Goal: Task Accomplishment & Management: Use online tool/utility

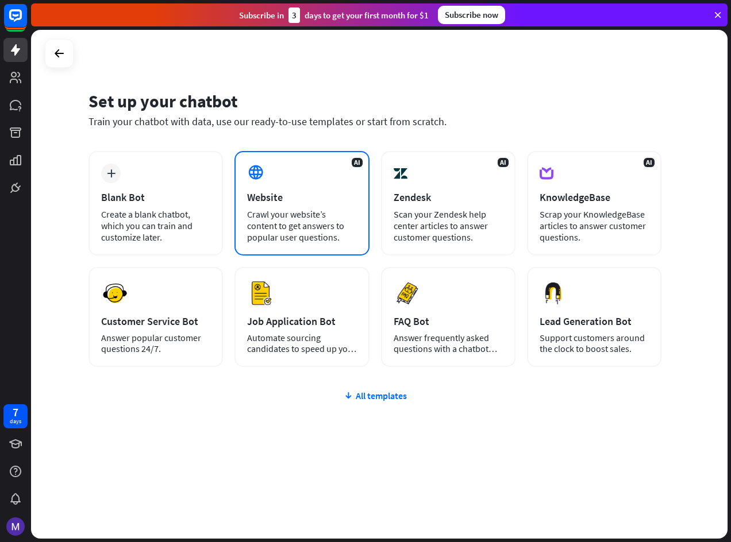
click at [289, 205] on div "AI Website Crawl your website’s content to get answers to popular user question…" at bounding box center [301, 203] width 134 height 105
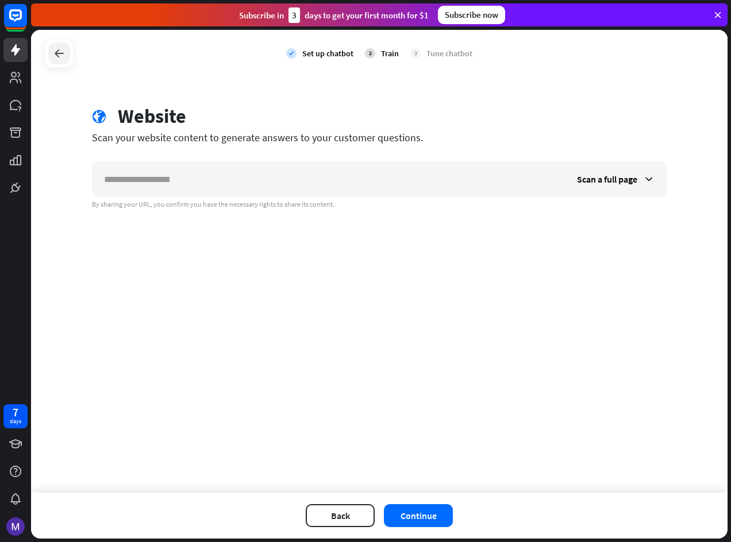
click at [55, 60] on div at bounding box center [59, 54] width 22 height 22
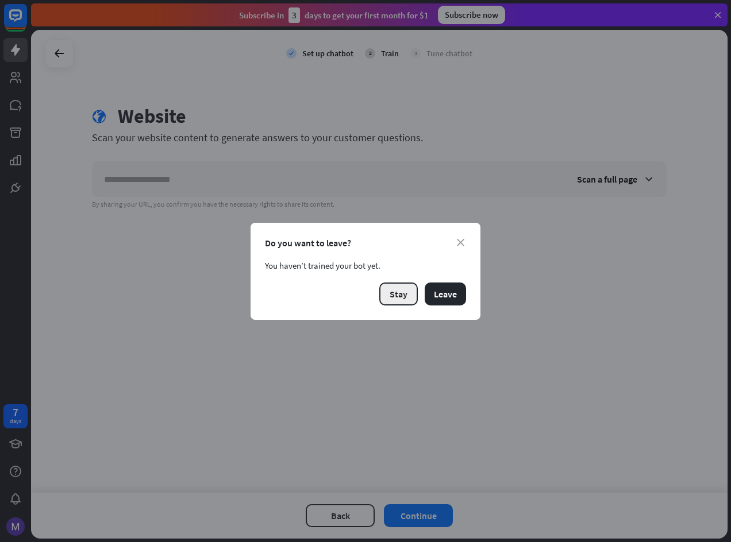
click at [415, 295] on button "Stay" at bounding box center [398, 294] width 38 height 23
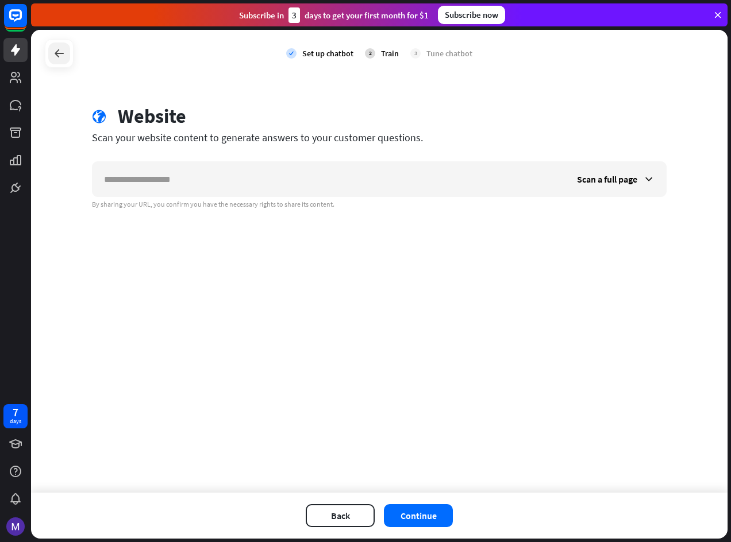
click at [57, 60] on div at bounding box center [59, 54] width 22 height 22
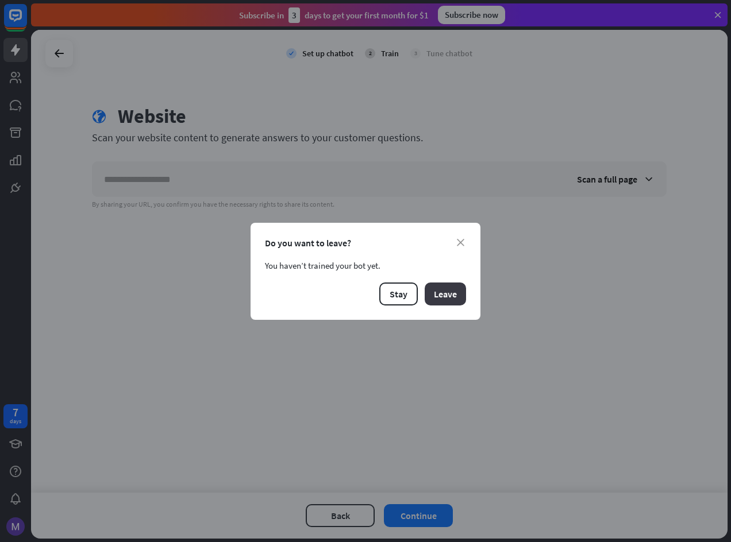
click at [457, 304] on button "Leave" at bounding box center [445, 294] width 41 height 23
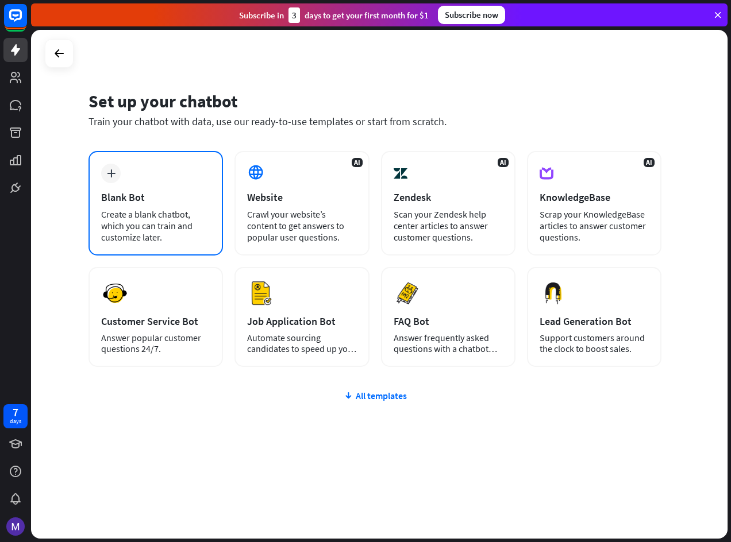
click at [118, 181] on div "plus Blank Bot Create a blank chatbot, which you can train and customize later." at bounding box center [155, 203] width 134 height 105
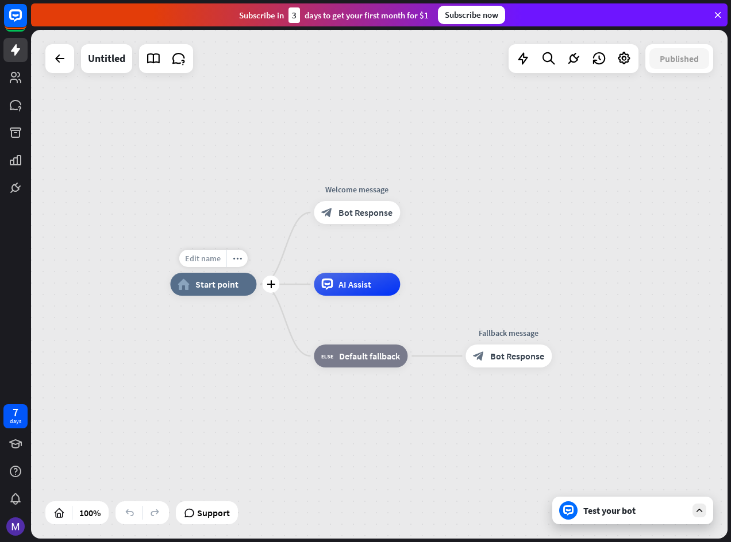
click at [214, 263] on span "Edit name" at bounding box center [203, 258] width 36 height 10
type input "******"
click at [208, 452] on div "****** home_2 Start point Welcome message block_bot_response Bot Response AI As…" at bounding box center [379, 284] width 696 height 509
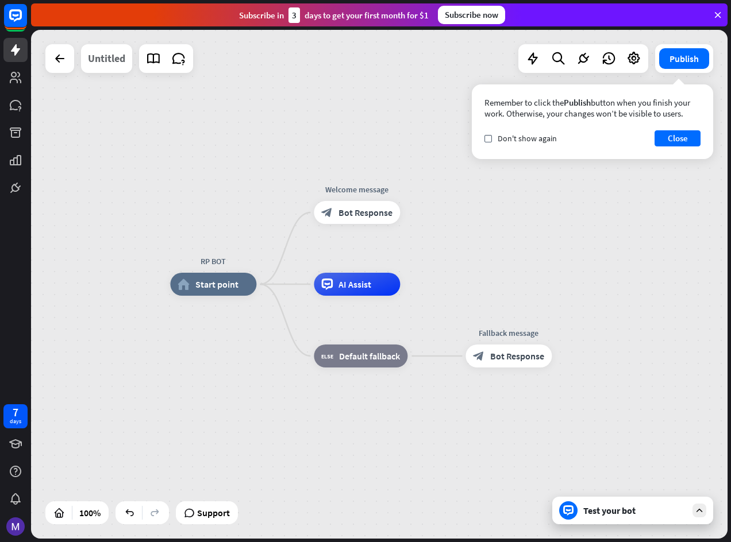
click at [107, 60] on div "Untitled" at bounding box center [106, 58] width 37 height 29
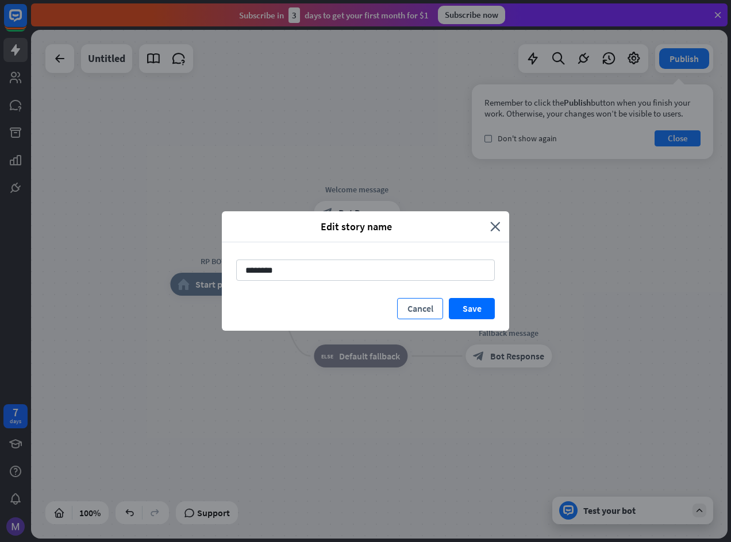
click at [407, 309] on button "Cancel" at bounding box center [420, 308] width 46 height 21
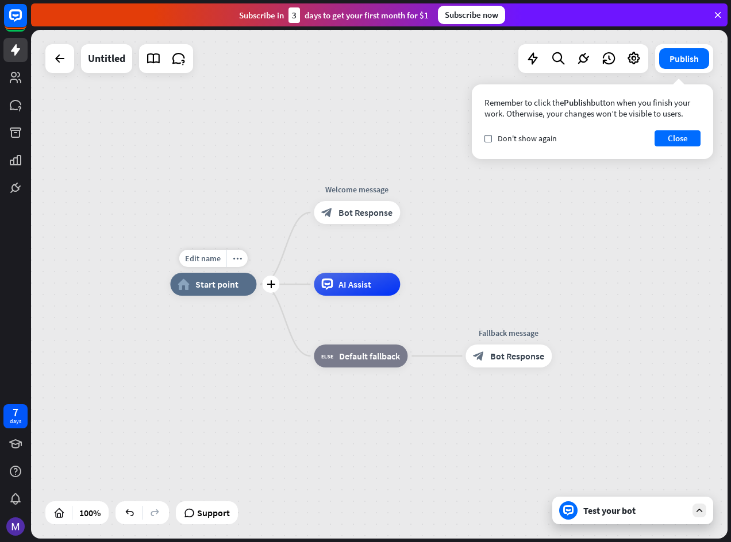
click at [182, 295] on div "home_2 Start point" at bounding box center [213, 284] width 86 height 23
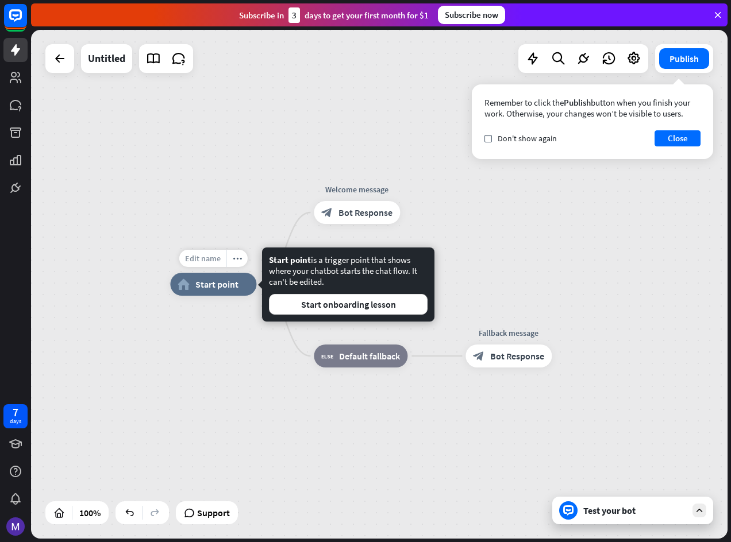
click at [211, 263] on span "Edit name" at bounding box center [203, 258] width 36 height 10
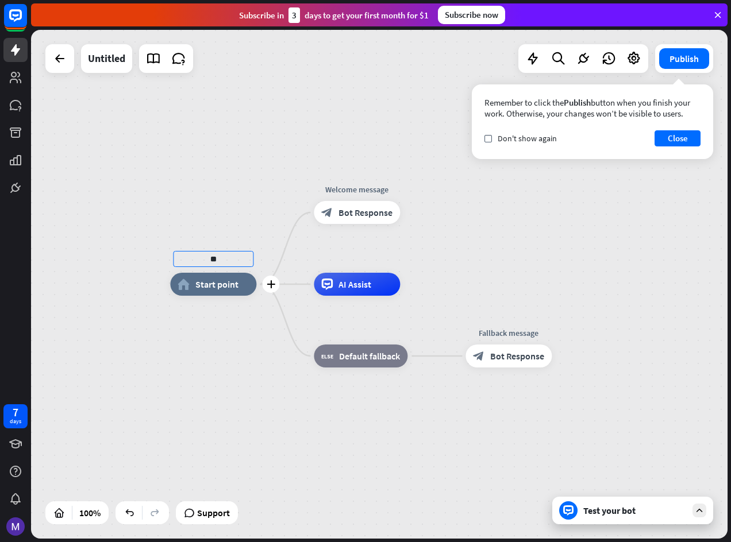
type input "*"
type input "**********"
click at [323, 214] on div "**********" at bounding box center [379, 284] width 696 height 509
click at [380, 190] on icon "more_horiz" at bounding box center [380, 187] width 9 height 9
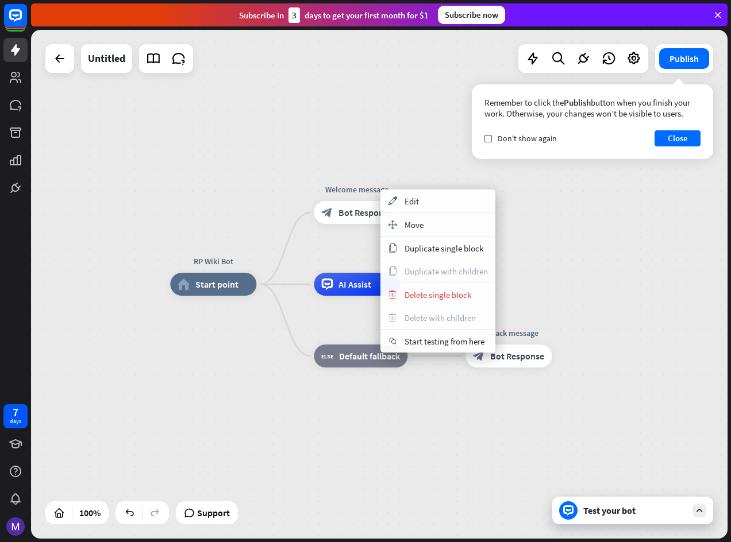
drag, startPoint x: 419, startPoint y: 141, endPoint x: 370, endPoint y: 164, distance: 54.5
click at [417, 142] on div "RP Wiki Bot home_2 Start point Welcome message block_bot_response Bot Response …" at bounding box center [379, 284] width 696 height 509
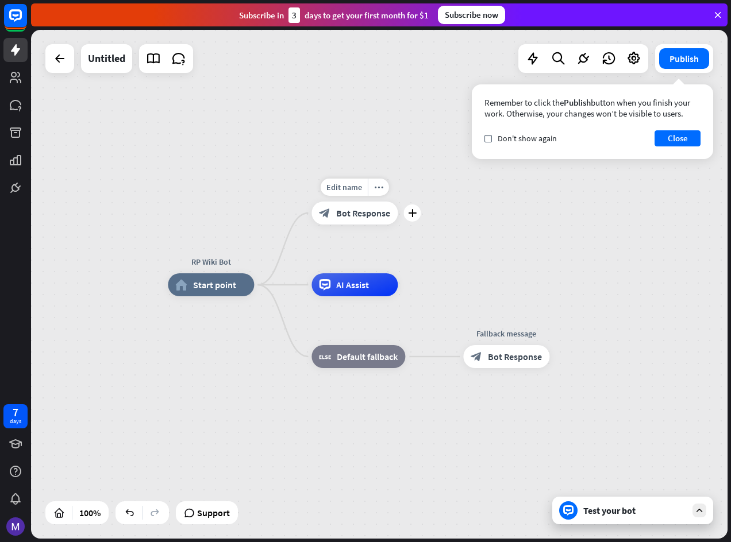
click at [349, 195] on div "Edit name" at bounding box center [344, 187] width 47 height 17
click at [431, 246] on div "**********" at bounding box center [379, 284] width 696 height 509
click at [362, 223] on div "block_bot_response Bot Response" at bounding box center [354, 213] width 86 height 23
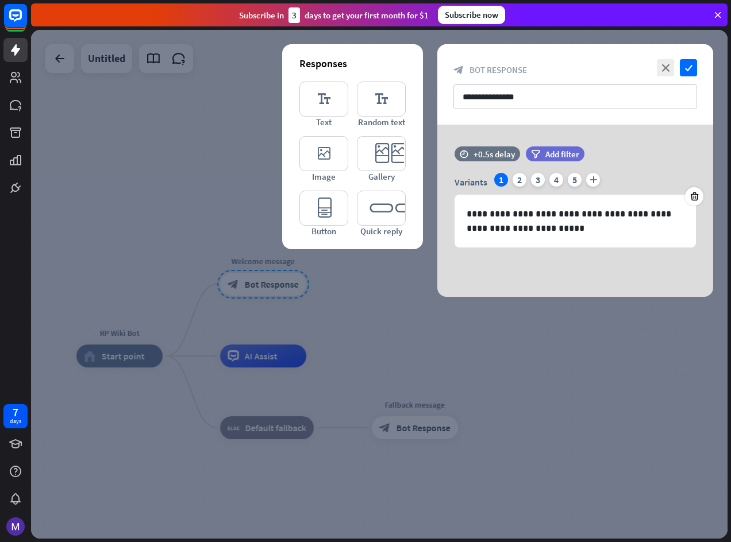
click at [452, 350] on div at bounding box center [379, 284] width 696 height 509
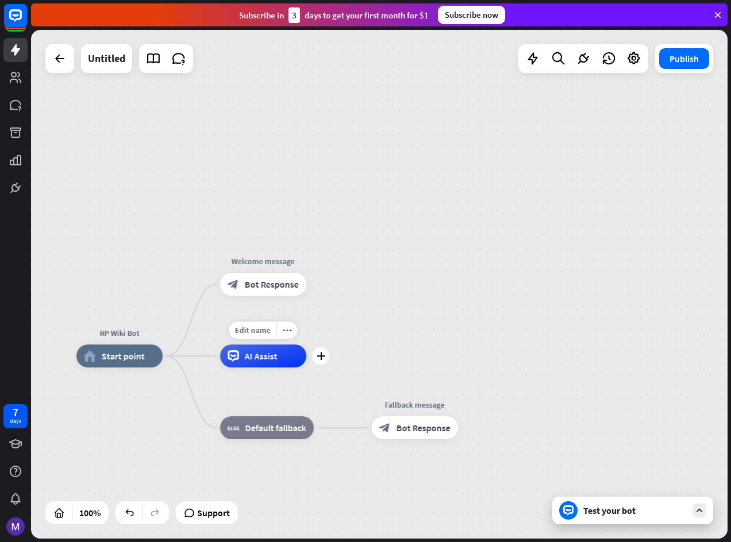
click at [252, 368] on div "Edit name more_horiz plus AI Assist" at bounding box center [263, 356] width 86 height 23
click at [257, 367] on div "AI Assist" at bounding box center [263, 356] width 86 height 23
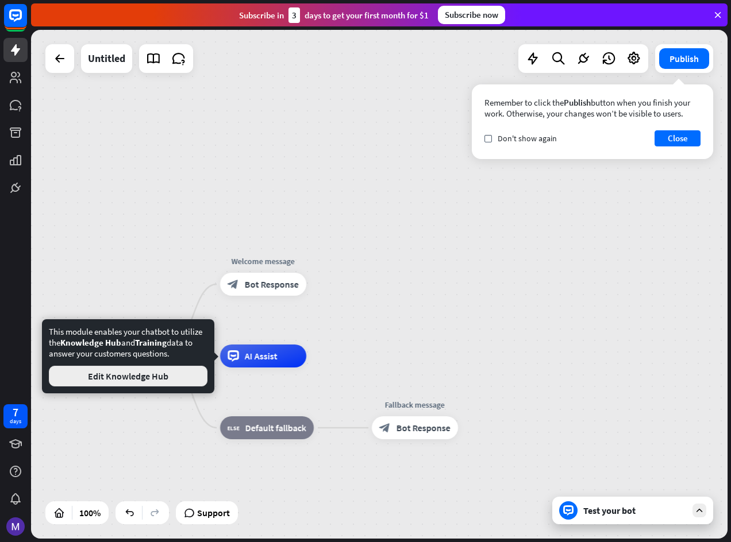
click at [151, 383] on button "Edit Knowledge Hub" at bounding box center [128, 376] width 159 height 21
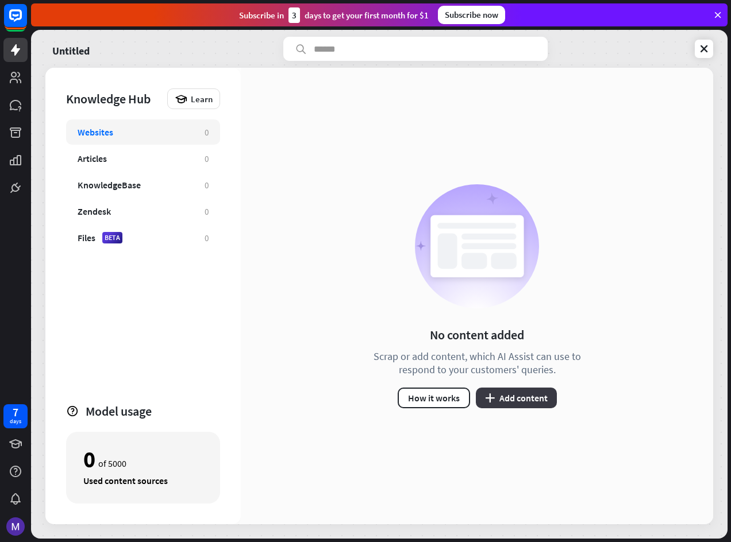
click at [494, 399] on icon "plus" at bounding box center [490, 398] width 10 height 9
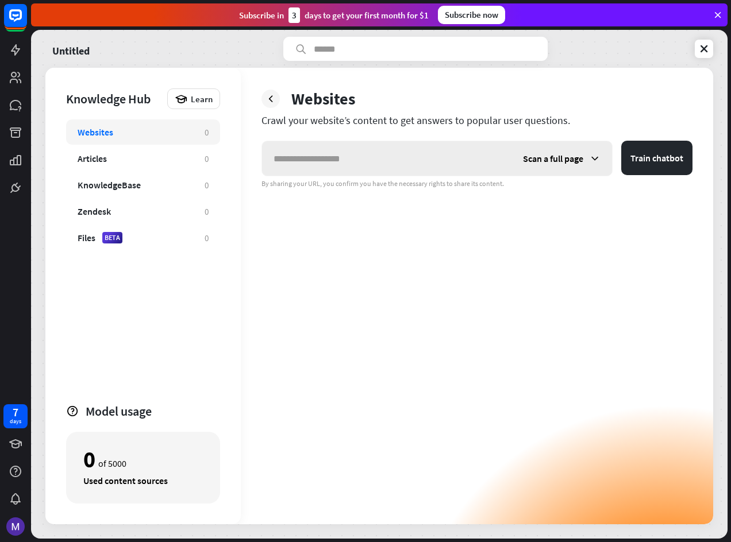
click at [599, 156] on icon at bounding box center [594, 158] width 11 height 11
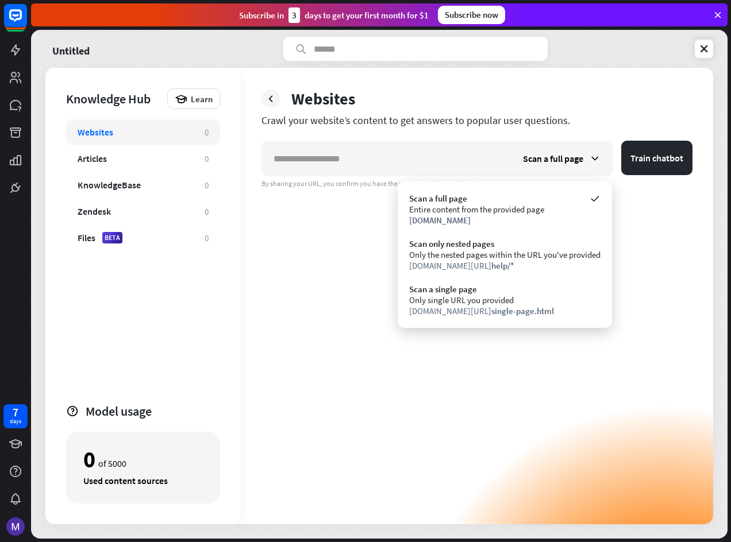
click at [422, 356] on div "Scan a full page Train chatbot By sharing your URL, you confirm you have the ne…" at bounding box center [476, 333] width 431 height 384
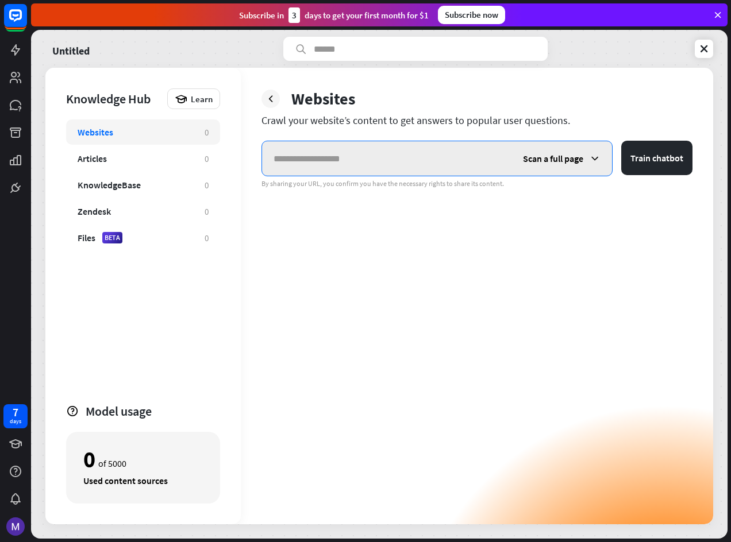
click at [343, 159] on input "text" at bounding box center [386, 158] width 249 height 34
paste input "**********"
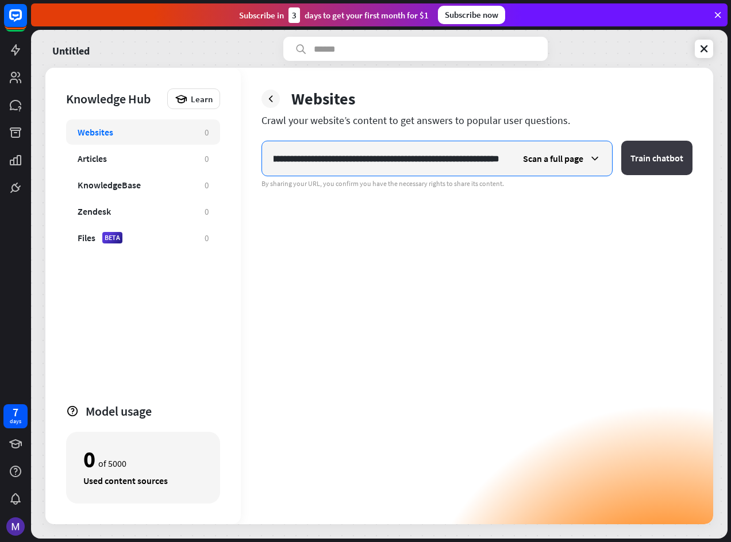
type input "**********"
click at [639, 154] on button "Train chatbot" at bounding box center [656, 158] width 71 height 34
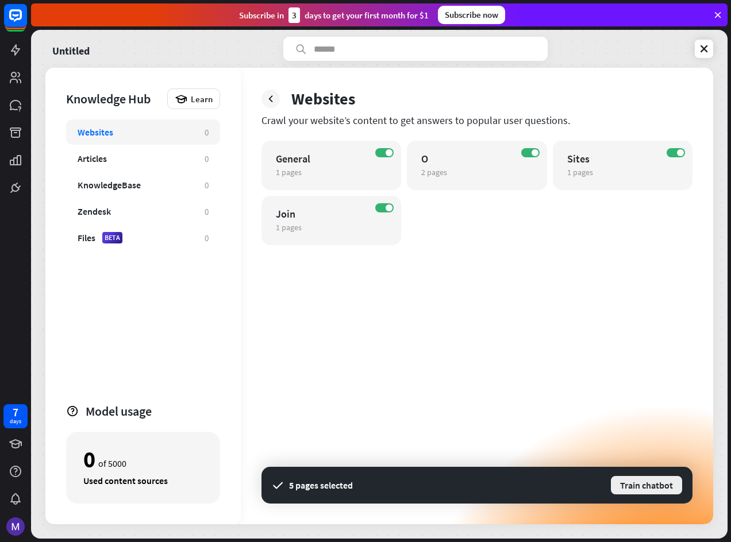
click at [650, 487] on button "Train chatbot" at bounding box center [647, 485] width 74 height 21
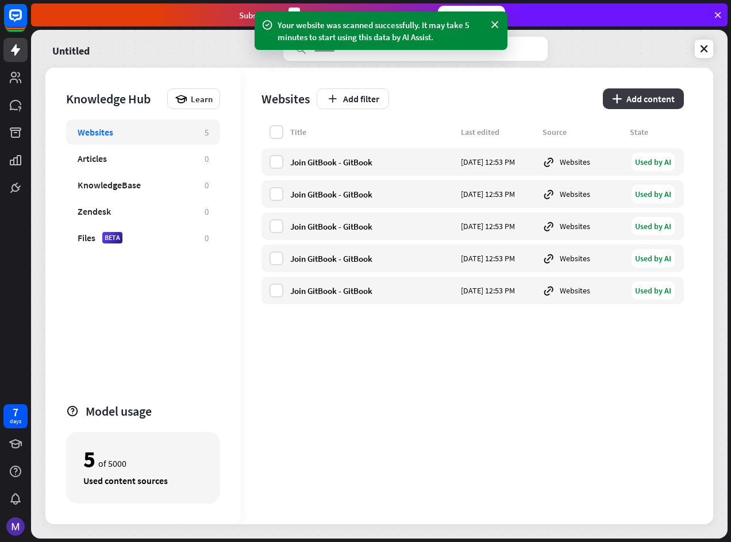
click at [664, 94] on button "plus Add content" at bounding box center [643, 98] width 81 height 21
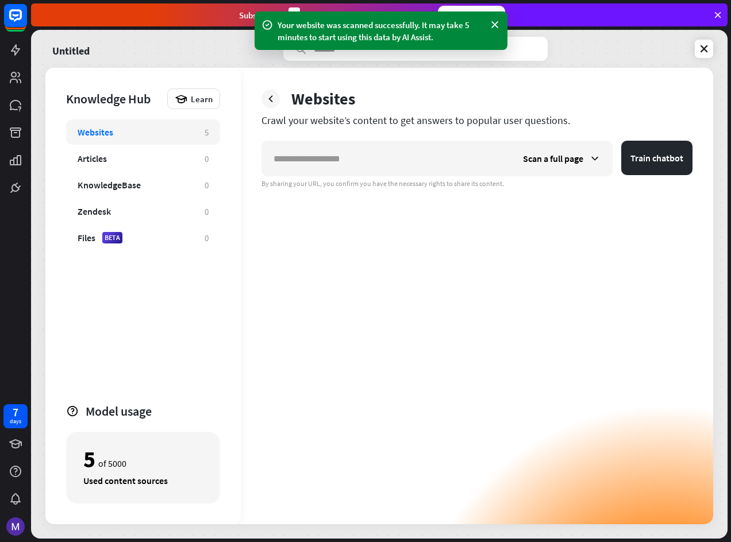
click at [97, 137] on div "Websites" at bounding box center [96, 131] width 36 height 11
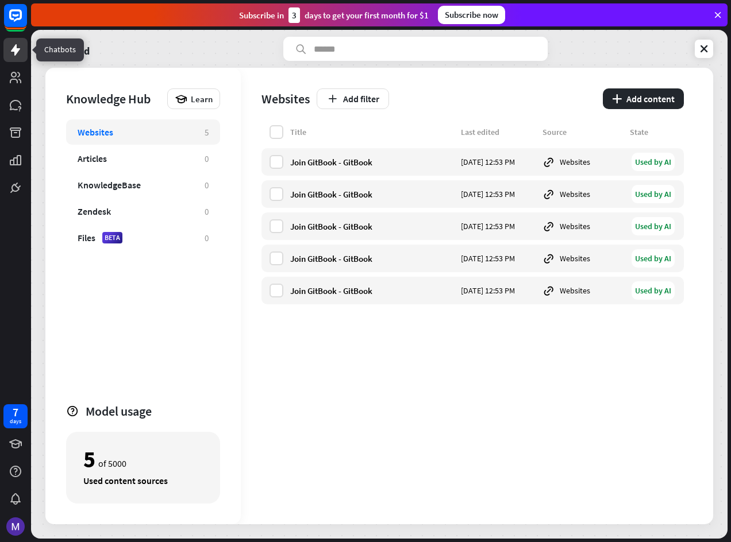
click at [5, 48] on link at bounding box center [15, 50] width 24 height 24
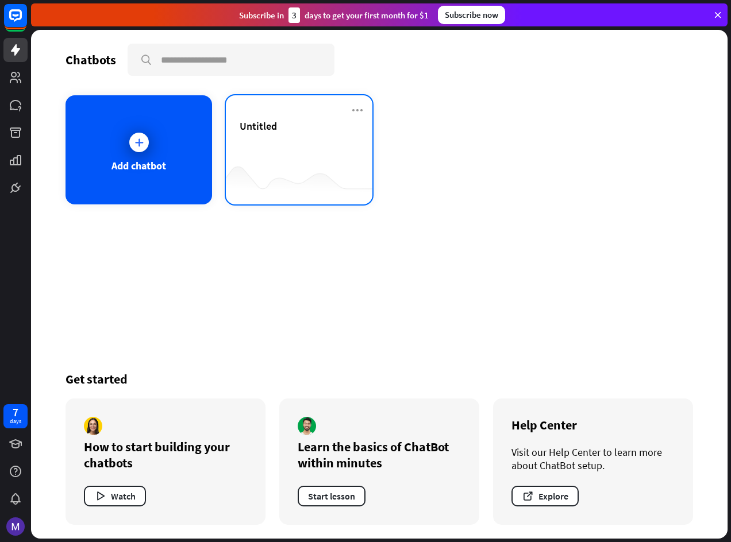
click at [251, 147] on div "Untitled" at bounding box center [299, 140] width 119 height 40
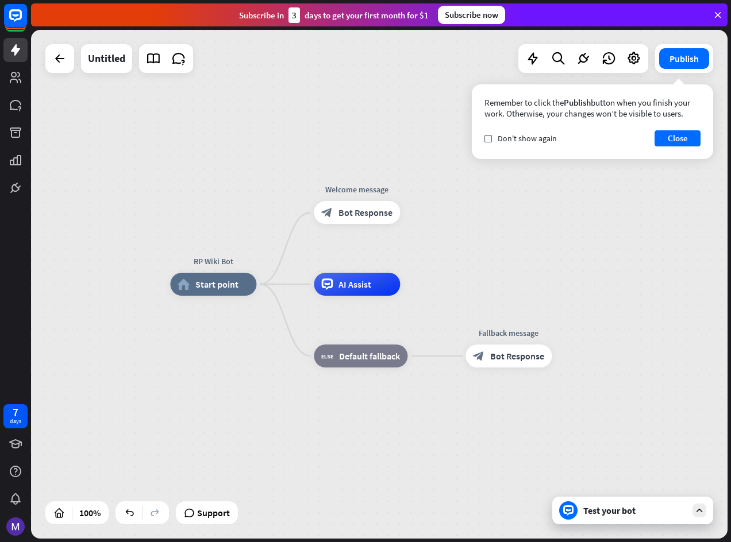
click at [626, 510] on div "Test your bot" at bounding box center [634, 510] width 103 height 11
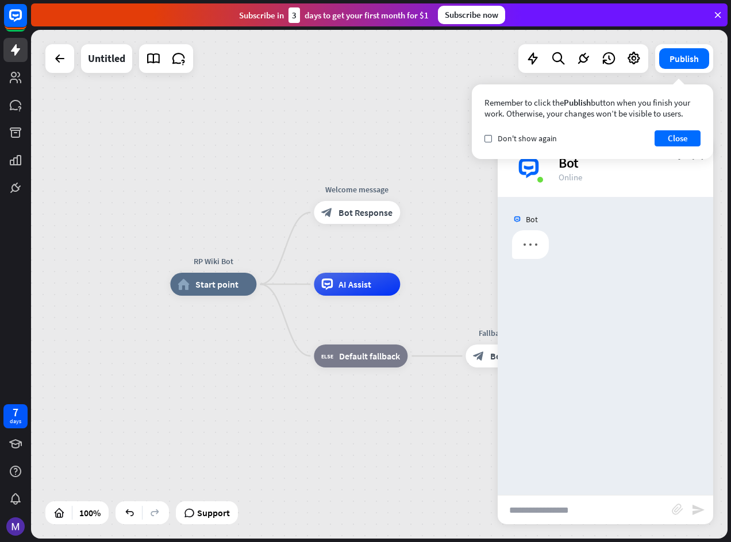
click at [557, 498] on input "text" at bounding box center [585, 510] width 174 height 29
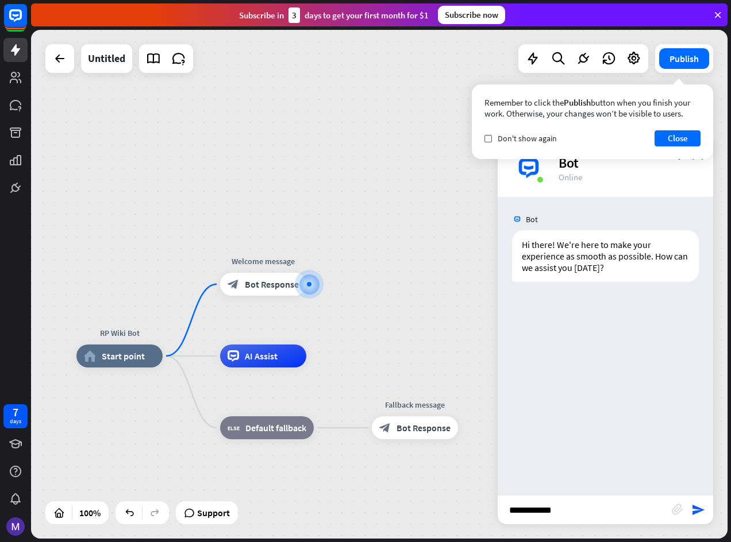
type input "**********"
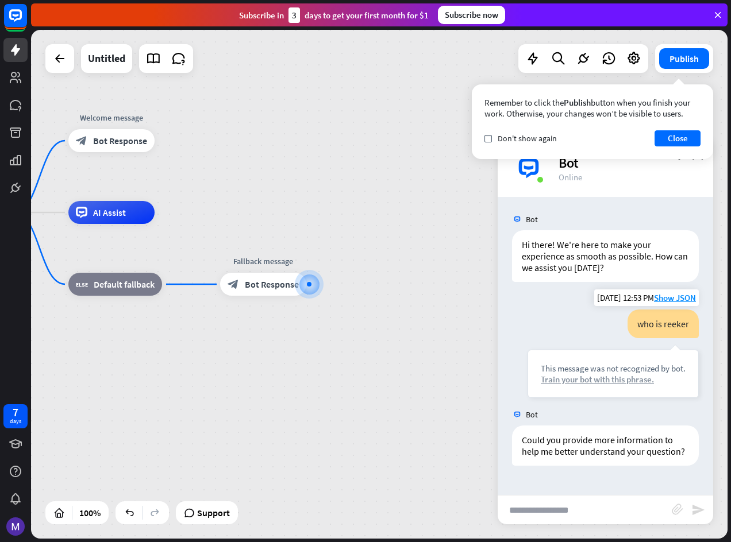
click at [607, 381] on div "Train your bot with this phrase." at bounding box center [613, 379] width 145 height 11
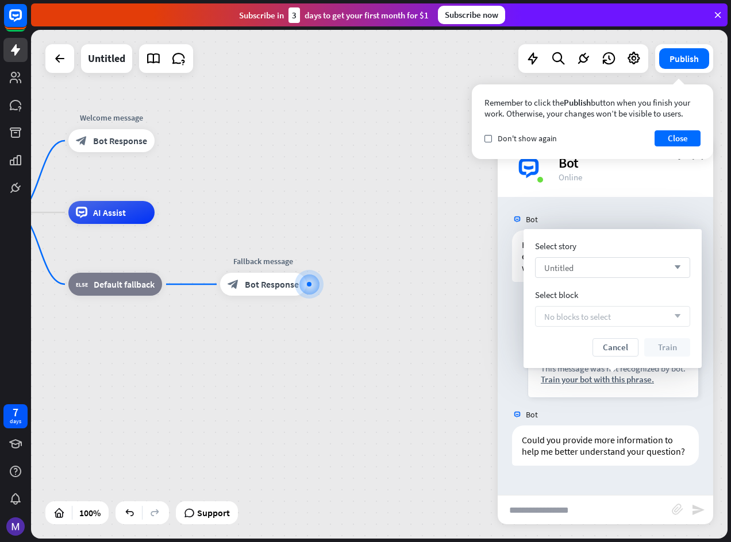
click at [624, 269] on div "Untitled arrow_down" at bounding box center [612, 267] width 155 height 21
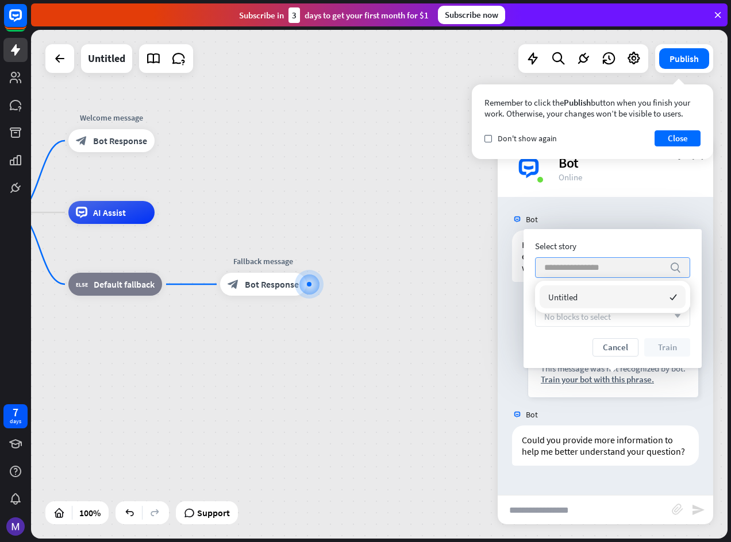
click at [624, 269] on input "search" at bounding box center [604, 268] width 120 height 20
click at [608, 351] on button "Cancel" at bounding box center [615, 347] width 46 height 18
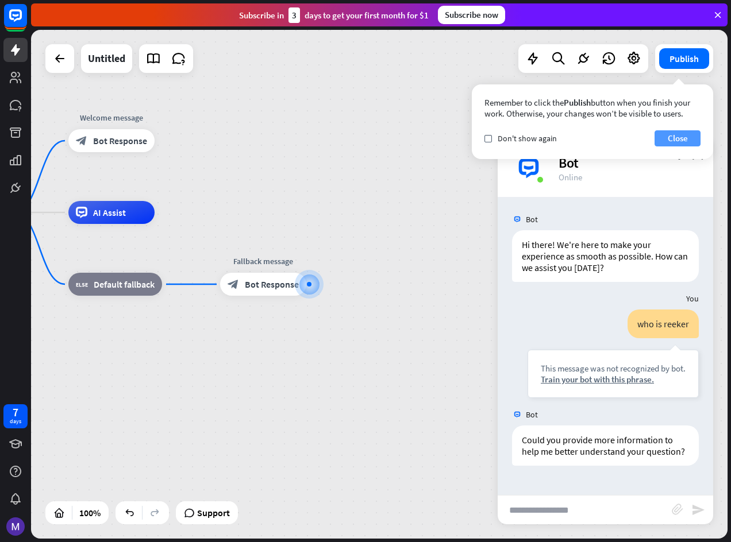
click at [685, 137] on button "Close" at bounding box center [677, 138] width 46 height 16
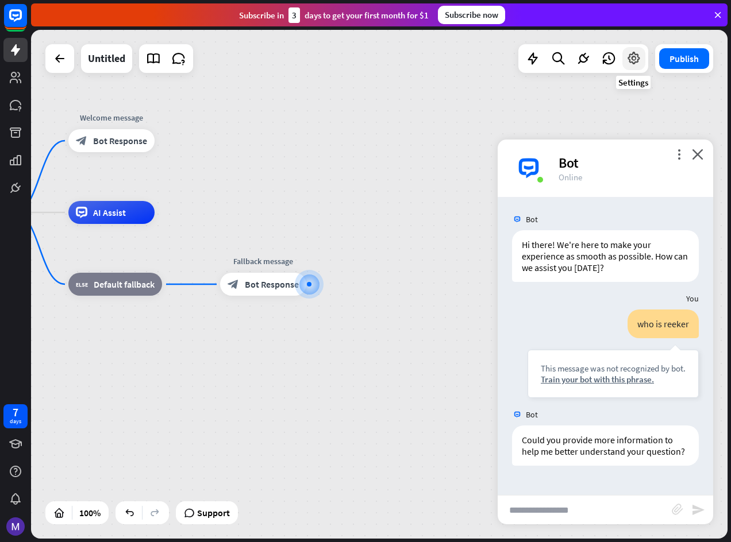
click at [639, 60] on icon at bounding box center [633, 58] width 15 height 15
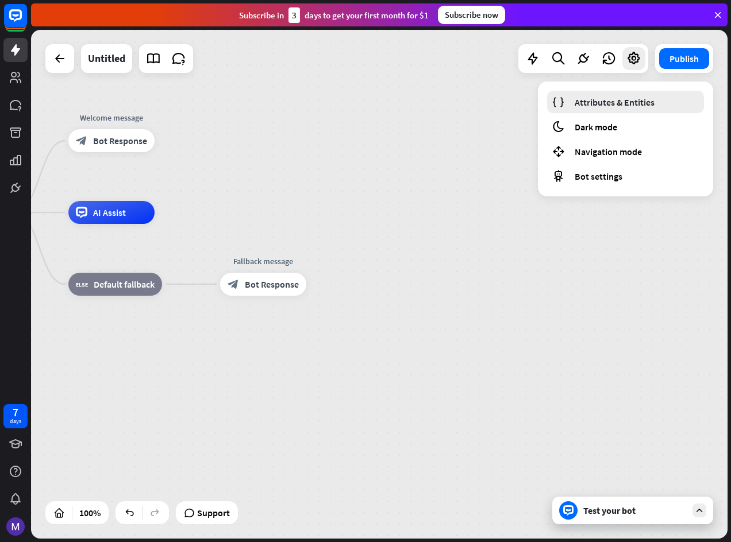
click at [603, 102] on span "Attributes & Entities" at bounding box center [615, 102] width 80 height 11
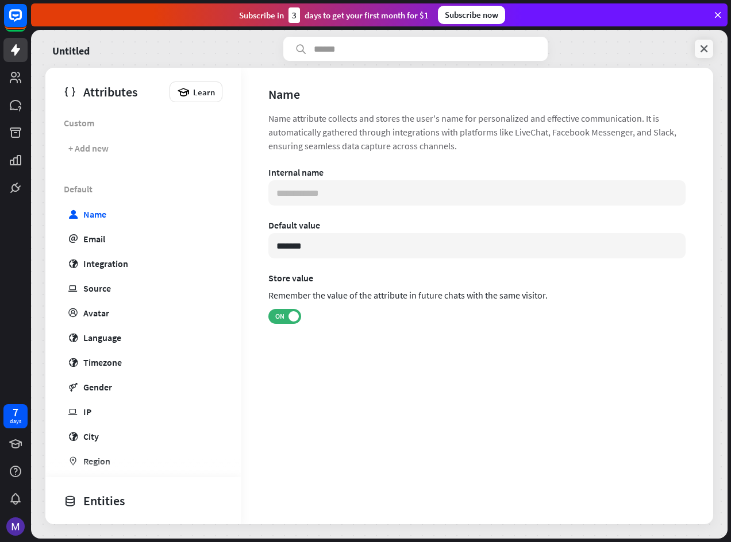
click at [712, 48] on link at bounding box center [704, 49] width 18 height 18
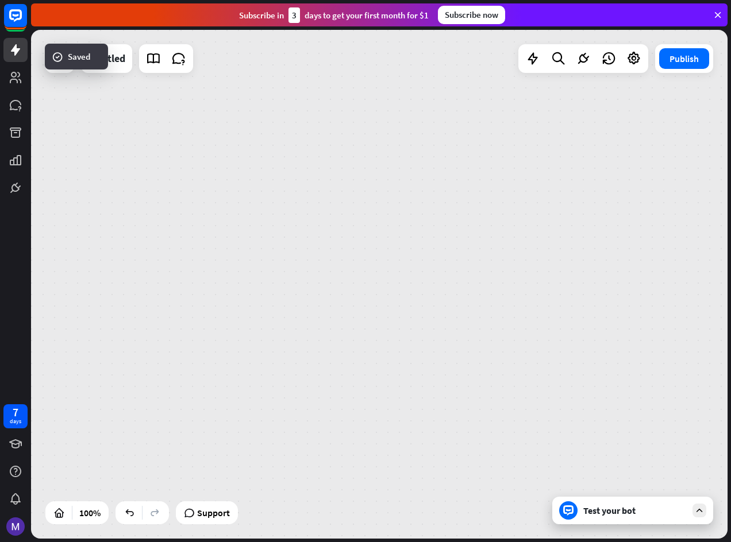
click at [707, 48] on div "Publish" at bounding box center [684, 58] width 58 height 29
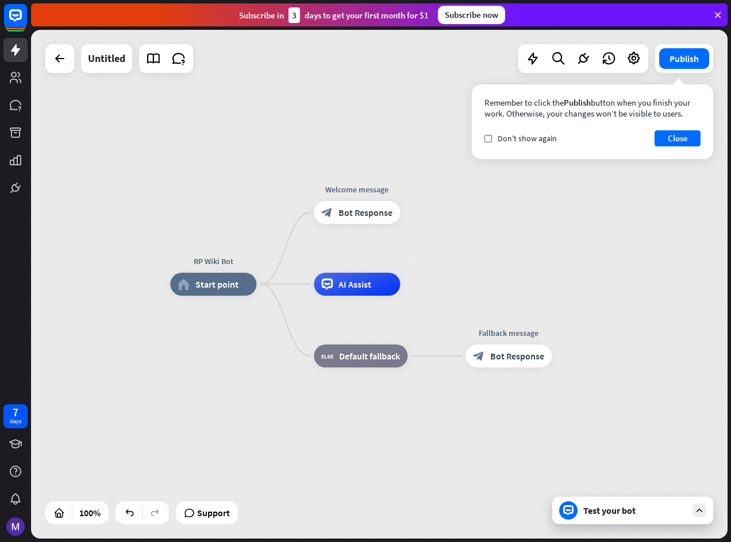
drag, startPoint x: 576, startPoint y: 225, endPoint x: 625, endPoint y: 161, distance: 80.8
click at [576, 223] on div "RP Wiki Bot home_2 Start point Welcome message block_bot_response Bot Response …" at bounding box center [379, 284] width 696 height 509
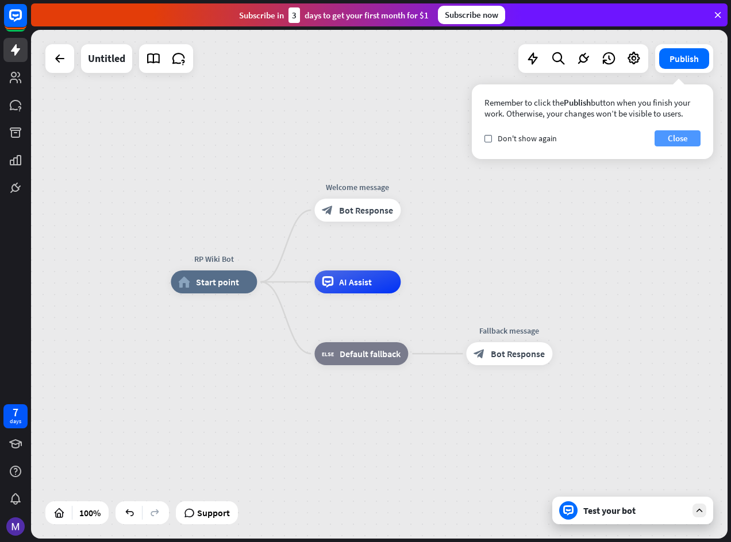
click at [662, 140] on button "Close" at bounding box center [677, 138] width 46 height 16
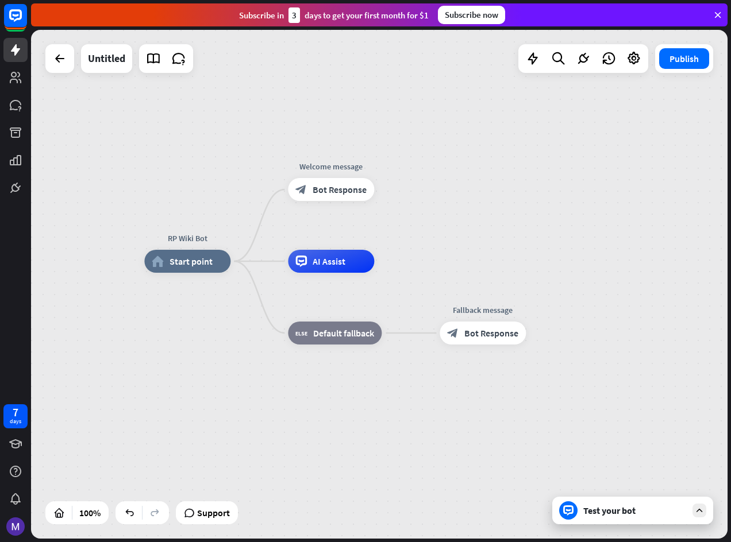
drag, startPoint x: 338, startPoint y: 186, endPoint x: 181, endPoint y: 150, distance: 160.8
click at [181, 150] on div "RP Wiki Bot home_2 Start point Welcome message block_bot_response Bot Response …" at bounding box center [379, 284] width 696 height 509
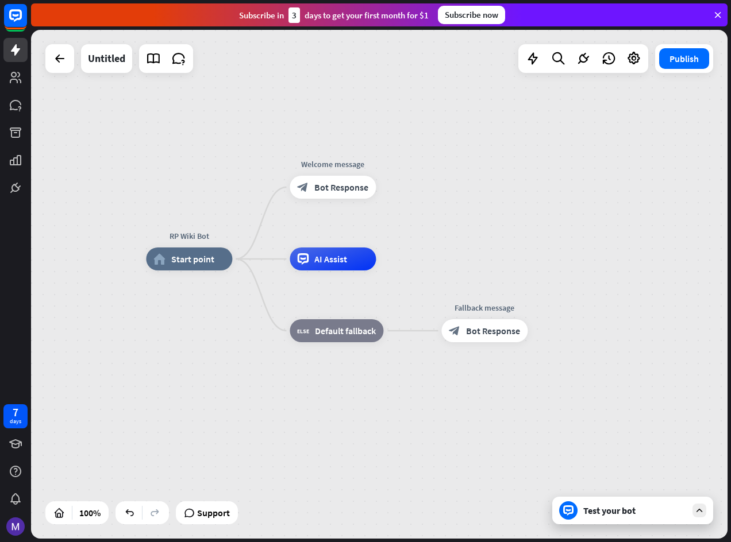
drag, startPoint x: 118, startPoint y: 152, endPoint x: 445, endPoint y: 407, distance: 414.7
click at [444, 408] on div "RP Wiki Bot home_2 Start point Welcome message block_bot_response Bot Response …" at bounding box center [494, 513] width 696 height 509
click at [643, 65] on div at bounding box center [633, 58] width 23 height 23
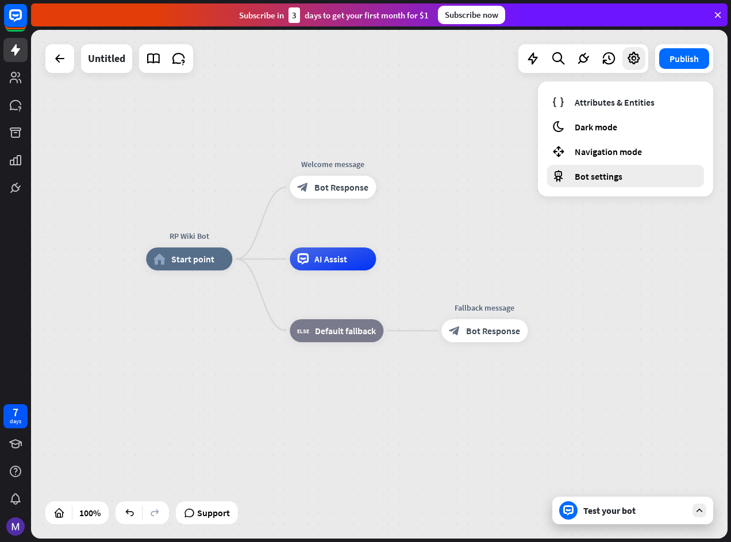
click at [586, 167] on div "Bot settings" at bounding box center [625, 176] width 157 height 22
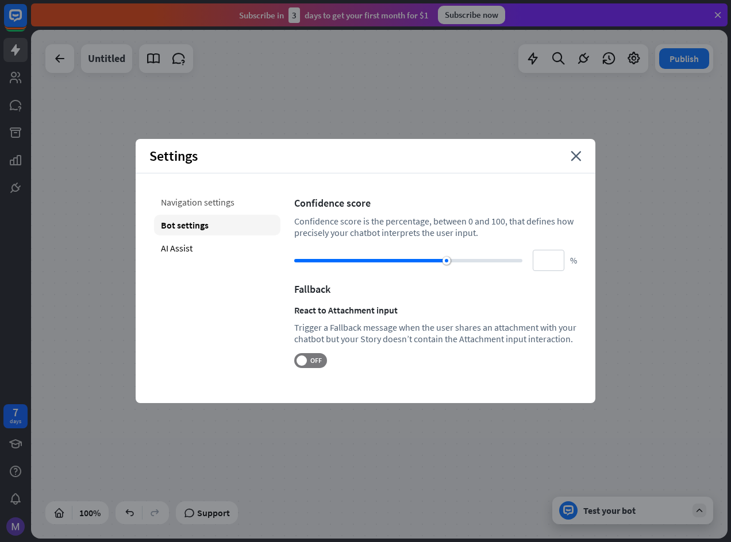
click at [198, 200] on div "Navigation settings" at bounding box center [217, 202] width 126 height 21
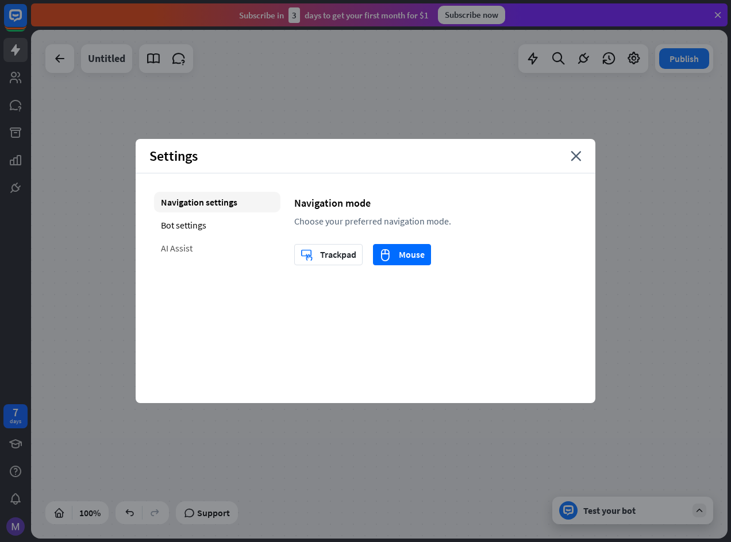
click at [179, 250] on div "AI Assist" at bounding box center [217, 248] width 126 height 21
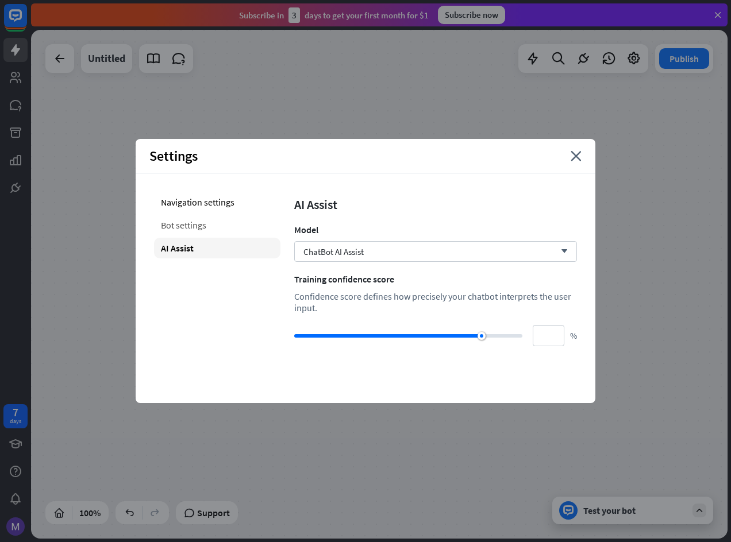
click at [183, 221] on div "Bot settings" at bounding box center [217, 225] width 126 height 21
type input "**"
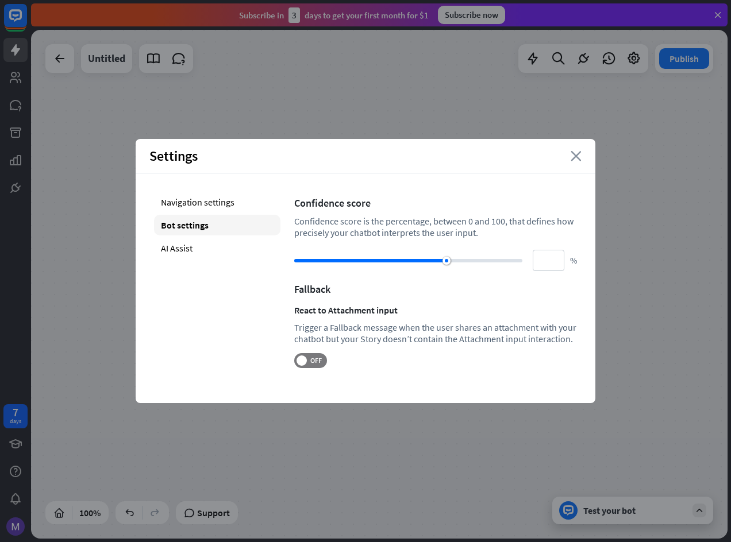
click at [580, 155] on icon "close" at bounding box center [576, 156] width 11 height 10
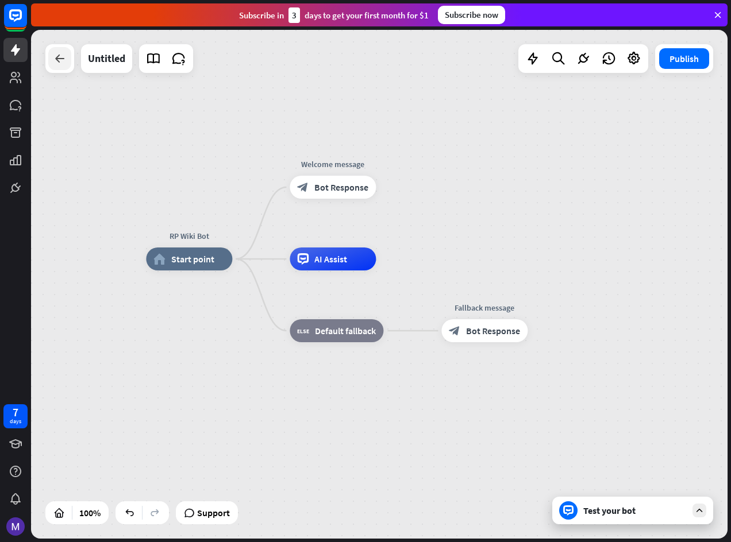
click at [53, 58] on icon at bounding box center [60, 59] width 14 height 14
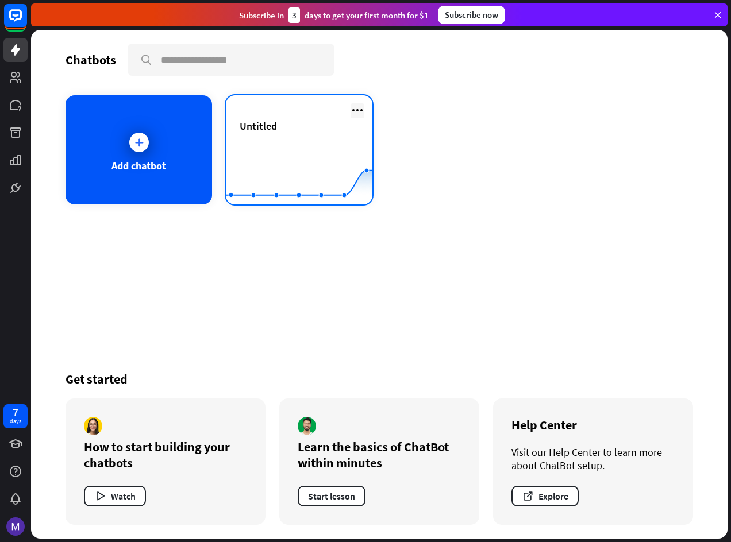
click at [357, 108] on icon at bounding box center [357, 110] width 14 height 14
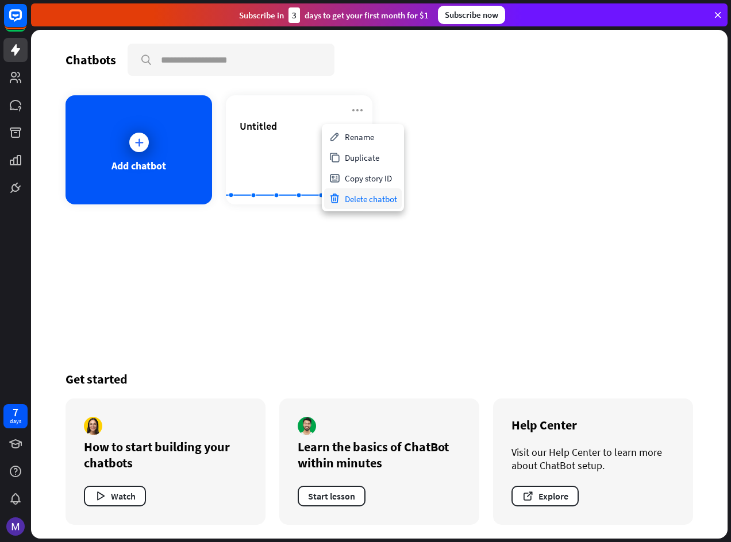
click at [359, 199] on div "Delete chatbot" at bounding box center [363, 198] width 78 height 21
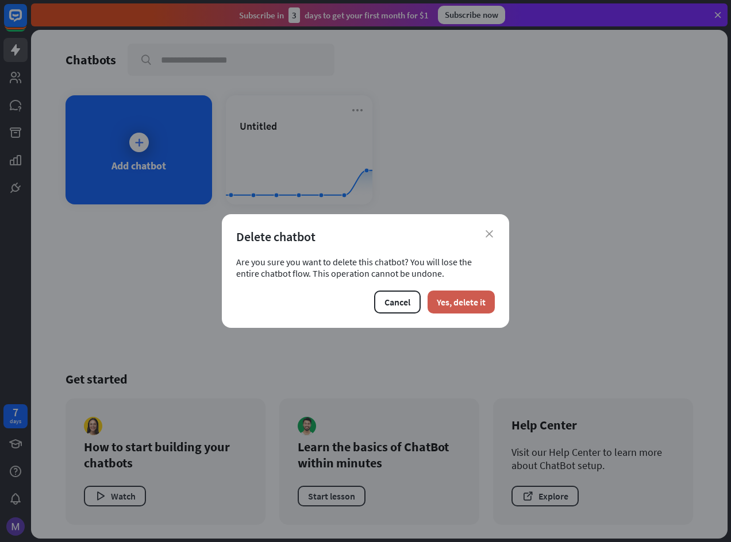
click at [441, 298] on button "Yes, delete it" at bounding box center [460, 302] width 67 height 23
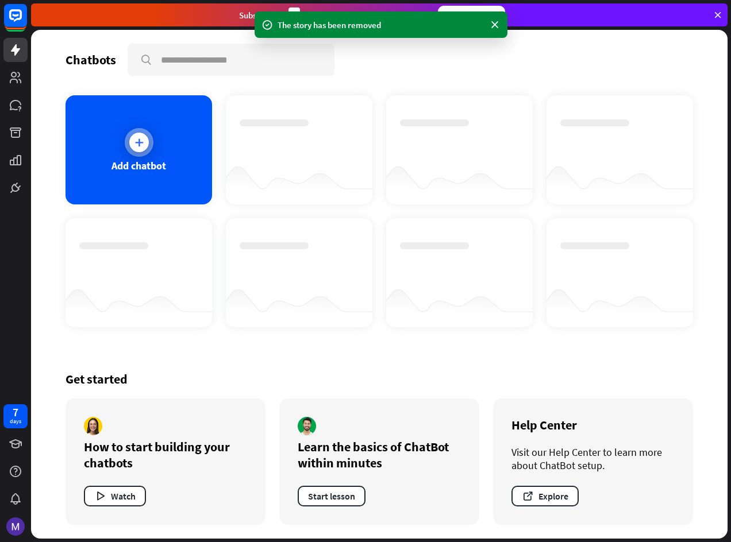
click at [138, 141] on icon at bounding box center [138, 142] width 11 height 11
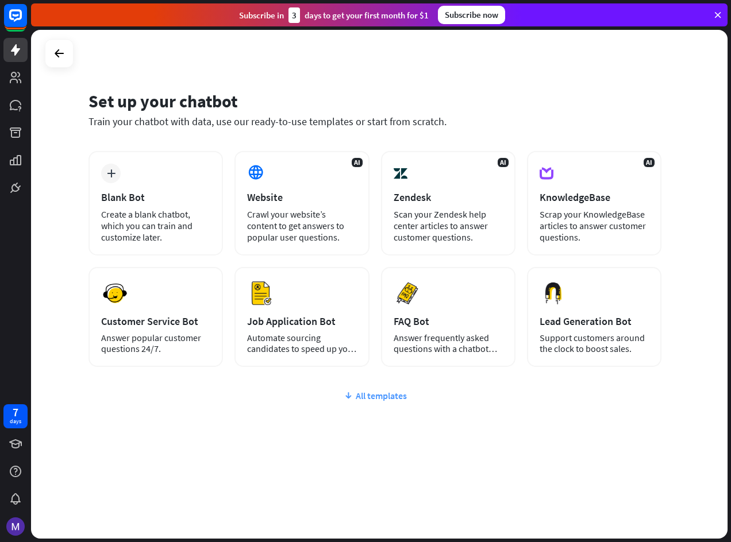
click at [367, 399] on div "All templates" at bounding box center [374, 395] width 573 height 11
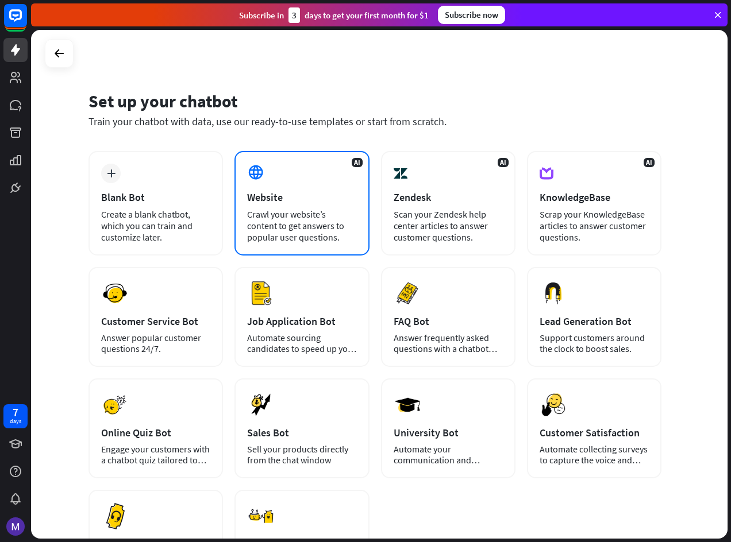
click at [283, 219] on div "Crawl your website’s content to get answers to popular user questions." at bounding box center [301, 226] width 109 height 34
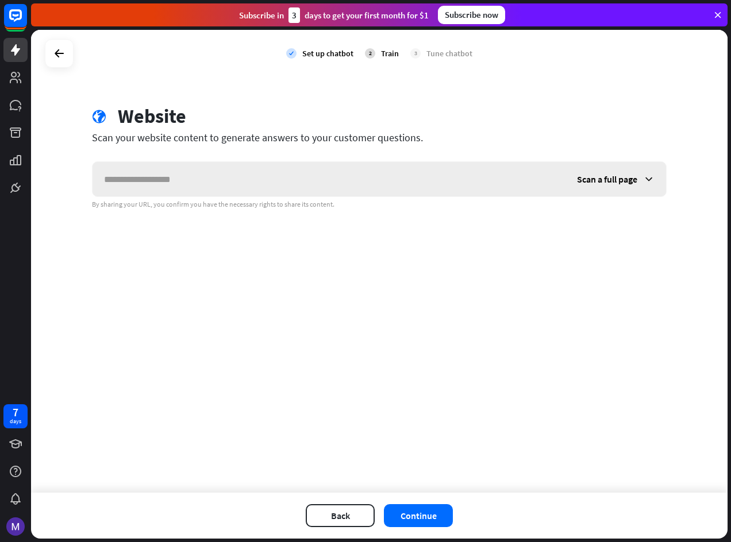
click at [280, 171] on input "text" at bounding box center [328, 179] width 473 height 34
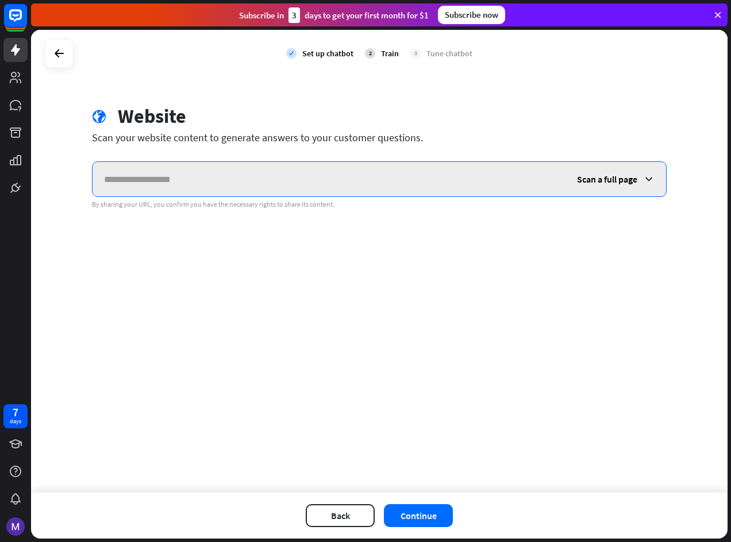
paste input "**********"
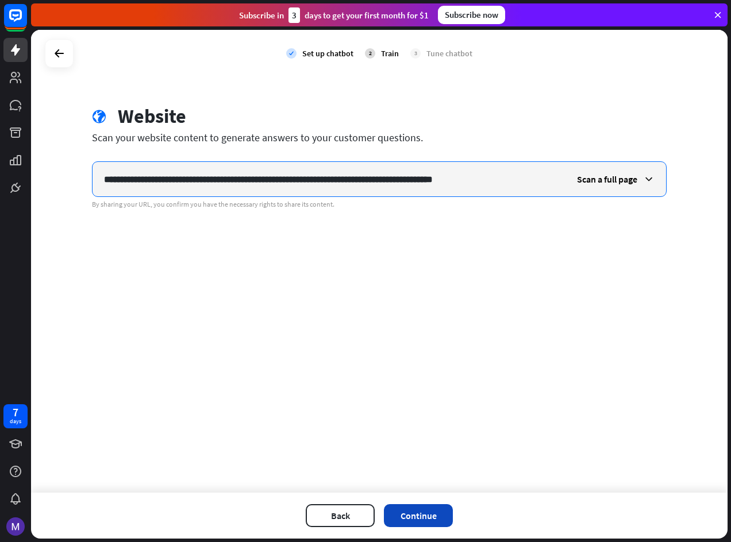
type input "**********"
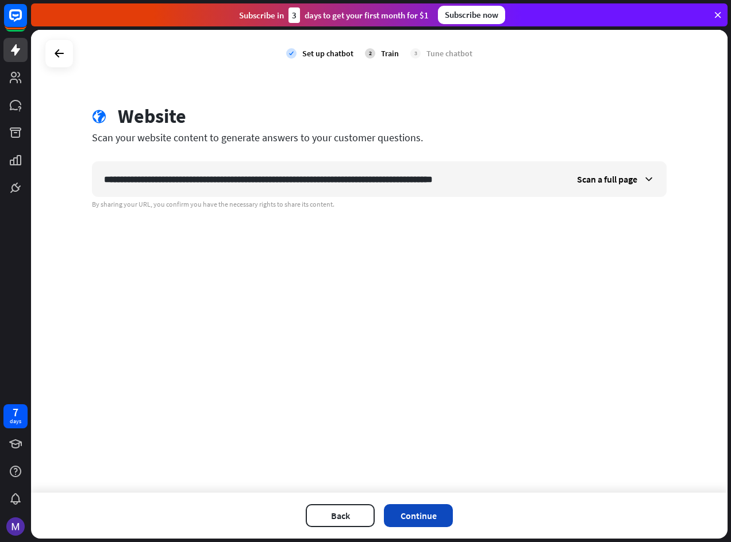
click at [431, 526] on button "Continue" at bounding box center [418, 515] width 69 height 23
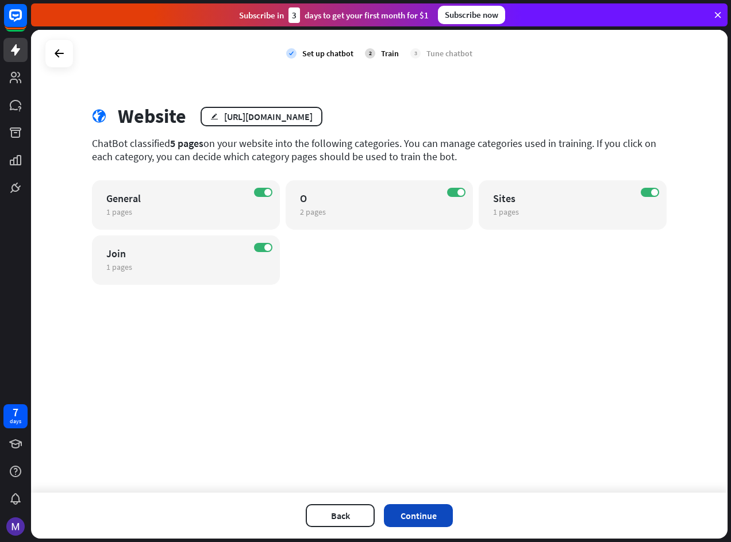
click at [406, 515] on button "Continue" at bounding box center [418, 515] width 69 height 23
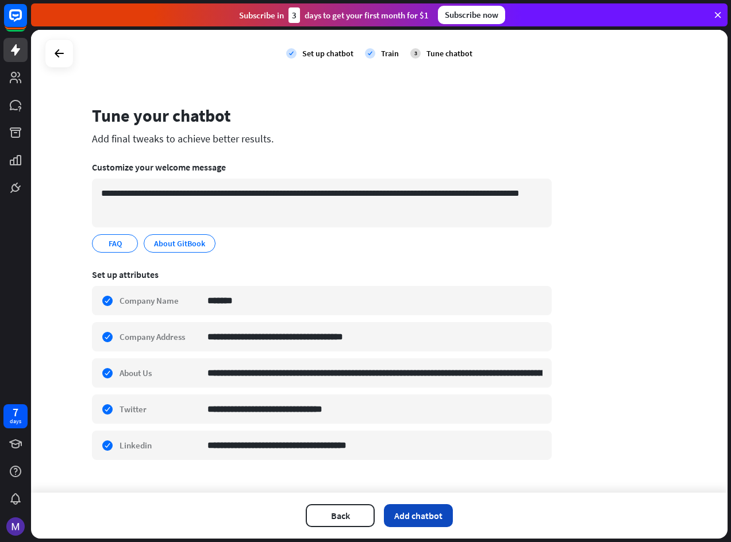
click at [416, 514] on button "Add chatbot" at bounding box center [418, 515] width 69 height 23
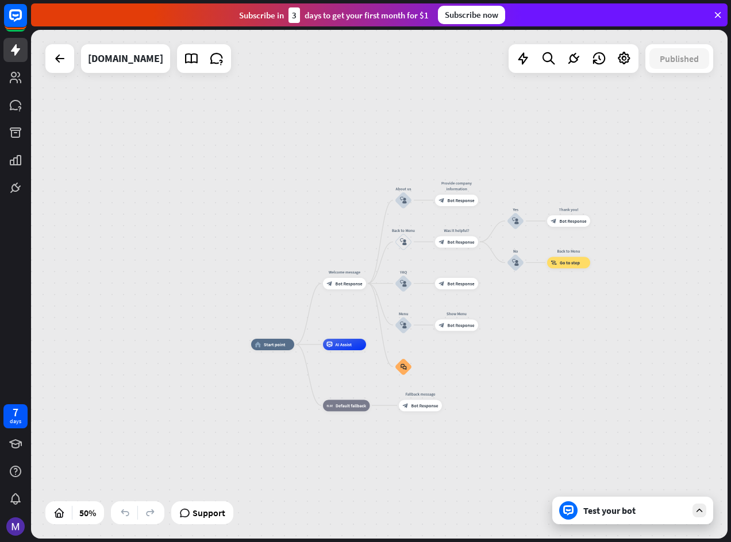
drag, startPoint x: 644, startPoint y: 298, endPoint x: 544, endPoint y: 355, distance: 115.0
click at [544, 355] on div "home_2 Start point Welcome message block_bot_response Bot Response About us blo…" at bounding box center [425, 472] width 348 height 255
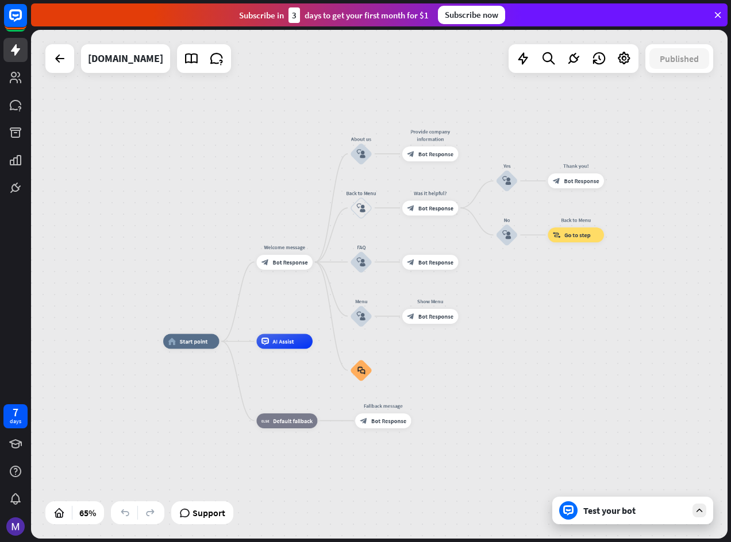
click at [672, 508] on div "Test your bot" at bounding box center [634, 510] width 103 height 11
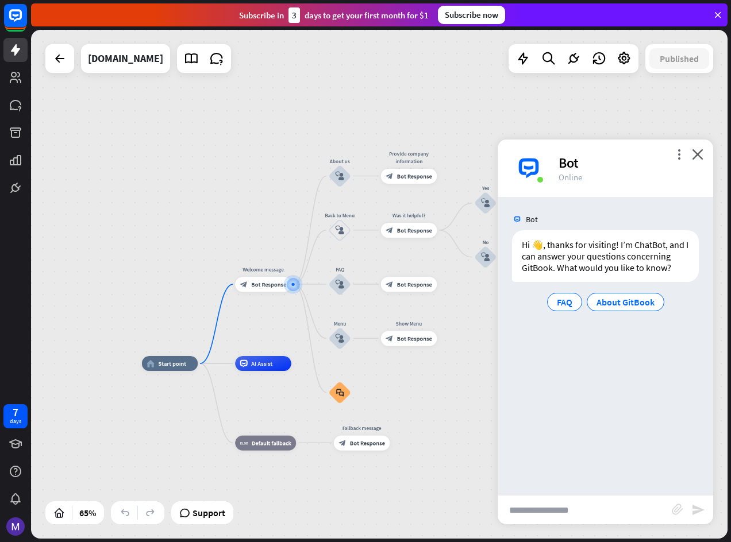
click at [574, 512] on input "text" at bounding box center [585, 510] width 174 height 29
type input "**********"
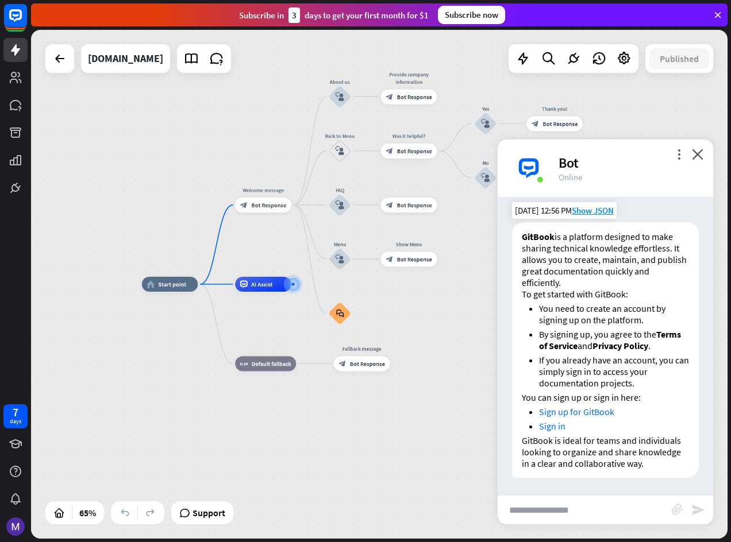
scroll to position [167, 0]
click at [582, 511] on input "text" at bounding box center [585, 510] width 174 height 29
type input "**********"
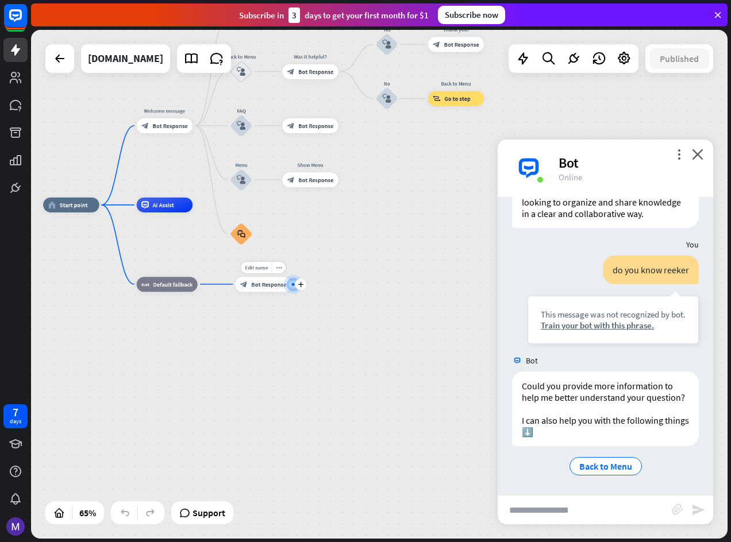
scroll to position [428, 0]
paste input "**********"
type input "**********"
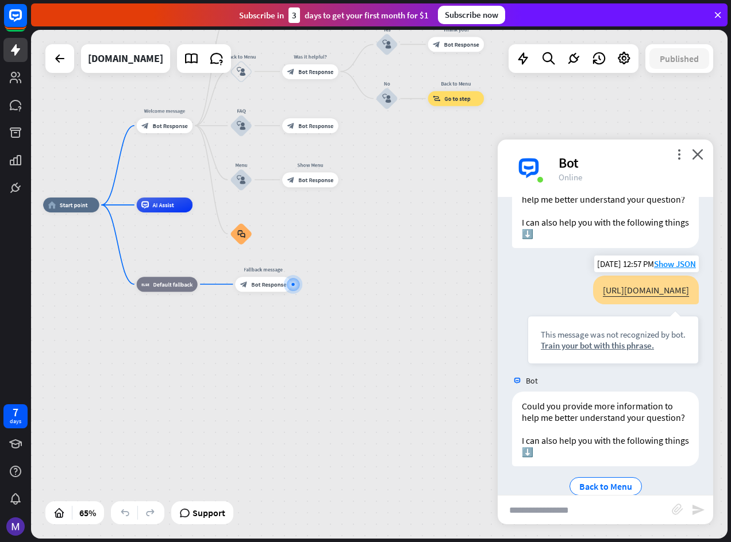
scroll to position [681, 0]
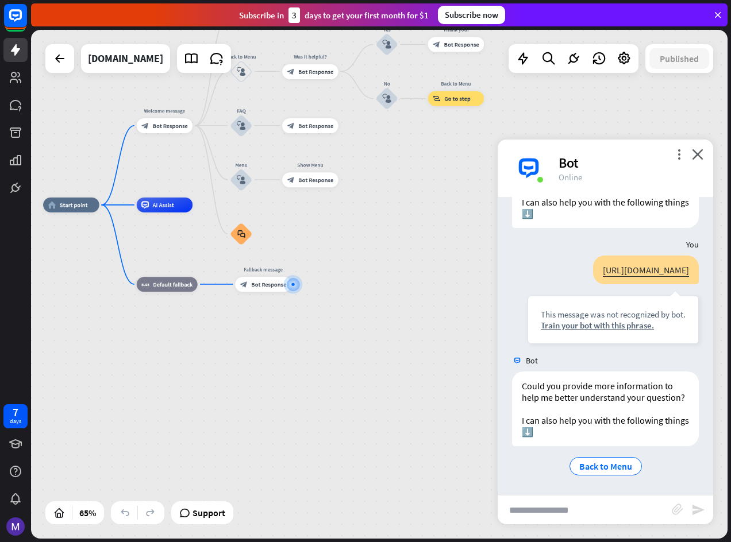
click at [692, 155] on div "Bot" at bounding box center [628, 163] width 141 height 18
click at [698, 160] on div "Bot" at bounding box center [628, 163] width 141 height 18
click at [699, 152] on icon "close" at bounding box center [697, 154] width 11 height 11
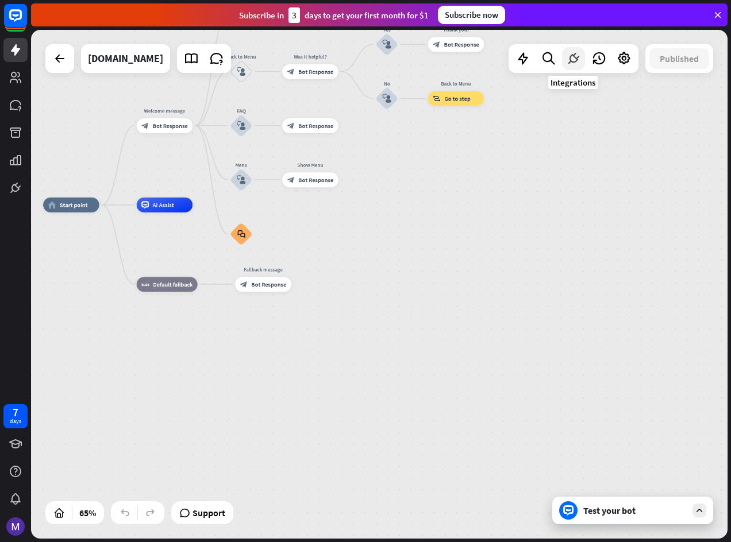
click at [566, 61] on icon at bounding box center [573, 58] width 15 height 15
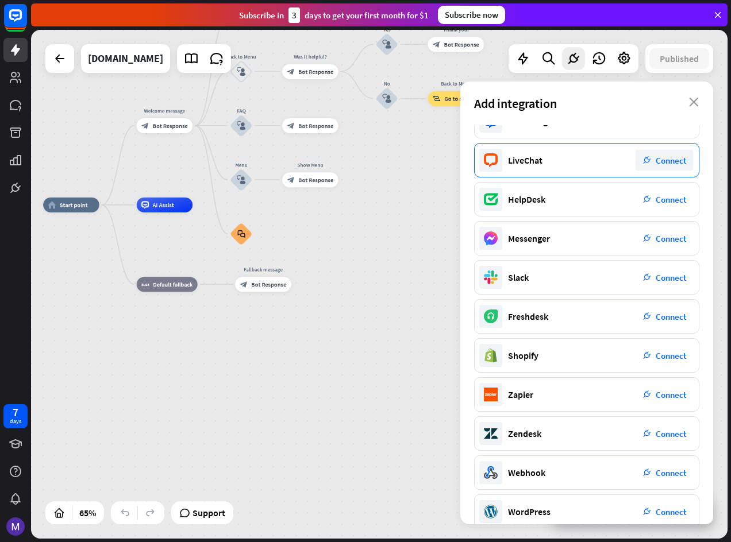
scroll to position [0, 0]
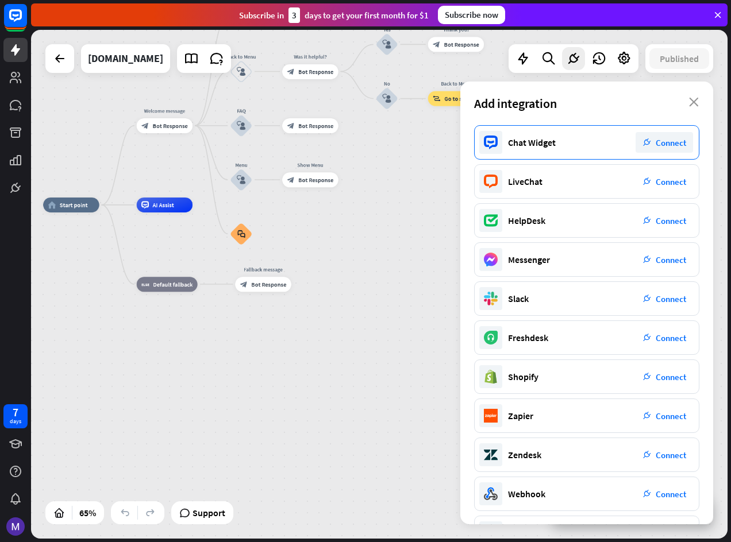
click at [666, 147] on span "Connect" at bounding box center [671, 142] width 30 height 11
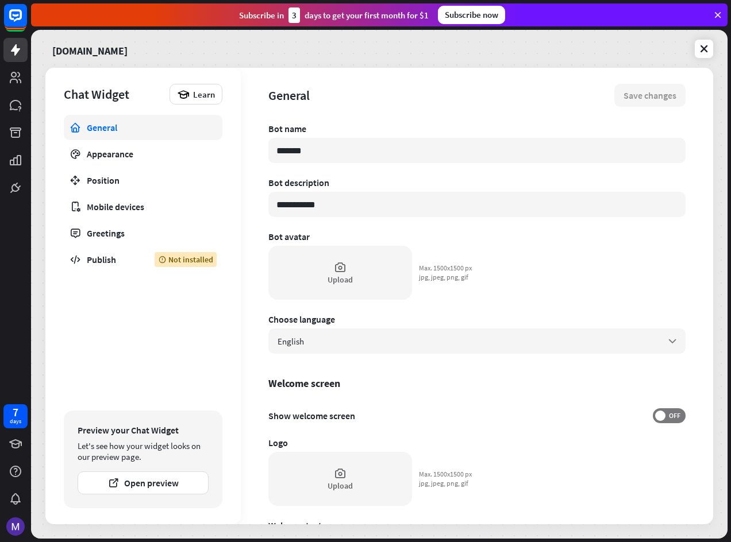
click at [718, 10] on icon at bounding box center [717, 15] width 10 height 10
type textarea "*"
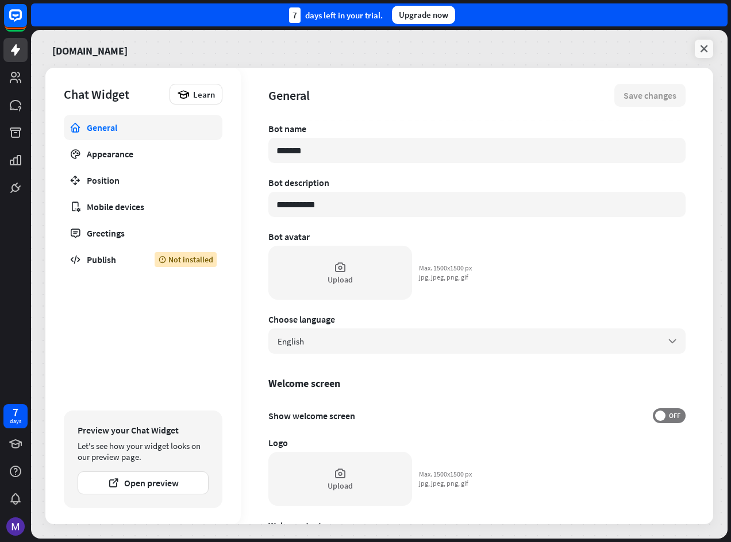
click at [702, 47] on icon at bounding box center [703, 48] width 11 height 11
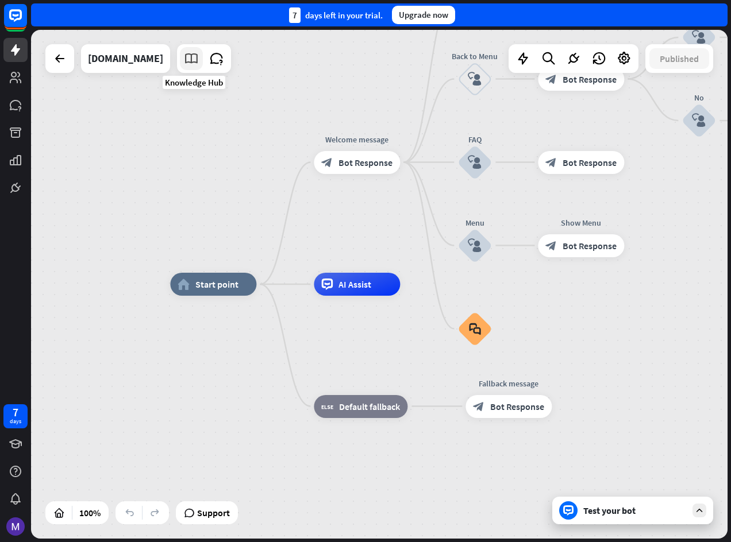
click at [198, 59] on icon at bounding box center [191, 58] width 15 height 15
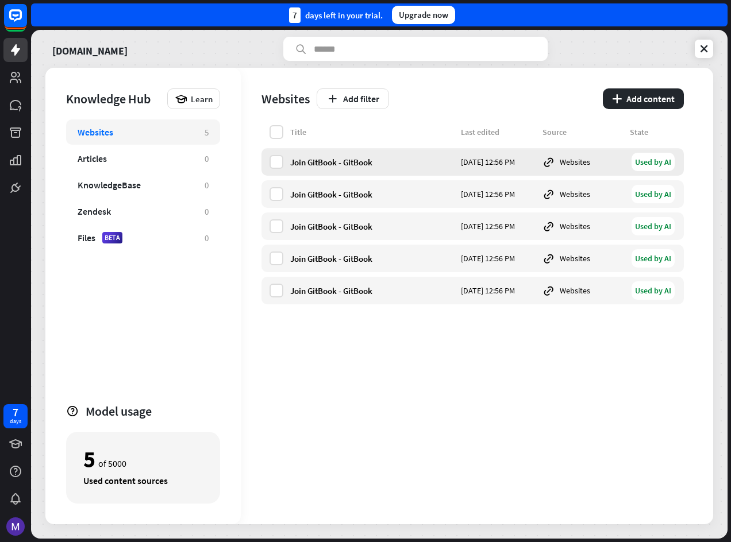
click at [283, 164] on div "Join GitBook - GitBook [DATE] 12:56 PM Websites Used by AI" at bounding box center [472, 162] width 422 height 28
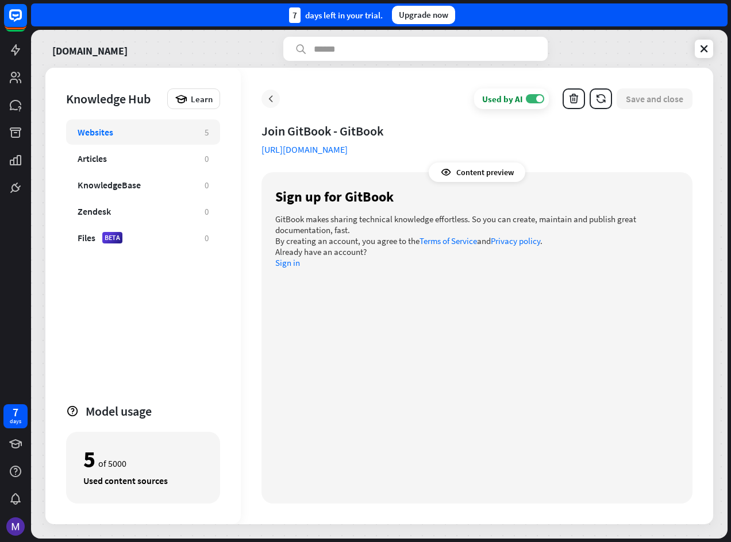
click at [267, 102] on icon at bounding box center [270, 98] width 11 height 11
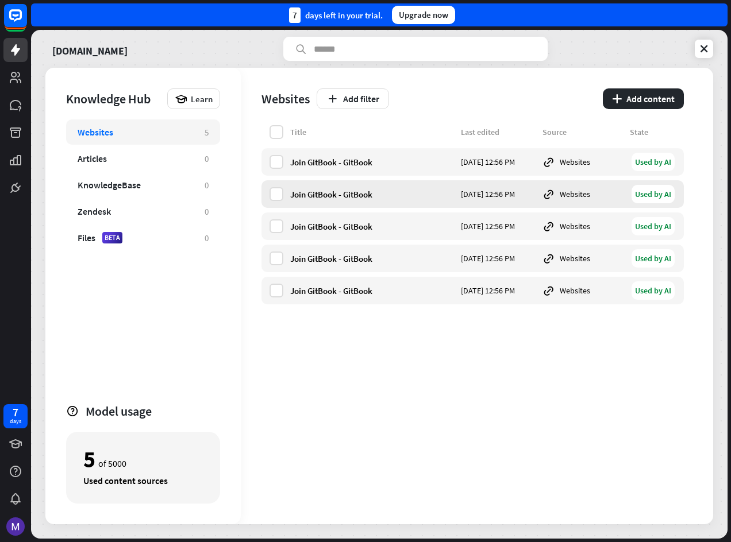
click at [578, 199] on div "Websites" at bounding box center [582, 194] width 80 height 13
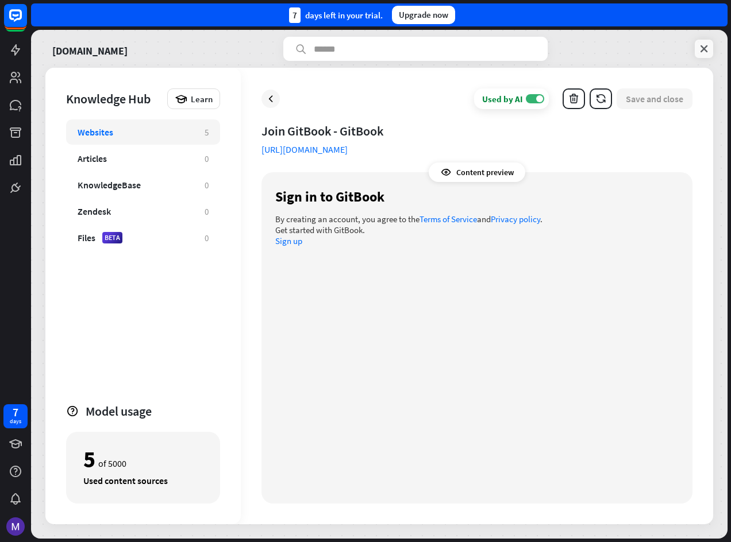
click at [708, 55] on link at bounding box center [704, 49] width 18 height 18
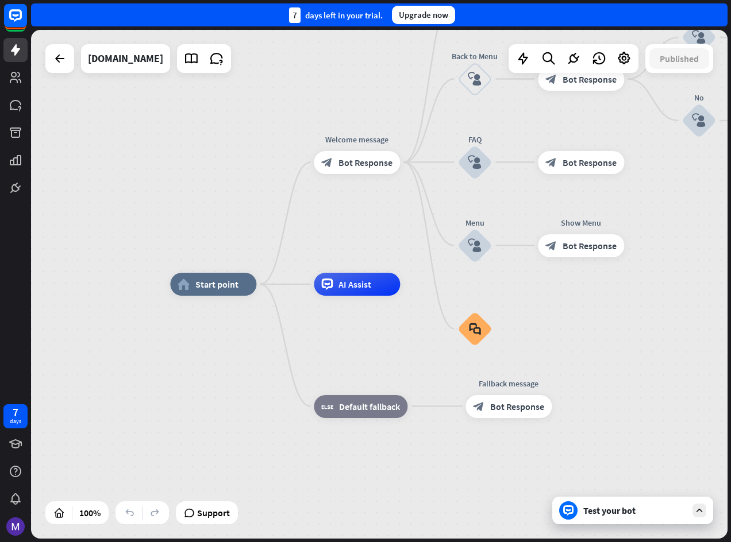
click at [55, 73] on div "home_2 Start point Welcome message block_bot_response Bot Response About us blo…" at bounding box center [379, 284] width 696 height 509
click at [49, 71] on div at bounding box center [59, 58] width 29 height 29
click at [59, 62] on icon at bounding box center [60, 59] width 14 height 14
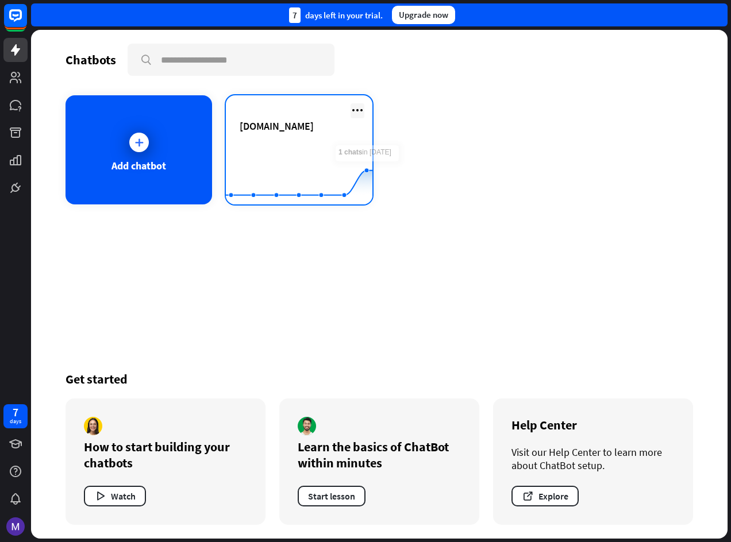
click at [359, 110] on icon at bounding box center [357, 110] width 14 height 14
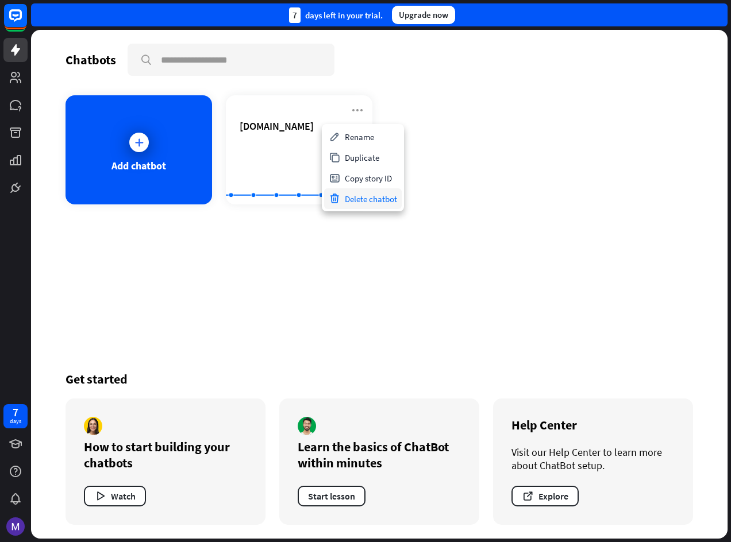
click at [359, 199] on div "Delete chatbot" at bounding box center [363, 198] width 78 height 21
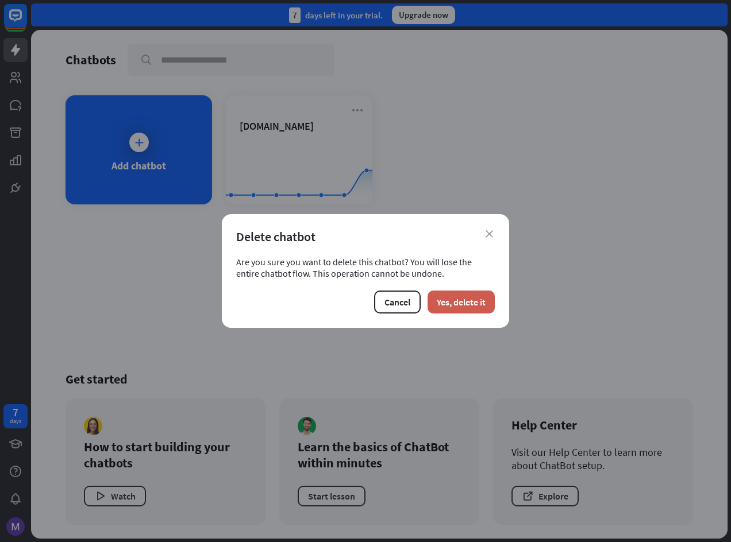
click at [457, 299] on button "Yes, delete it" at bounding box center [460, 302] width 67 height 23
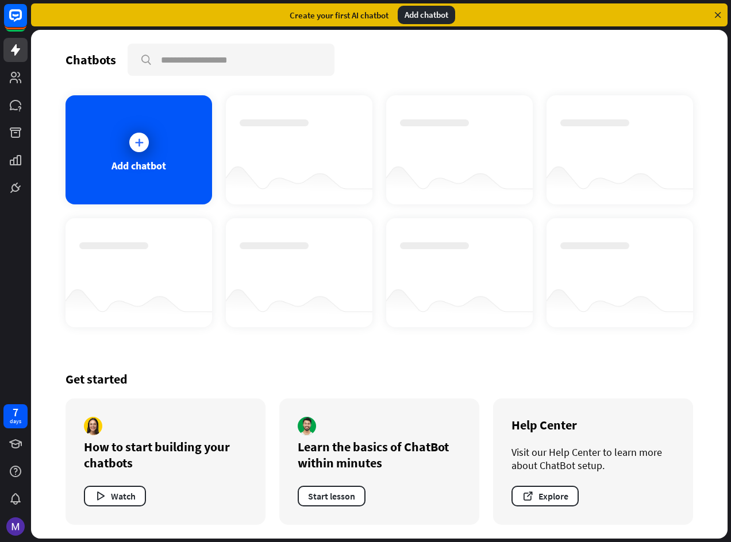
click at [0, 49] on div at bounding box center [15, 100] width 31 height 200
click at [6, 48] on link at bounding box center [15, 50] width 24 height 24
click at [17, 11] on icon at bounding box center [16, 16] width 14 height 14
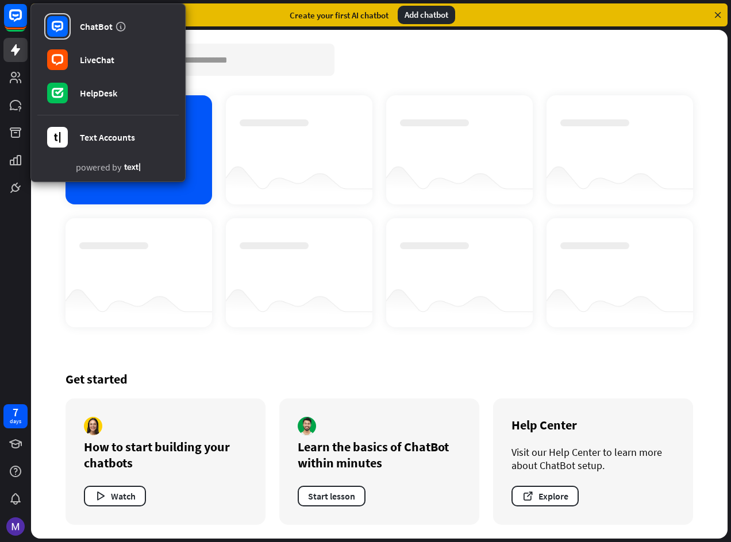
click at [136, 249] on div at bounding box center [138, 262] width 119 height 40
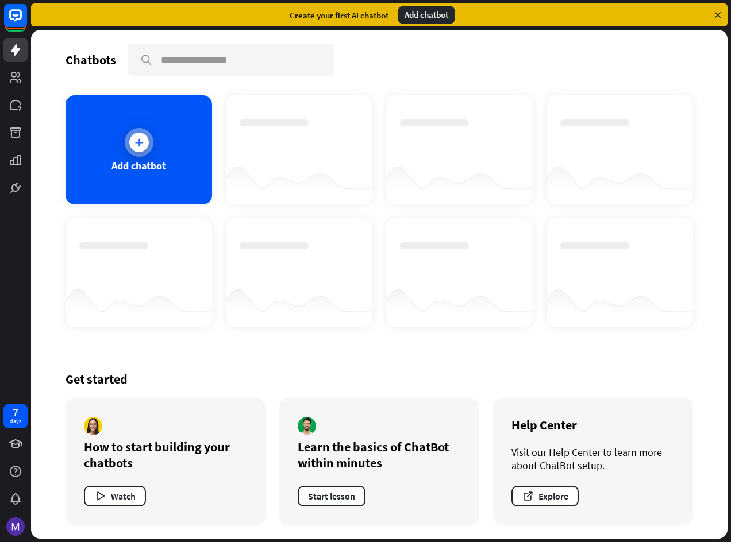
click at [129, 174] on div "Add chatbot" at bounding box center [138, 149] width 147 height 109
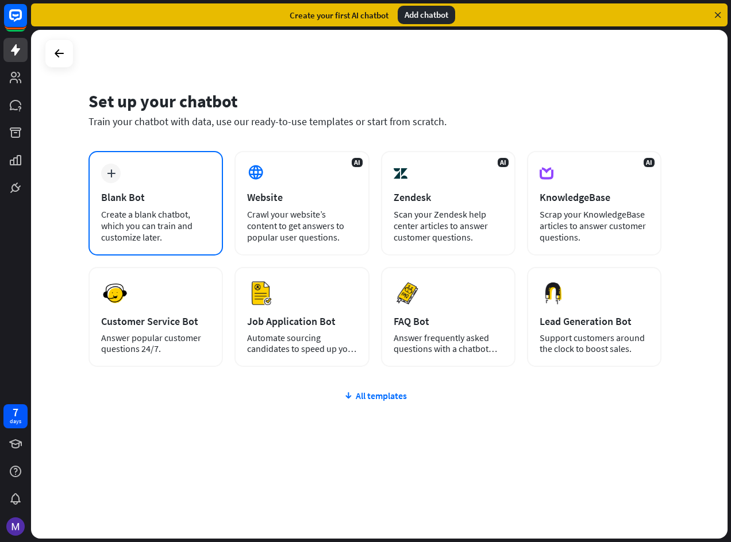
click at [197, 212] on div "Create a blank chatbot, which you can train and customize later." at bounding box center [155, 226] width 109 height 34
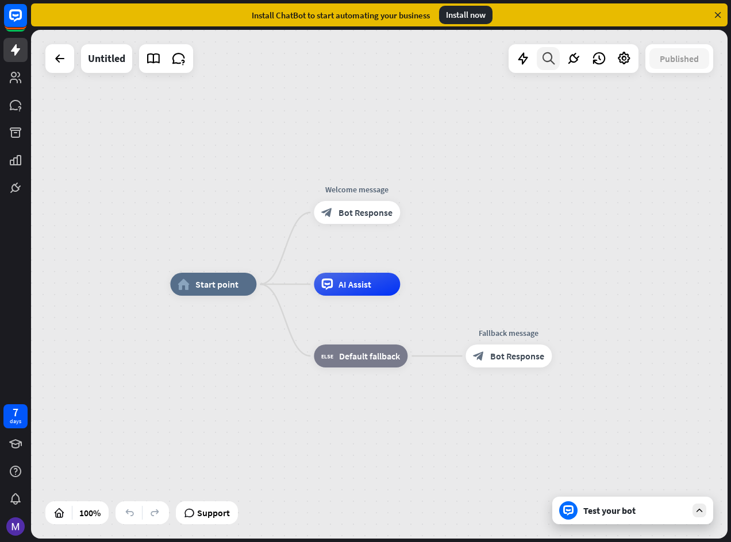
click at [552, 55] on icon at bounding box center [549, 58] width 16 height 15
click at [530, 57] on icon at bounding box center [522, 58] width 15 height 15
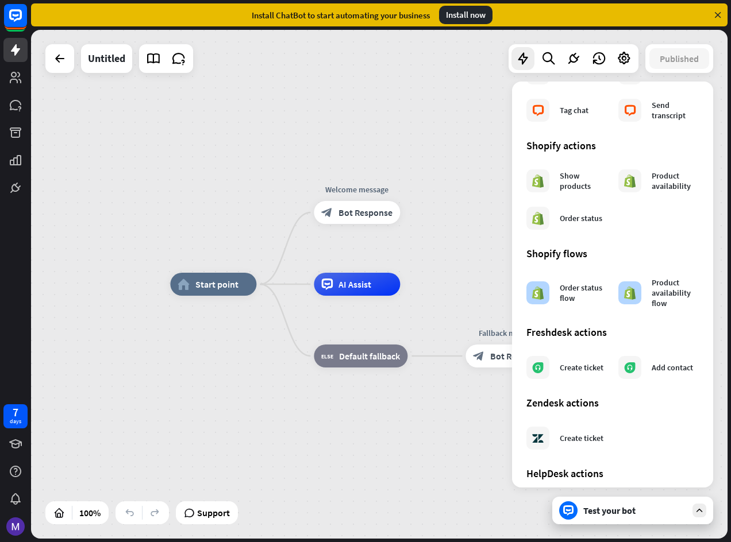
scroll to position [517, 0]
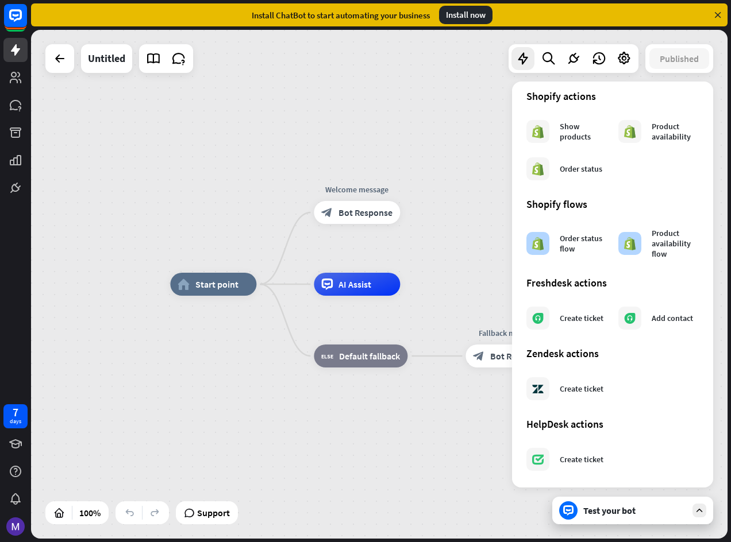
click at [408, 127] on div "home_2 Start point Welcome message block_bot_response Bot Response AI Assist bl…" at bounding box center [379, 284] width 696 height 509
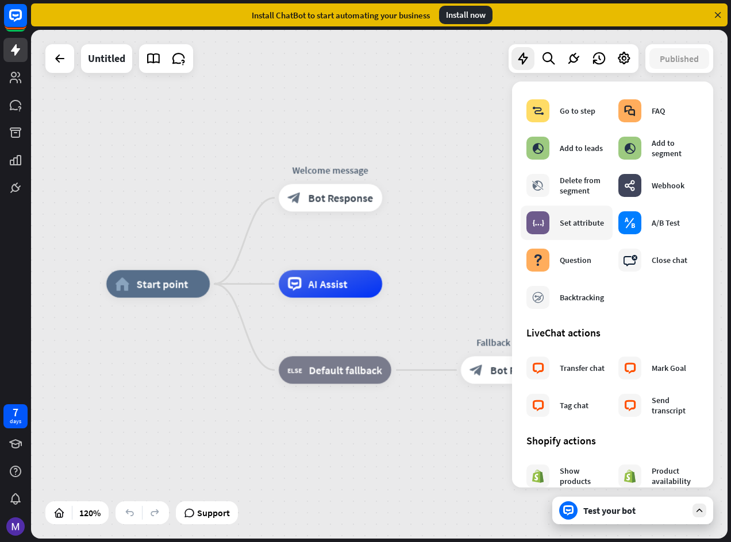
scroll to position [0, 0]
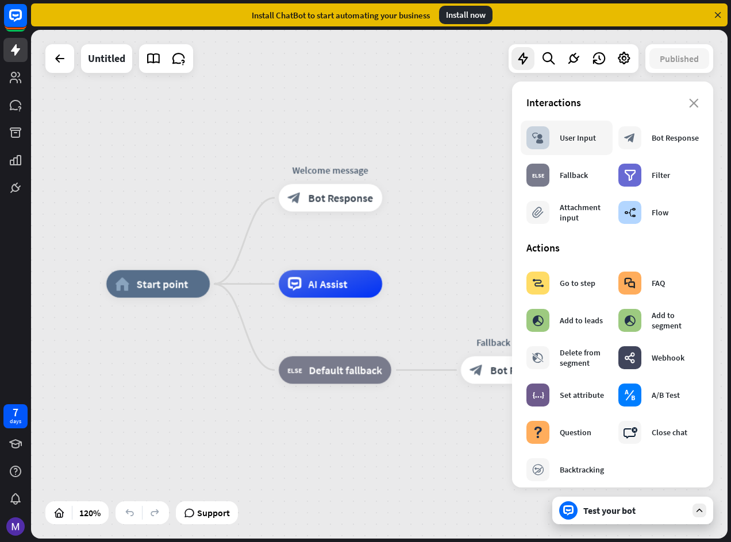
click at [574, 143] on div "block_user_input User Input" at bounding box center [561, 137] width 70 height 23
click at [627, 54] on icon at bounding box center [623, 58] width 15 height 15
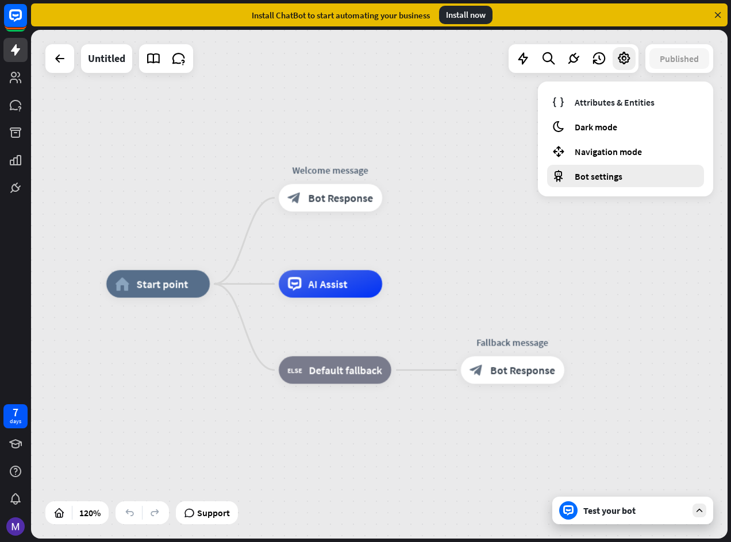
click at [594, 184] on div "Bot settings" at bounding box center [625, 176] width 157 height 22
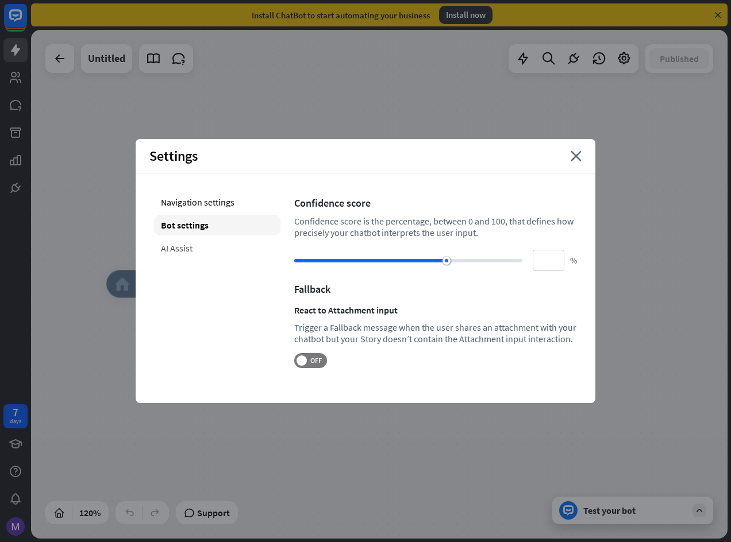
click at [181, 249] on div "AI Assist" at bounding box center [217, 248] width 126 height 21
type input "**"
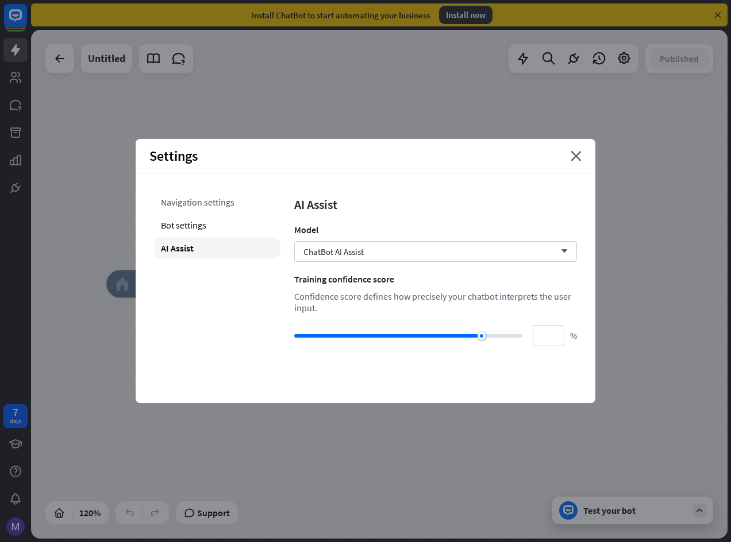
click at [187, 207] on div "Navigation settings" at bounding box center [217, 202] width 126 height 21
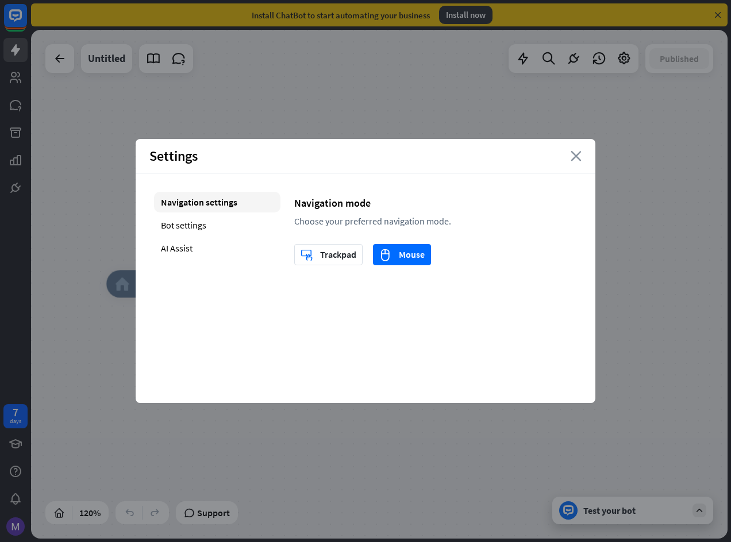
click at [574, 157] on icon "close" at bounding box center [576, 156] width 11 height 10
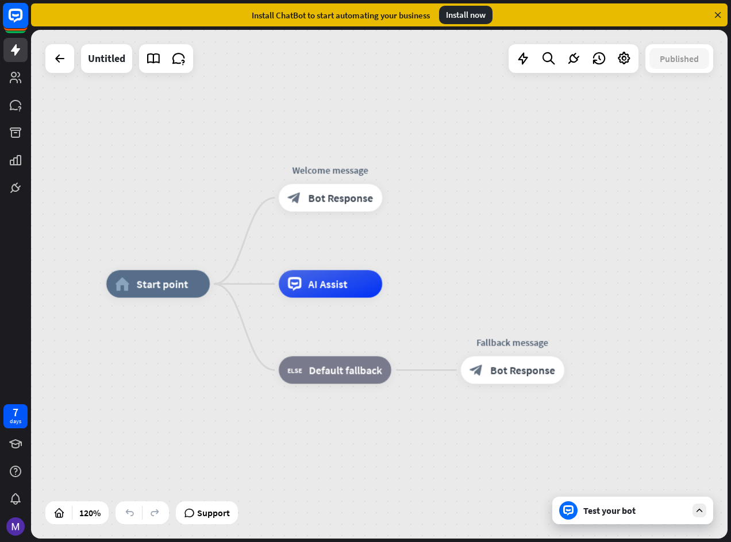
click at [25, 11] on rect at bounding box center [15, 15] width 25 height 25
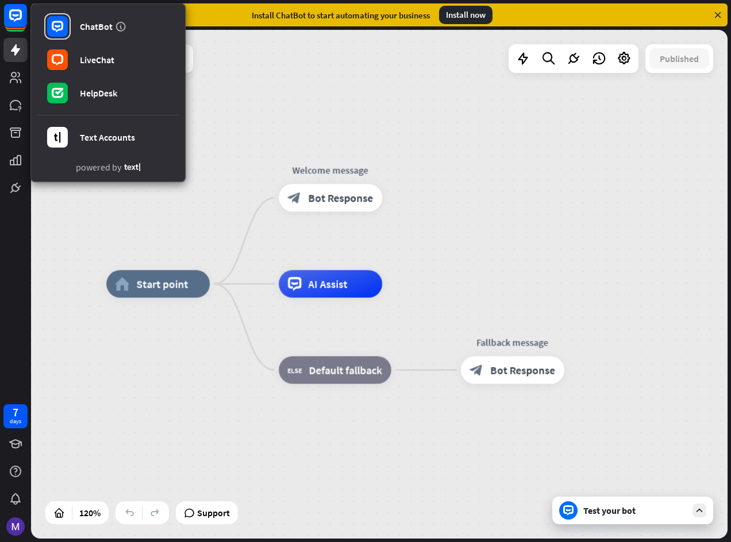
drag, startPoint x: 218, startPoint y: 66, endPoint x: 201, endPoint y: 51, distance: 22.4
click at [217, 66] on div "home_2 Start point Welcome message block_bot_response Bot Response AI Assist bl…" at bounding box center [379, 284] width 696 height 509
drag, startPoint x: 332, startPoint y: 48, endPoint x: 261, endPoint y: 25, distance: 74.3
click at [326, 48] on div "home_2 Start point Welcome message block_bot_response Bot Response AI Assist bl…" at bounding box center [379, 284] width 696 height 509
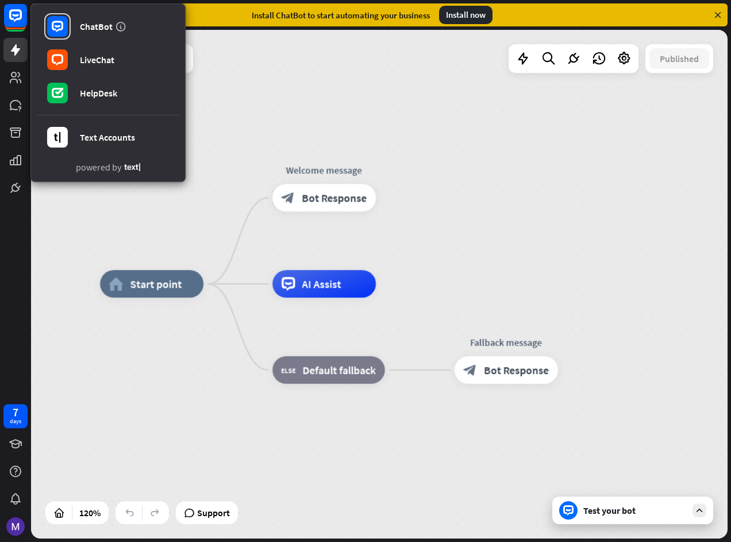
click at [30, 249] on div "ChatBot LiveChat HelpDesk Text Accounts powered by 7 days" at bounding box center [15, 271] width 31 height 542
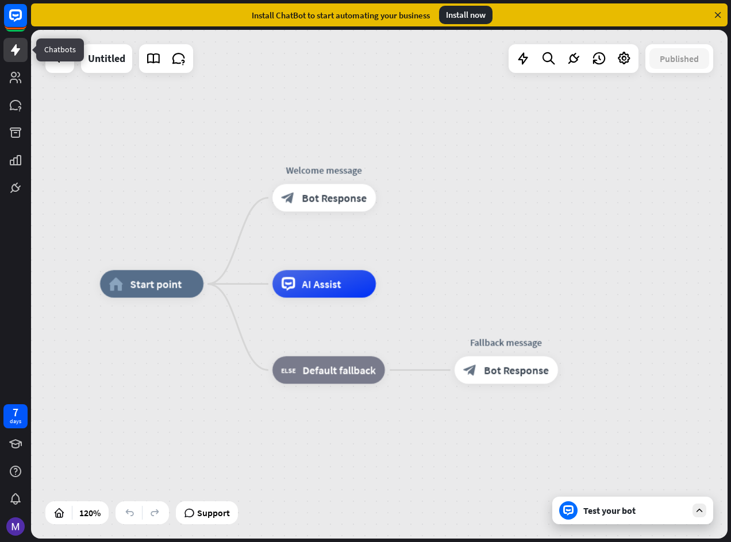
click at [12, 53] on icon at bounding box center [16, 50] width 14 height 14
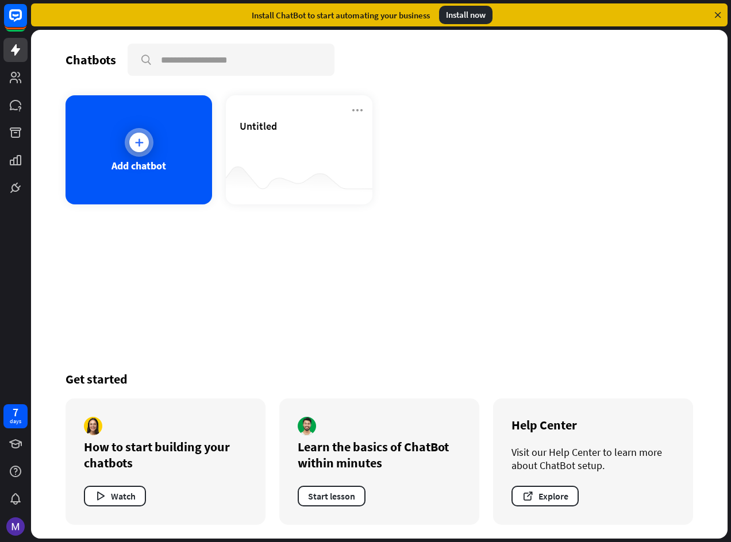
click at [139, 172] on div "Add chatbot" at bounding box center [138, 149] width 147 height 109
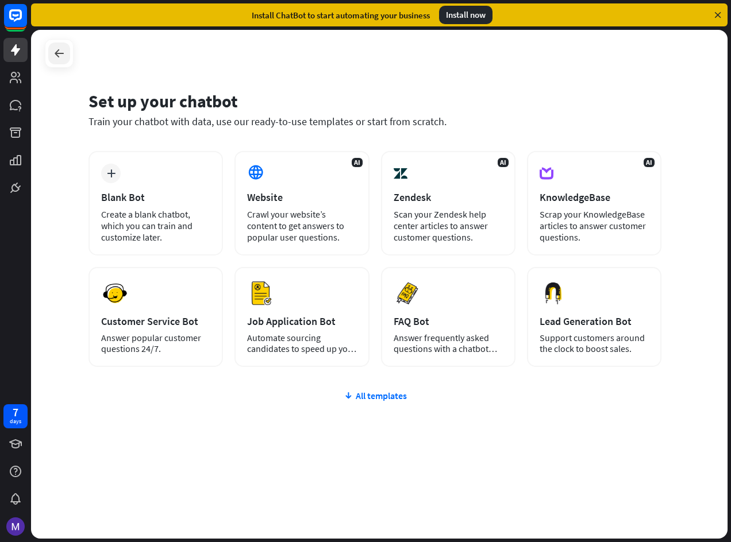
click at [52, 55] on icon at bounding box center [59, 54] width 14 height 14
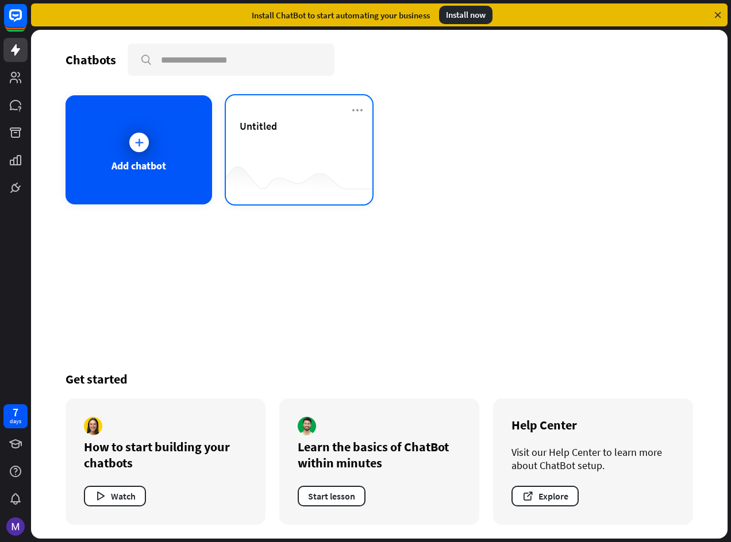
click at [282, 198] on div at bounding box center [299, 182] width 147 height 44
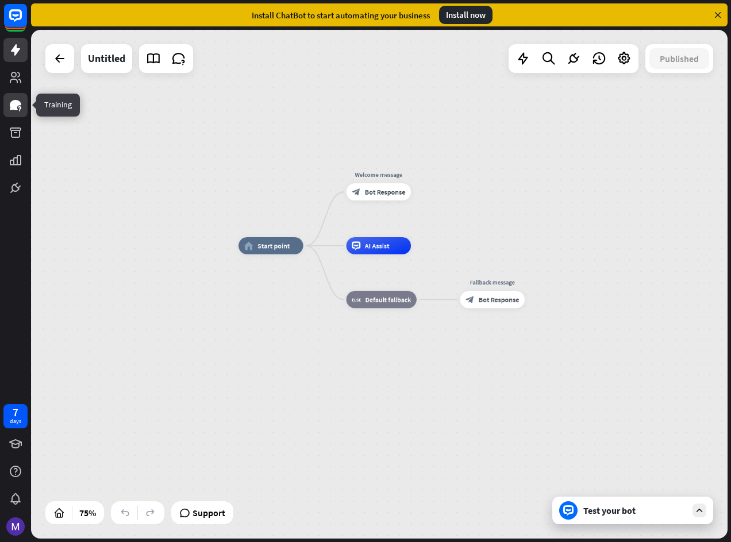
click at [15, 107] on icon at bounding box center [15, 105] width 11 height 10
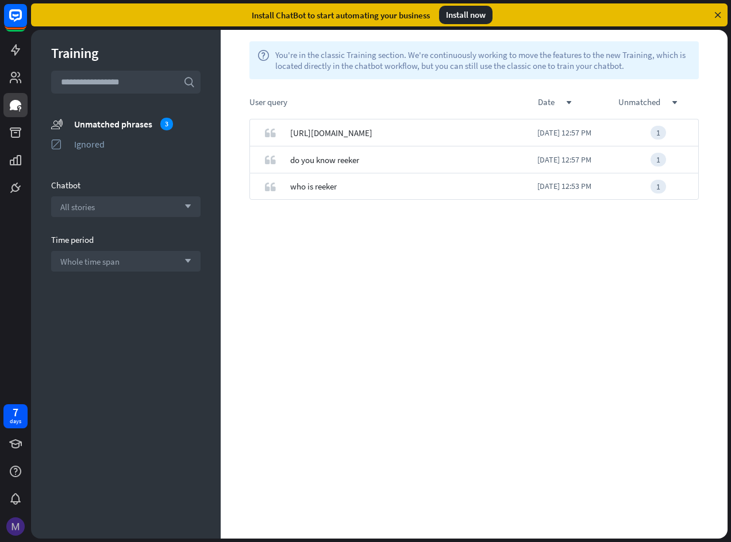
click at [13, 523] on img at bounding box center [15, 527] width 18 height 18
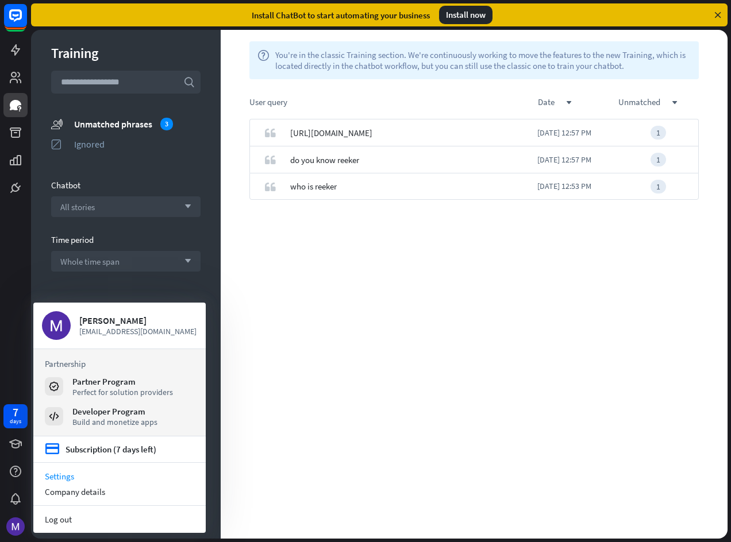
click at [59, 478] on link "Settings" at bounding box center [119, 477] width 172 height 16
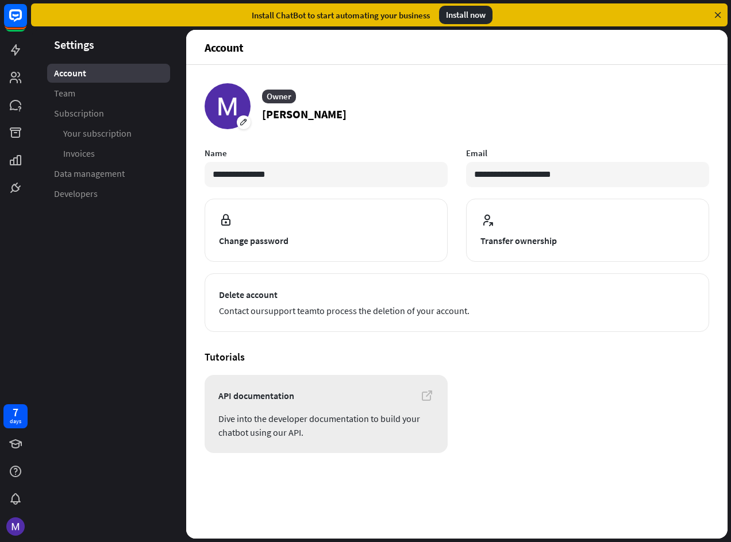
click at [224, 400] on span "API documentation" at bounding box center [325, 396] width 215 height 14
drag, startPoint x: 28, startPoint y: 332, endPoint x: 3, endPoint y: 242, distance: 93.5
click at [28, 332] on div "7 days" at bounding box center [15, 271] width 31 height 542
click at [10, 24] on rect at bounding box center [15, 15] width 25 height 25
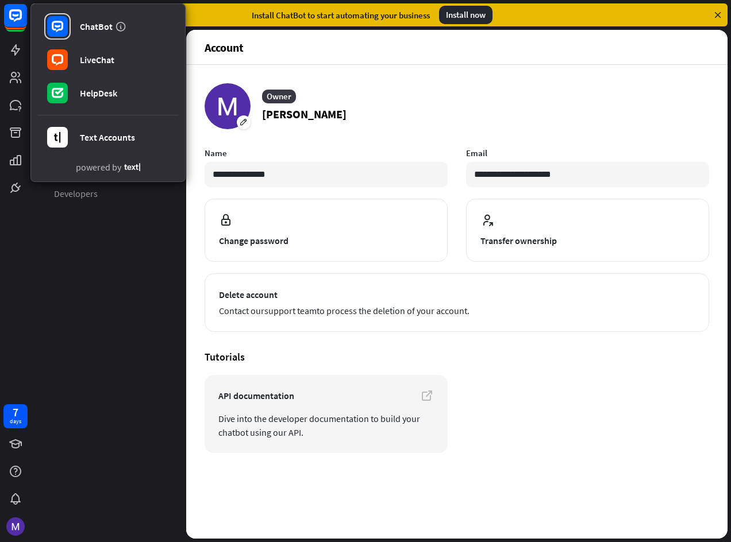
drag, startPoint x: 57, startPoint y: 233, endPoint x: 55, endPoint y: 207, distance: 26.5
click at [55, 207] on aside "Settings Account Team Subscription Your subscription Invoices Data management D…" at bounding box center [108, 284] width 155 height 509
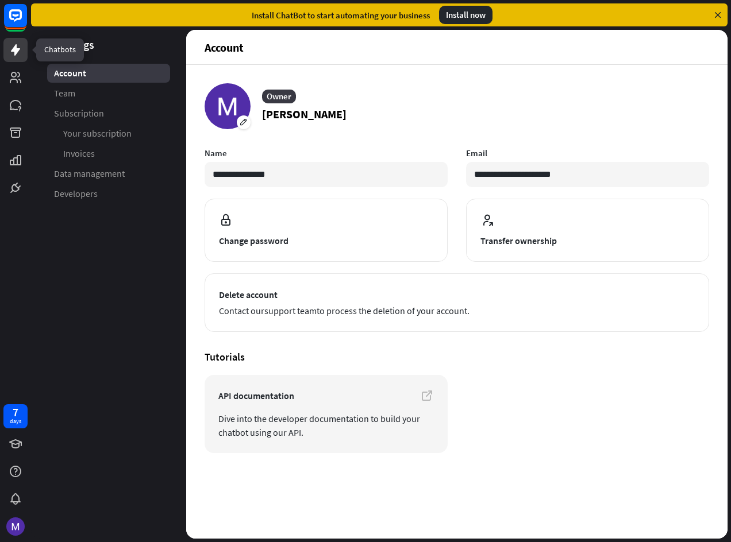
click at [15, 39] on link at bounding box center [15, 50] width 24 height 24
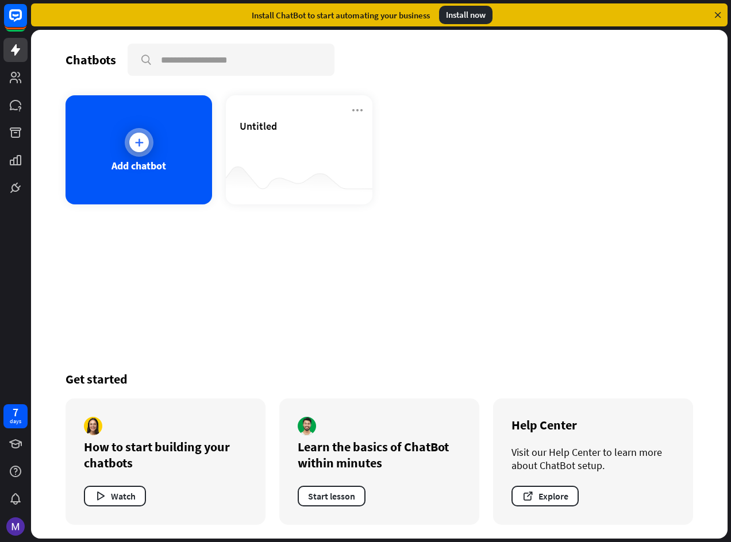
click at [141, 133] on div at bounding box center [139, 143] width 20 height 20
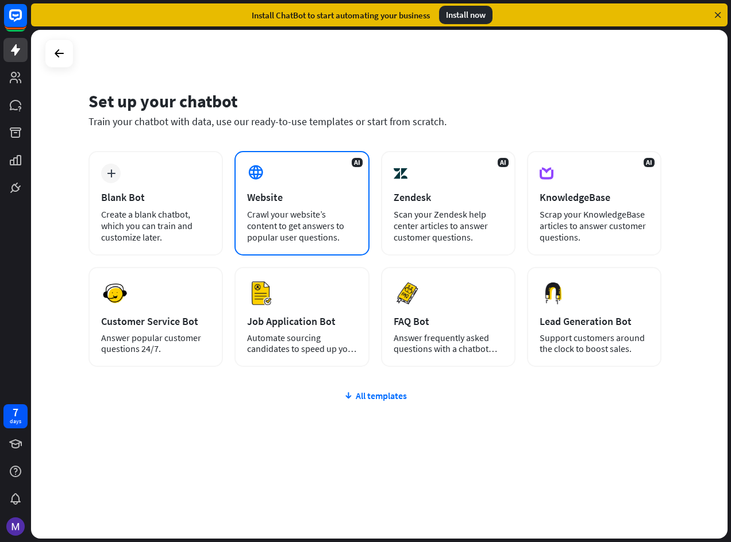
click at [266, 202] on div "Website" at bounding box center [301, 197] width 109 height 13
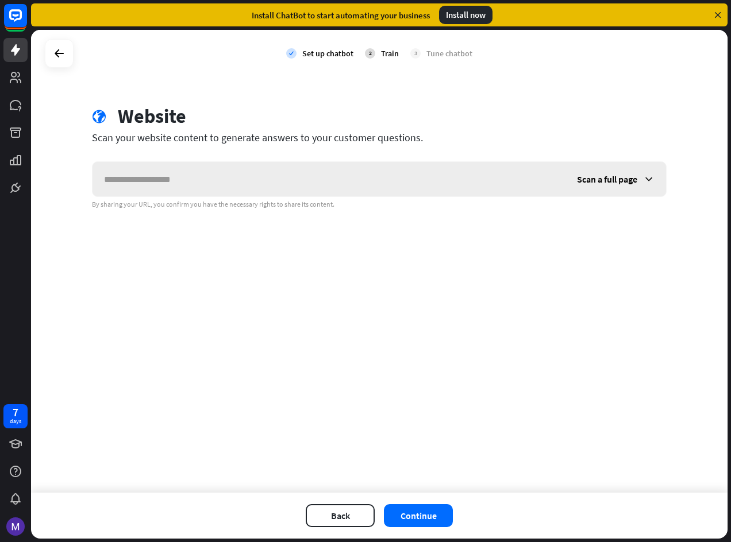
click at [625, 182] on span "Scan a full page" at bounding box center [607, 179] width 60 height 11
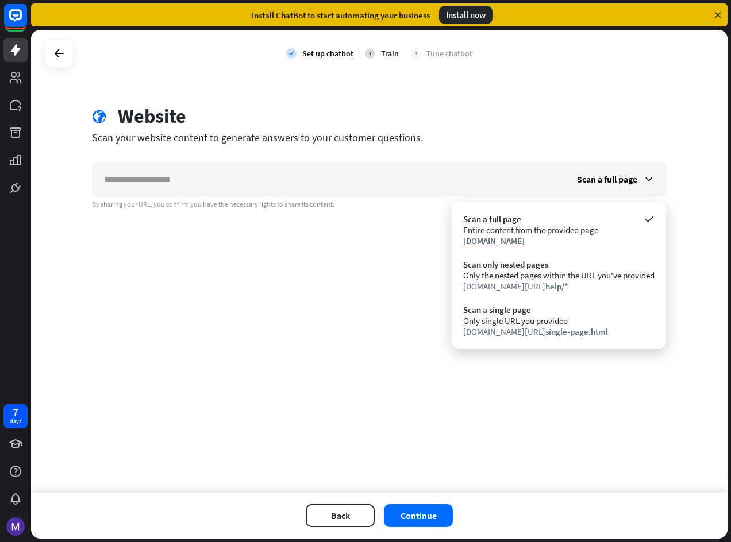
click at [268, 386] on div "check Set up chatbot 2 Train 3 Tune chatbot globe Website Scan your website con…" at bounding box center [379, 261] width 696 height 463
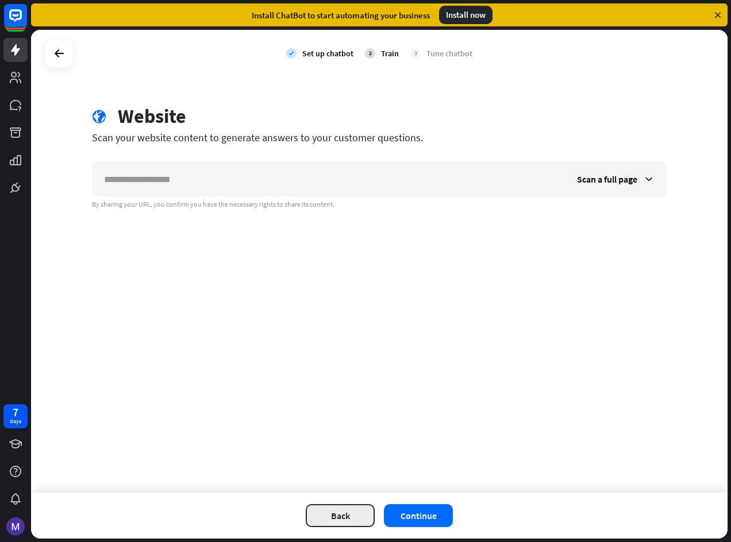
click at [335, 517] on button "Back" at bounding box center [340, 515] width 69 height 23
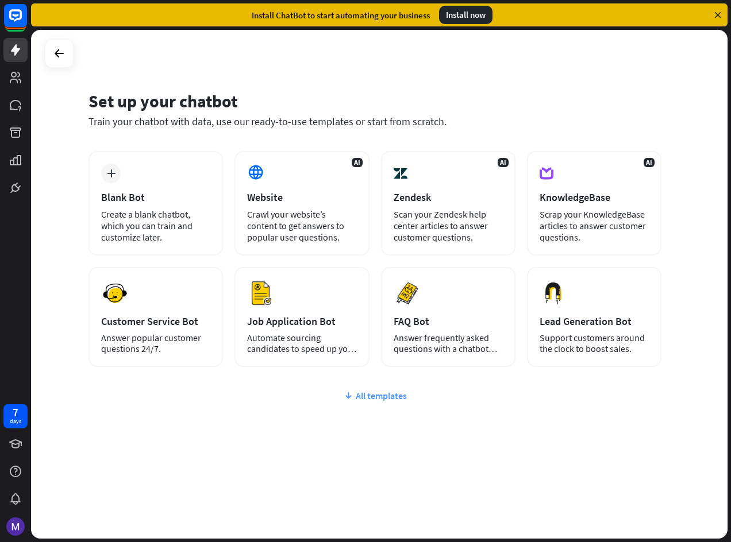
click at [369, 391] on div "All templates" at bounding box center [374, 395] width 573 height 11
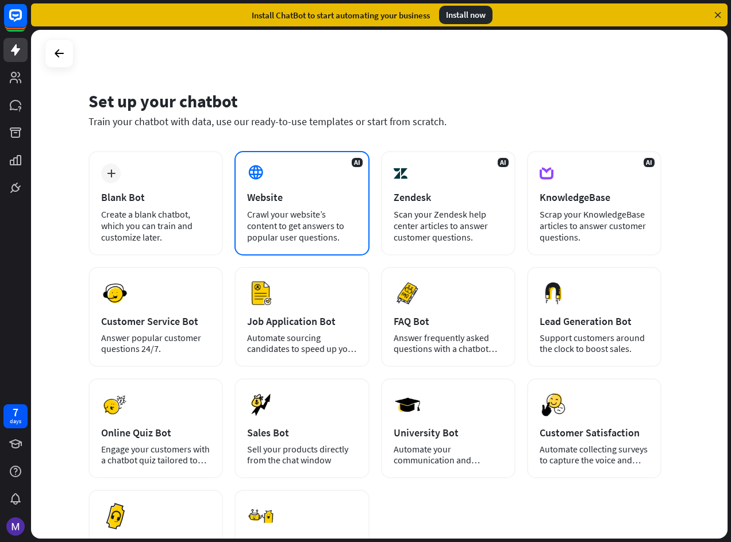
click at [311, 203] on div "Website" at bounding box center [301, 197] width 109 height 13
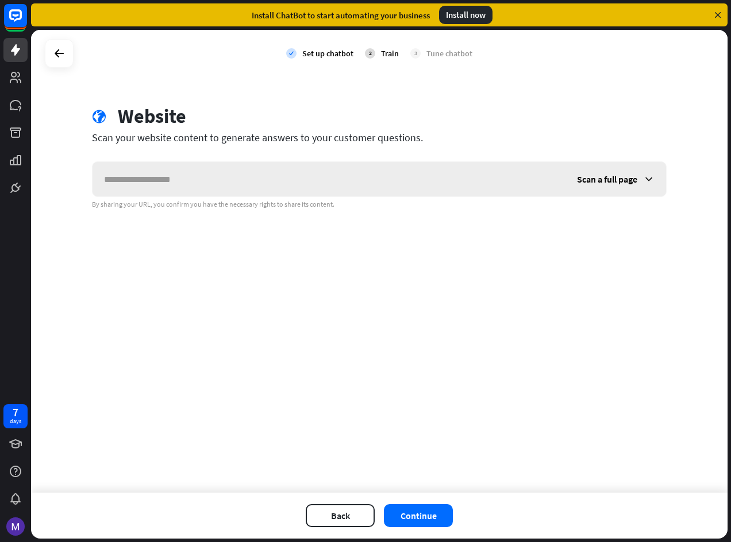
click at [328, 187] on input "text" at bounding box center [328, 179] width 473 height 34
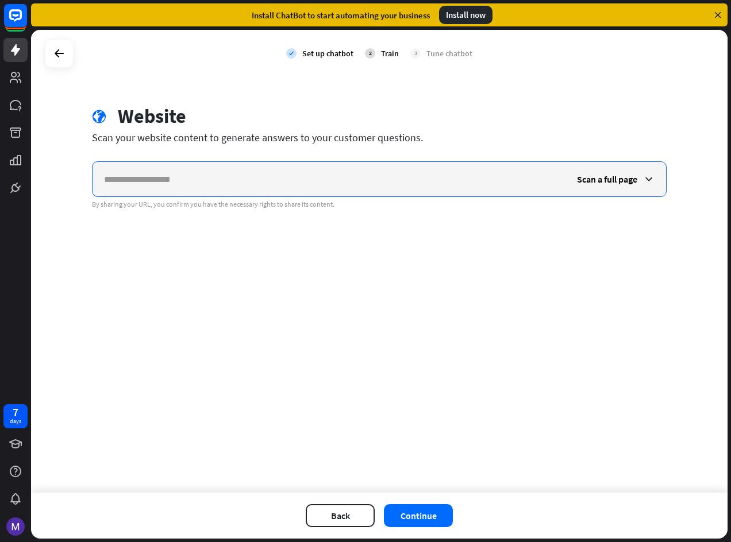
paste input "**********"
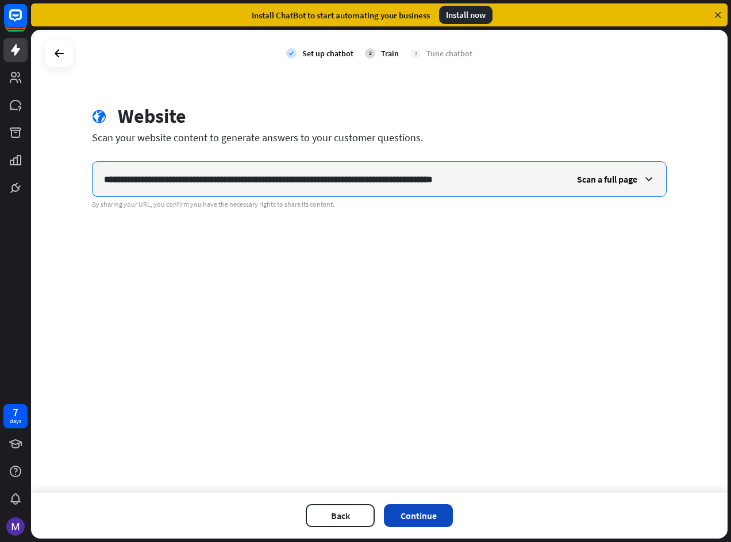
type input "**********"
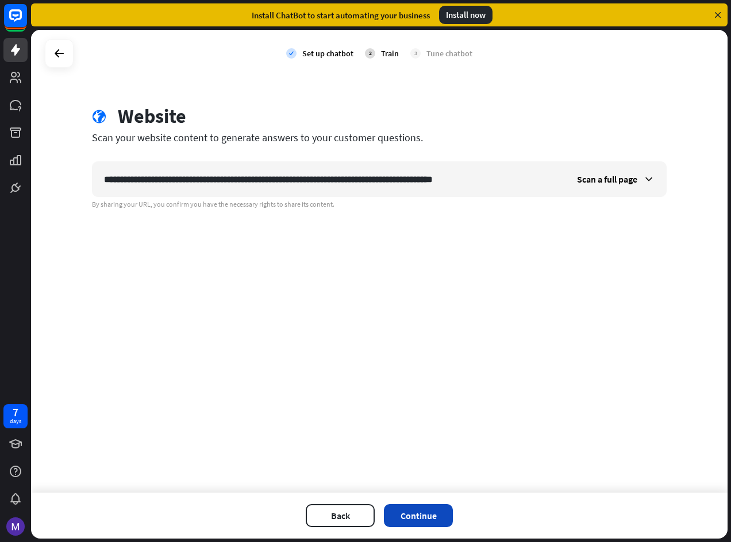
click at [413, 521] on button "Continue" at bounding box center [418, 515] width 69 height 23
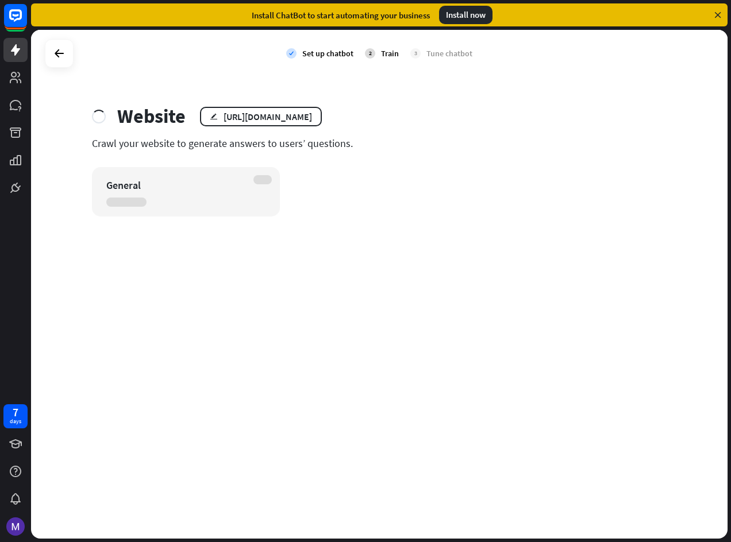
click at [154, 389] on div "check Set up chatbot 2 Train 3 Tune chatbot Website edit [URL][DOMAIN_NAME] Cra…" at bounding box center [379, 284] width 696 height 509
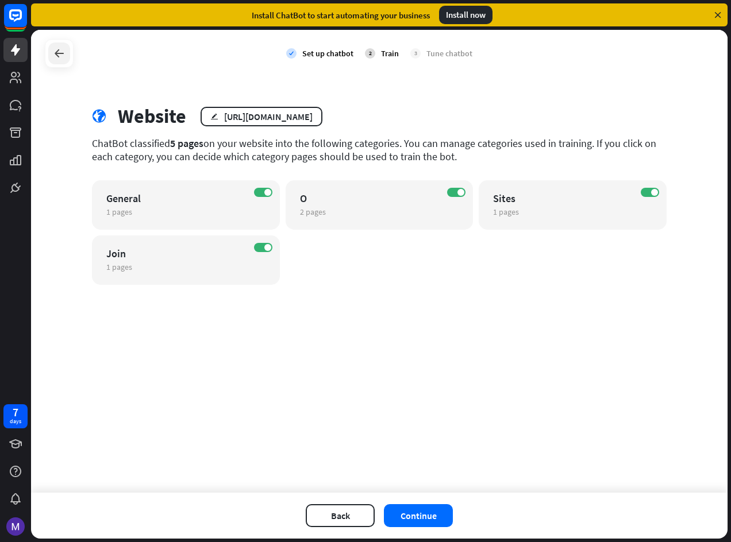
click at [68, 55] on div at bounding box center [59, 54] width 22 height 22
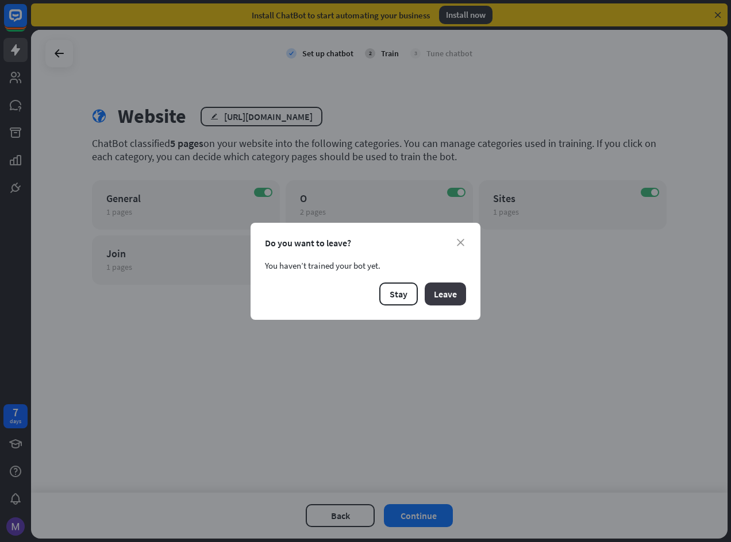
click at [442, 296] on button "Leave" at bounding box center [445, 294] width 41 height 23
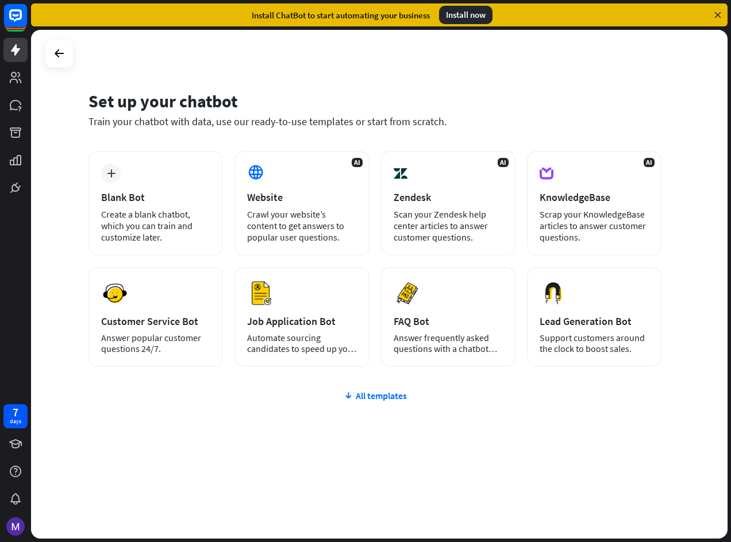
click at [47, 55] on div at bounding box center [59, 53] width 29 height 29
click at [51, 50] on div at bounding box center [59, 54] width 22 height 22
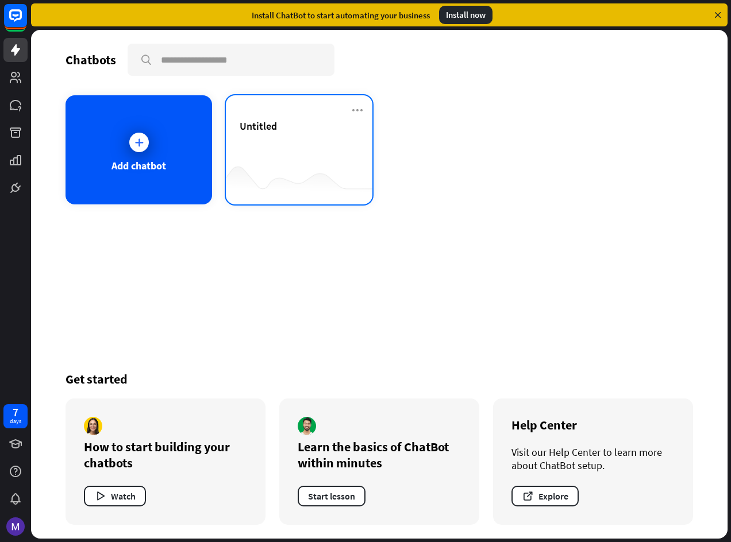
click at [263, 122] on span "Untitled" at bounding box center [258, 126] width 37 height 13
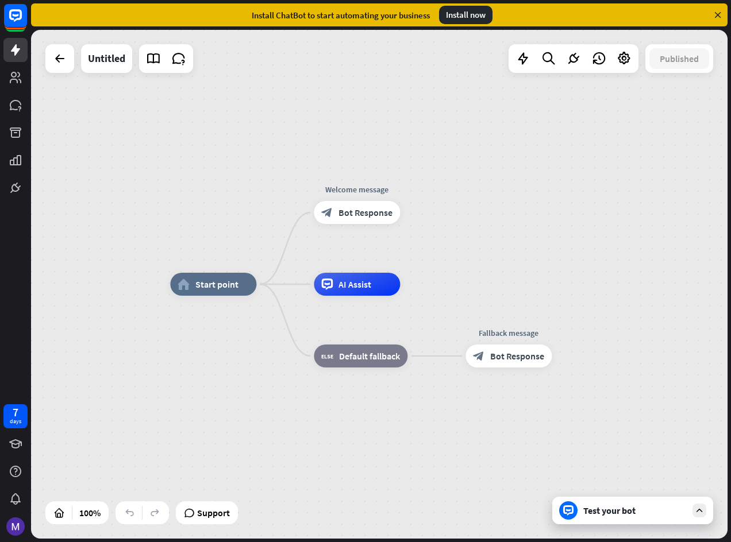
click at [630, 515] on div "Test your bot" at bounding box center [634, 510] width 103 height 11
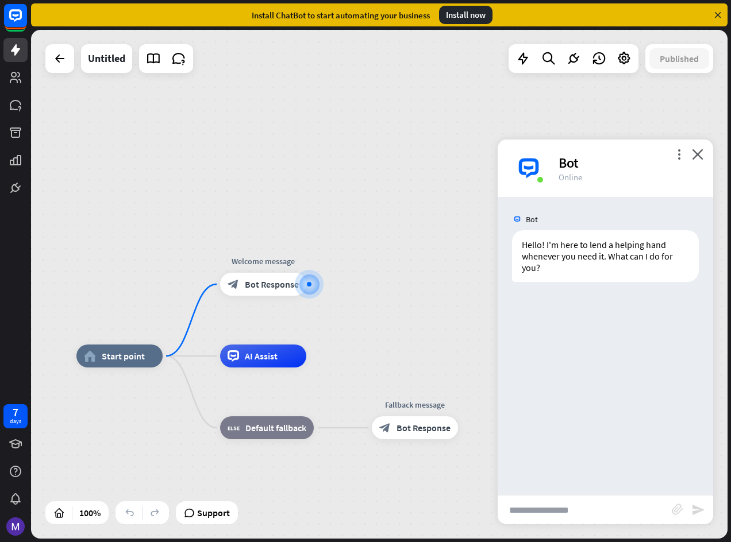
click at [602, 516] on input "text" at bounding box center [585, 510] width 174 height 29
click at [546, 516] on input "text" at bounding box center [585, 510] width 174 height 29
type input "**********"
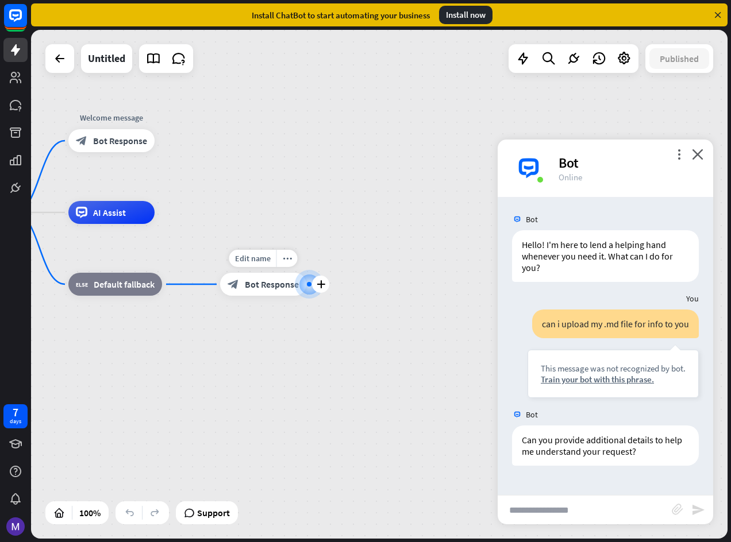
drag, startPoint x: 348, startPoint y: 373, endPoint x: 374, endPoint y: 305, distance: 73.6
click at [349, 371] on div "home_2 Start point Welcome message block_bot_response Bot Response AI Assist bl…" at bounding box center [273, 467] width 696 height 509
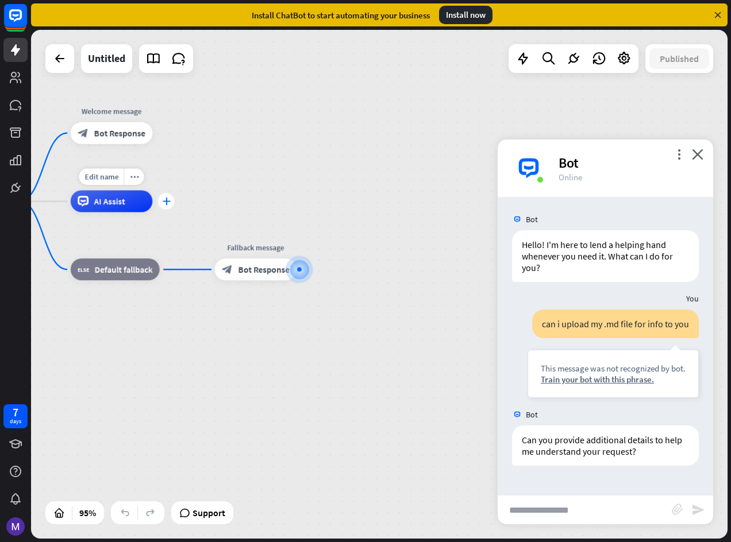
click at [162, 206] on div "plus" at bounding box center [166, 201] width 17 height 17
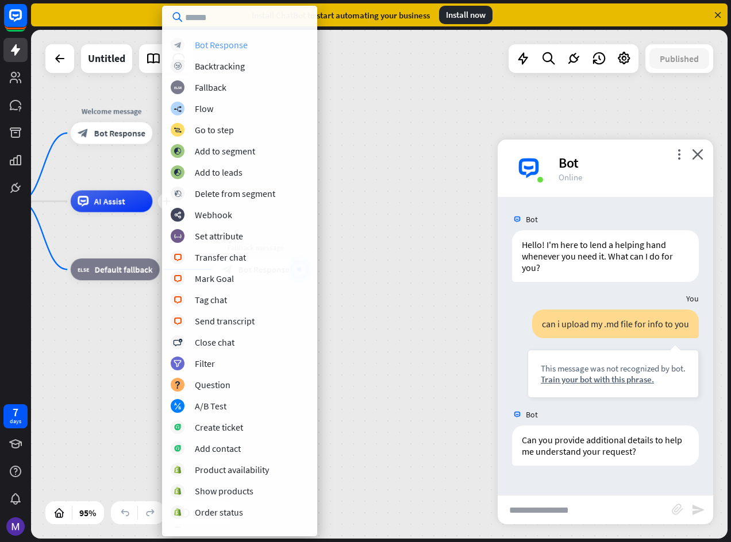
click at [237, 49] on div "Bot Response" at bounding box center [221, 44] width 53 height 11
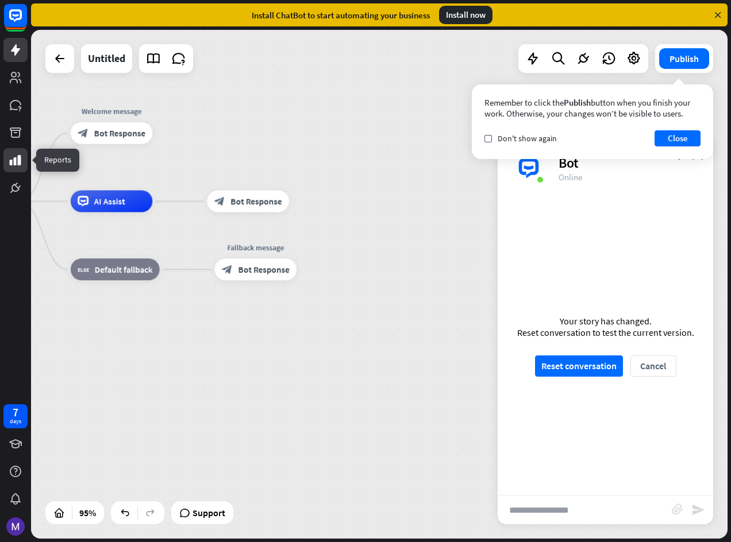
click at [16, 165] on icon at bounding box center [15, 160] width 11 height 10
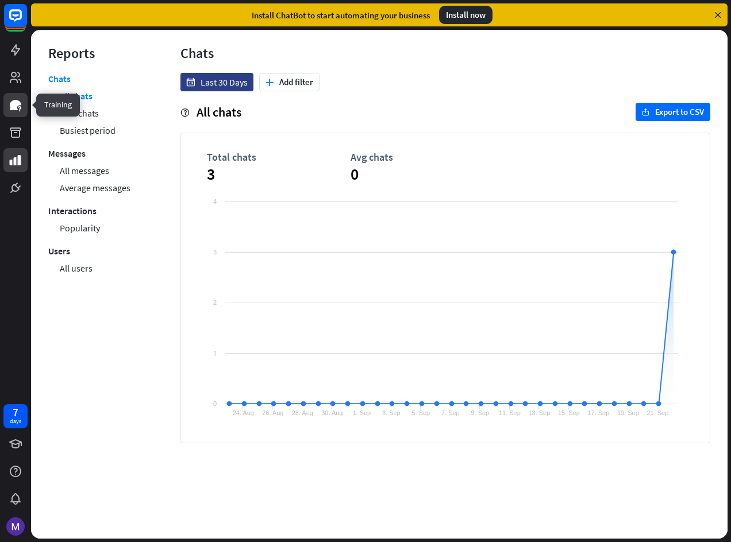
click at [21, 106] on icon at bounding box center [16, 105] width 14 height 14
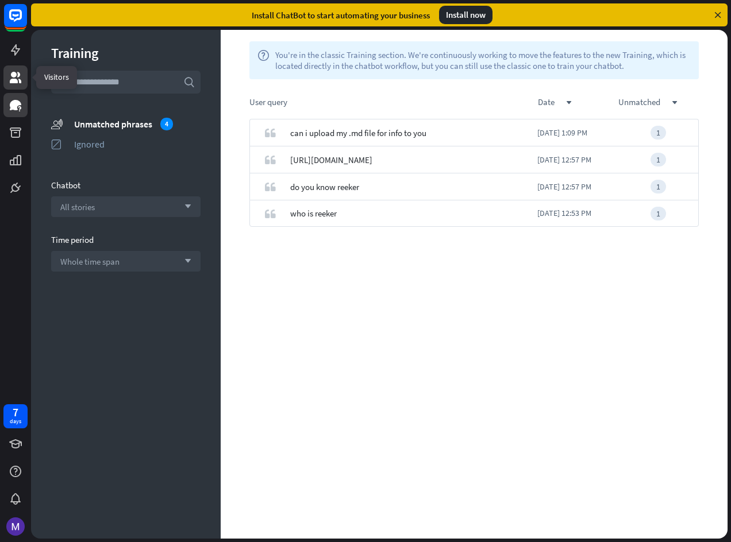
click at [21, 75] on icon at bounding box center [16, 78] width 14 height 14
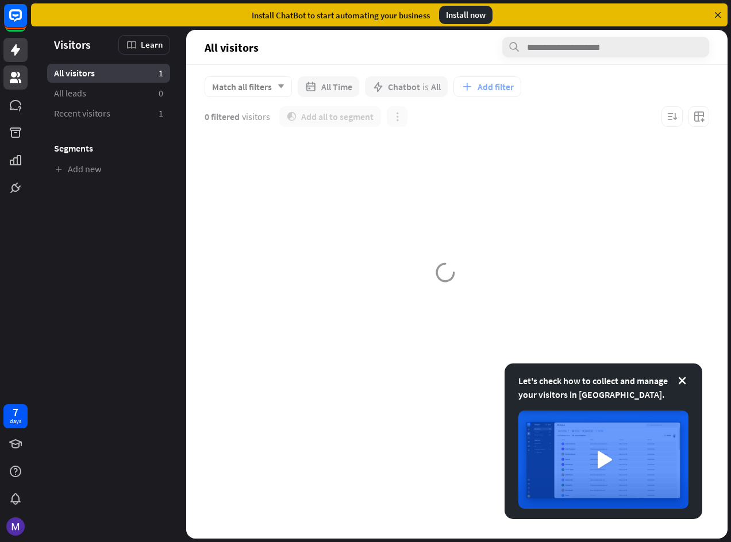
click at [3, 53] on div at bounding box center [15, 100] width 31 height 200
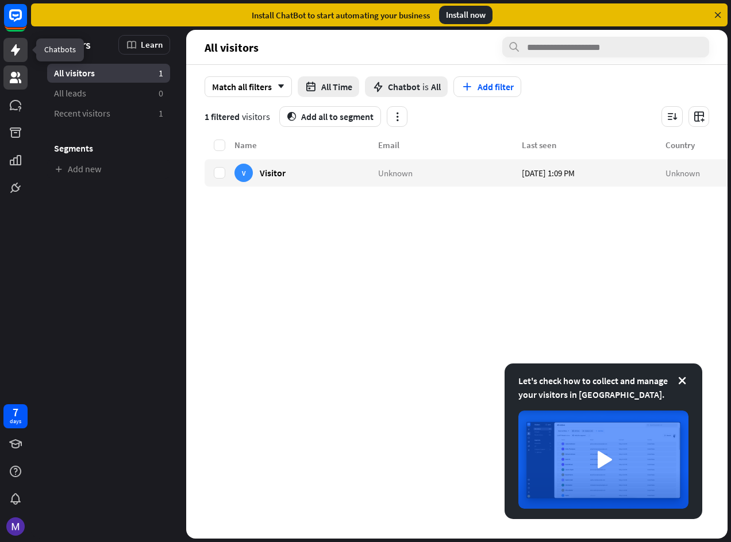
click at [8, 51] on link at bounding box center [15, 50] width 24 height 24
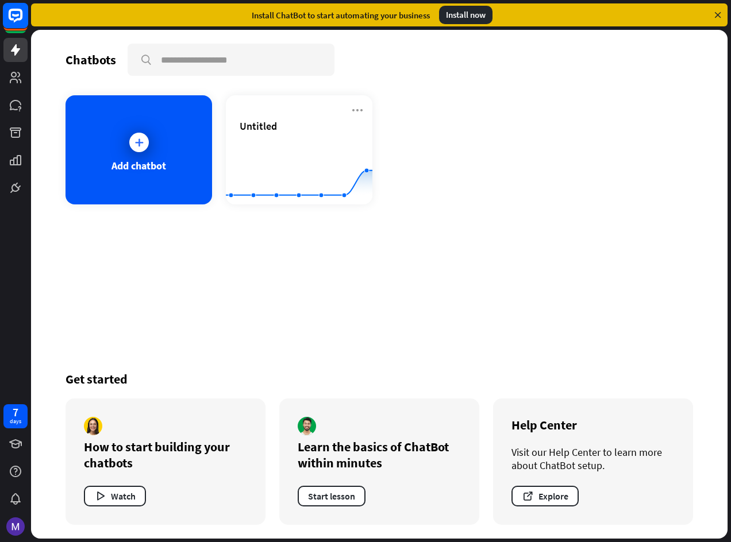
click at [8, 6] on rect at bounding box center [15, 15] width 25 height 25
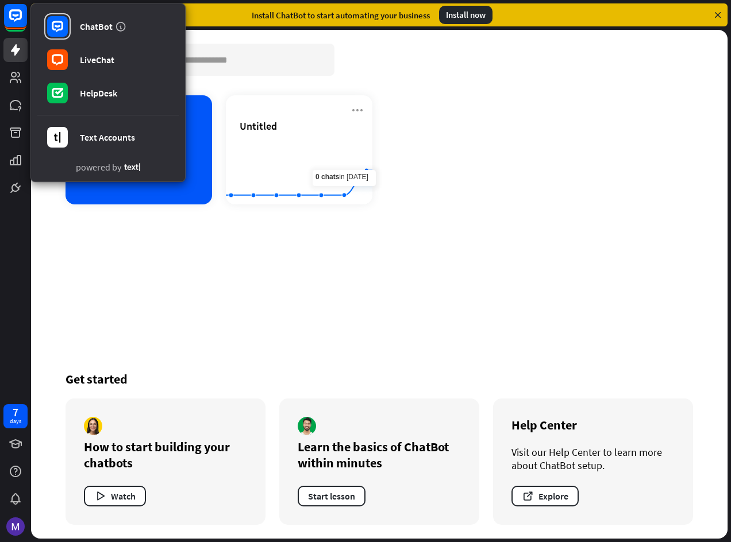
drag, startPoint x: 355, startPoint y: 304, endPoint x: 334, endPoint y: 266, distance: 43.2
click at [334, 266] on div "Chatbots search Add chatbot Untitled Created with Highcharts 10.1.0 0 1 2 Get s…" at bounding box center [379, 284] width 696 height 509
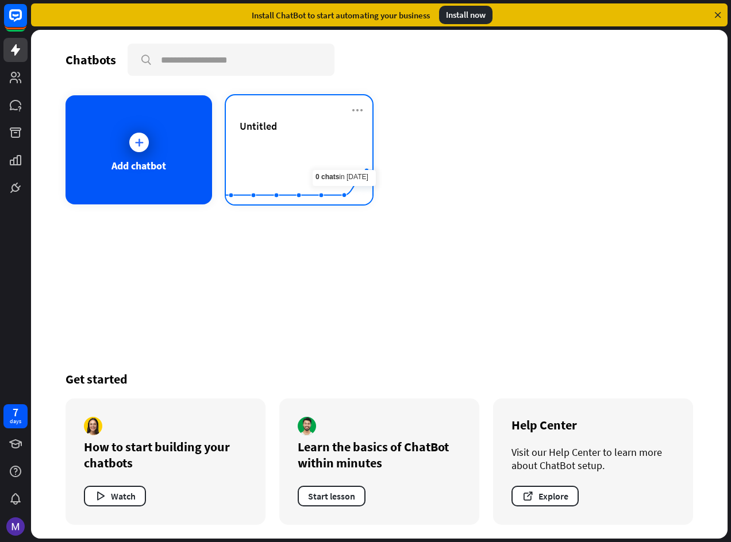
drag, startPoint x: 334, startPoint y: 266, endPoint x: 291, endPoint y: 137, distance: 136.4
click at [291, 137] on div "Untitled" at bounding box center [299, 140] width 119 height 40
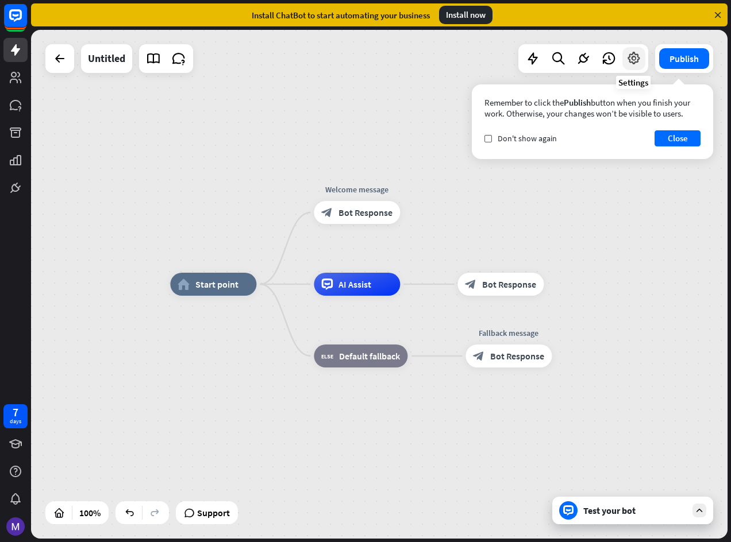
click at [638, 61] on icon at bounding box center [633, 58] width 15 height 15
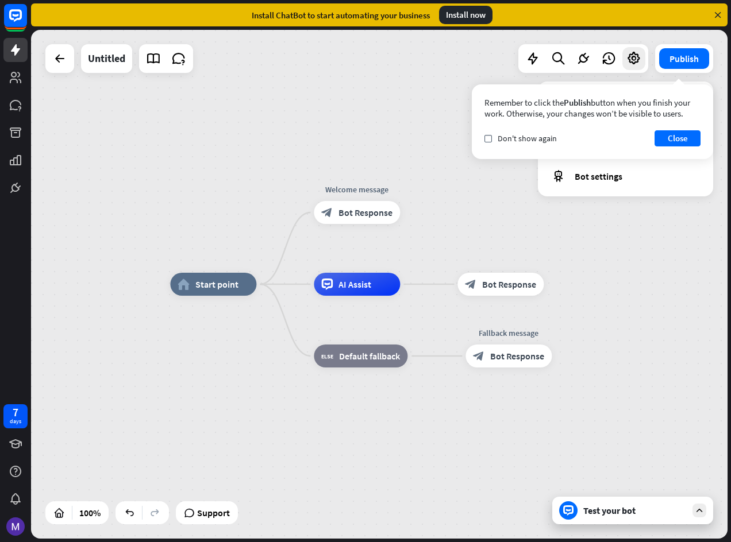
click at [617, 268] on div "home_2 Start point Welcome message block_bot_response Bot Response AI Assist bl…" at bounding box center [379, 284] width 696 height 509
click at [688, 140] on button "Close" at bounding box center [677, 138] width 46 height 16
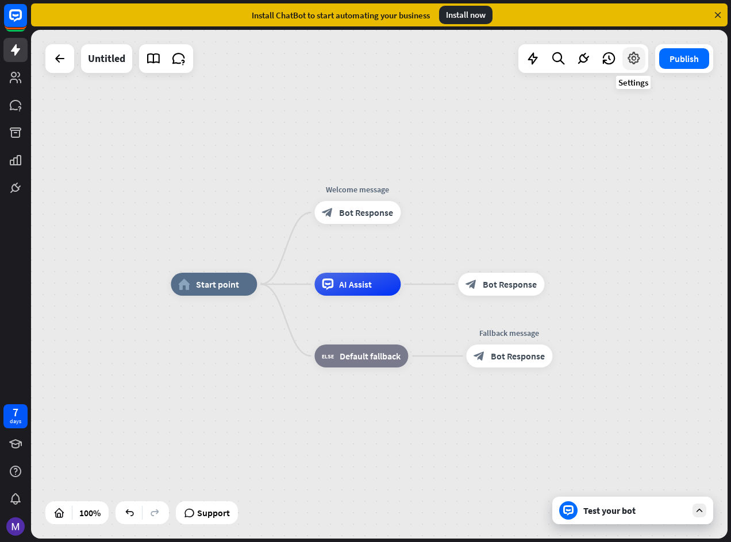
click at [628, 58] on icon at bounding box center [633, 58] width 15 height 15
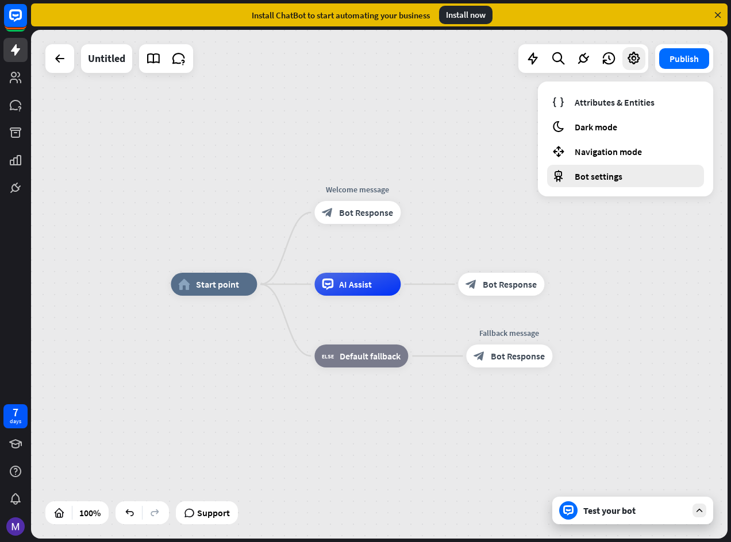
click at [611, 174] on span "Bot settings" at bounding box center [599, 176] width 48 height 11
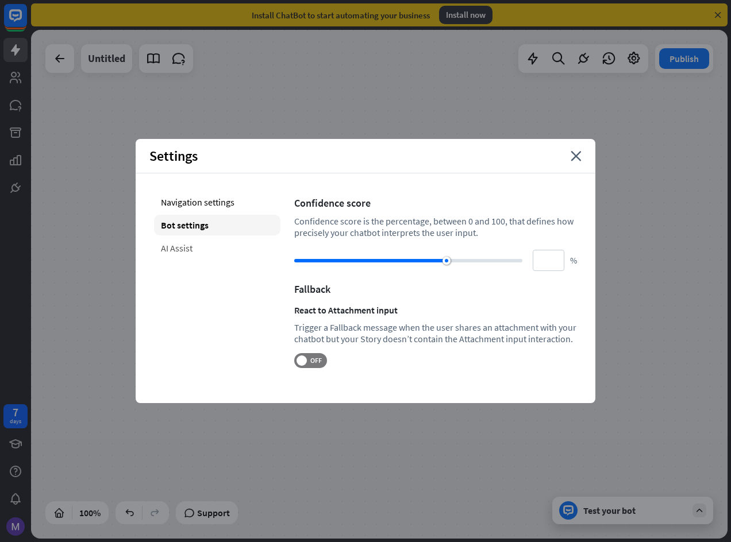
click at [192, 255] on div "AI Assist" at bounding box center [217, 248] width 126 height 21
type input "**"
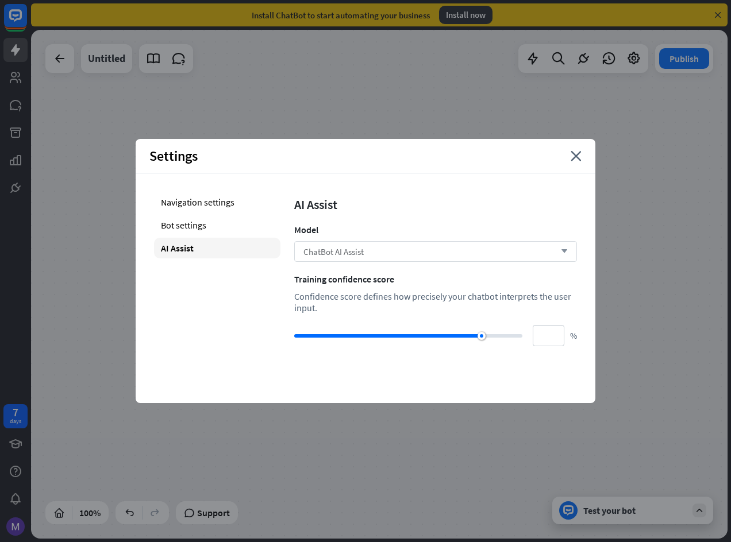
click at [561, 245] on div "ChatBot AI Assist arrow_down" at bounding box center [435, 251] width 283 height 21
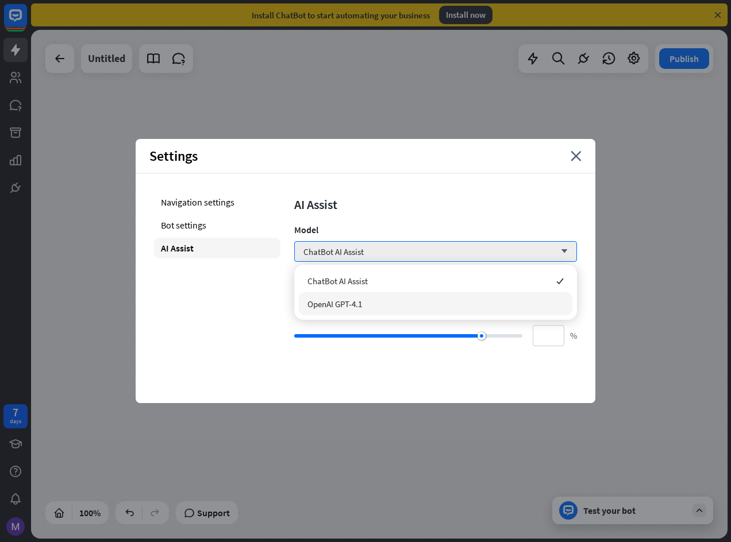
click at [334, 302] on span "OpenAI GPT-4.1" at bounding box center [334, 304] width 55 height 11
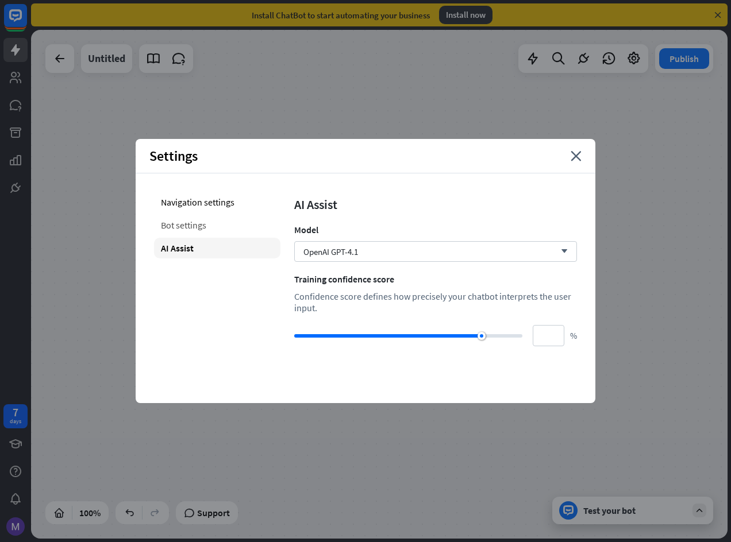
click at [199, 225] on div "Bot settings" at bounding box center [217, 225] width 126 height 21
type input "**"
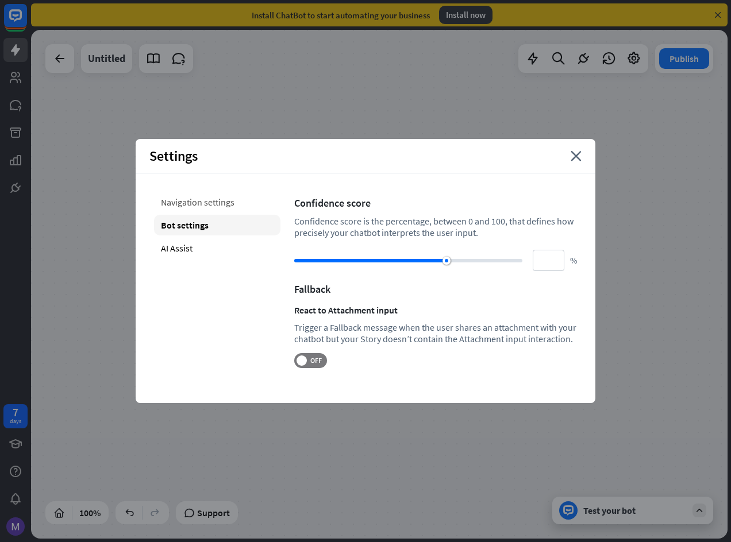
click at [176, 209] on div "Navigation settings" at bounding box center [217, 202] width 126 height 21
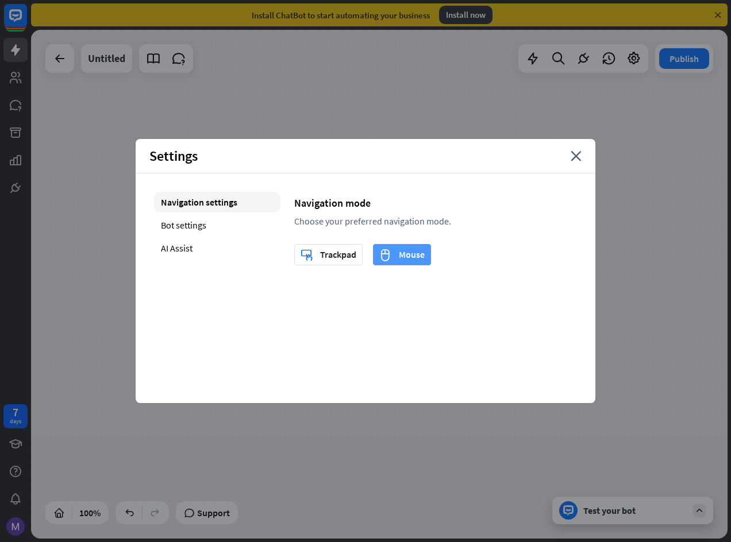
click at [384, 252] on icon "mouse" at bounding box center [385, 255] width 12 height 13
drag, startPoint x: 569, startPoint y: 152, endPoint x: 536, endPoint y: 159, distance: 34.0
click at [569, 152] on div "Settings close" at bounding box center [366, 156] width 460 height 34
click at [574, 157] on icon "close" at bounding box center [576, 156] width 11 height 10
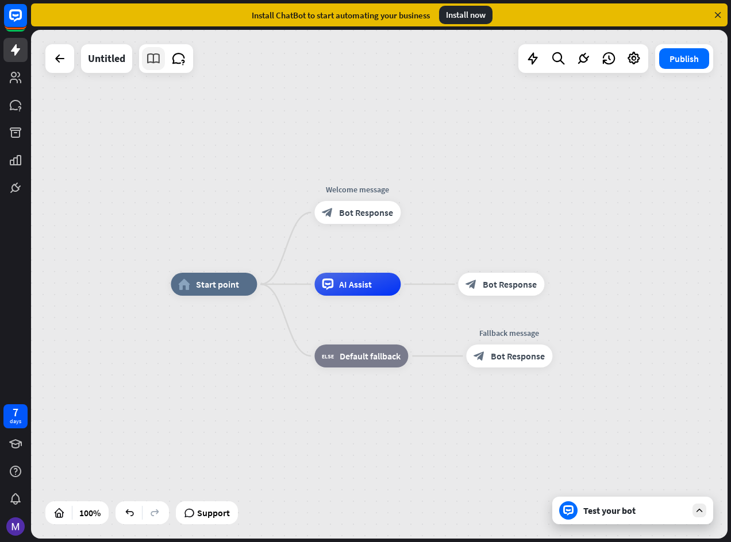
click at [155, 63] on icon at bounding box center [153, 58] width 15 height 15
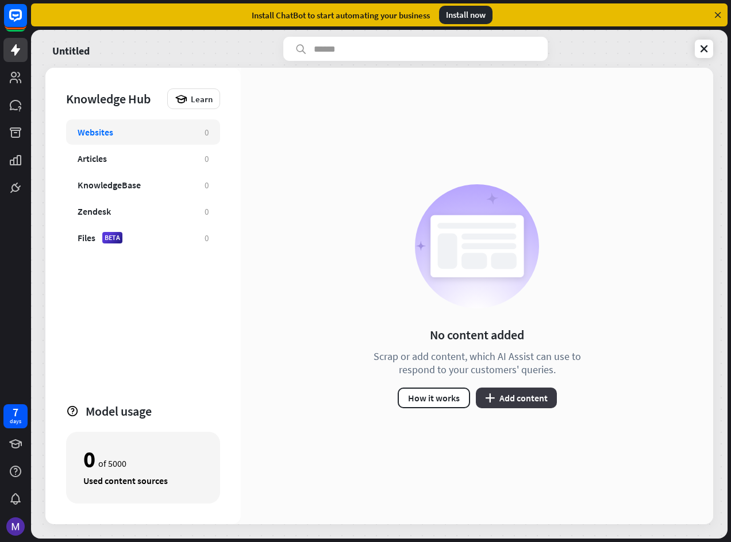
click at [502, 395] on button "plus Add content" at bounding box center [516, 398] width 81 height 21
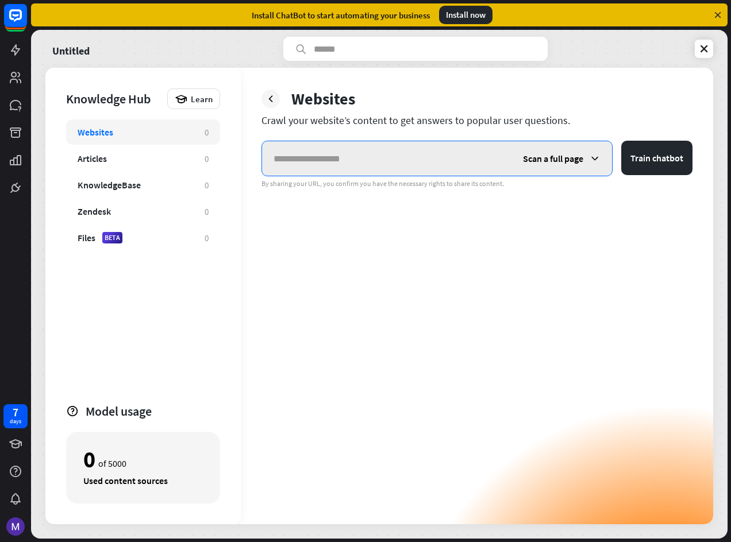
paste input "**********"
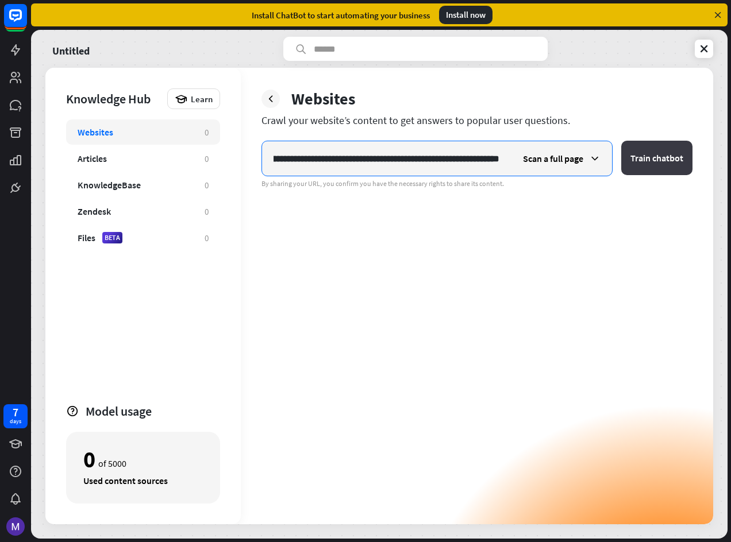
type input "**********"
click at [658, 164] on button "Train chatbot" at bounding box center [656, 158] width 71 height 34
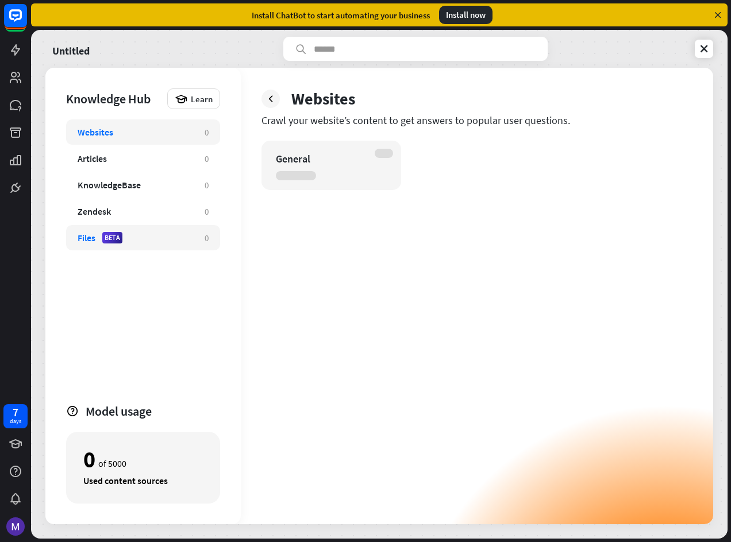
click at [102, 232] on div "Files BETA 0" at bounding box center [143, 237] width 154 height 25
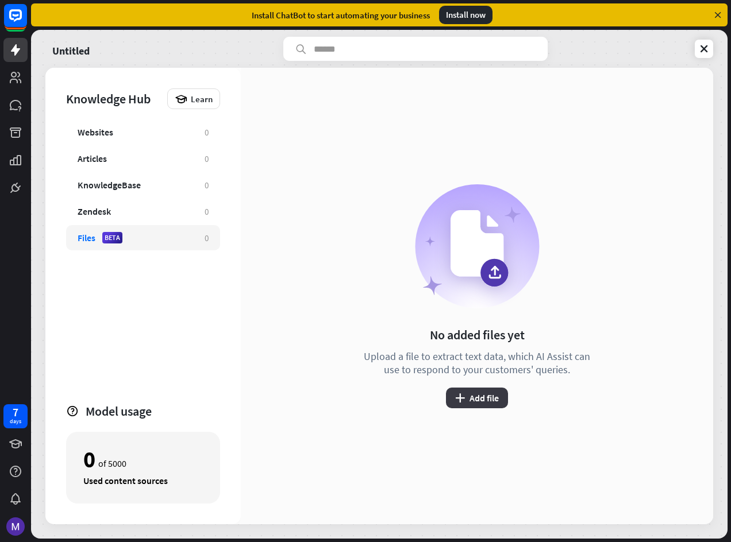
click at [477, 403] on button "plus Add file" at bounding box center [477, 398] width 62 height 21
click at [427, 413] on div "close Add file Upload a file to extract text data, which AI Assist can use to r…" at bounding box center [365, 271] width 731 height 542
click at [490, 398] on button "plus Add file" at bounding box center [477, 398] width 62 height 21
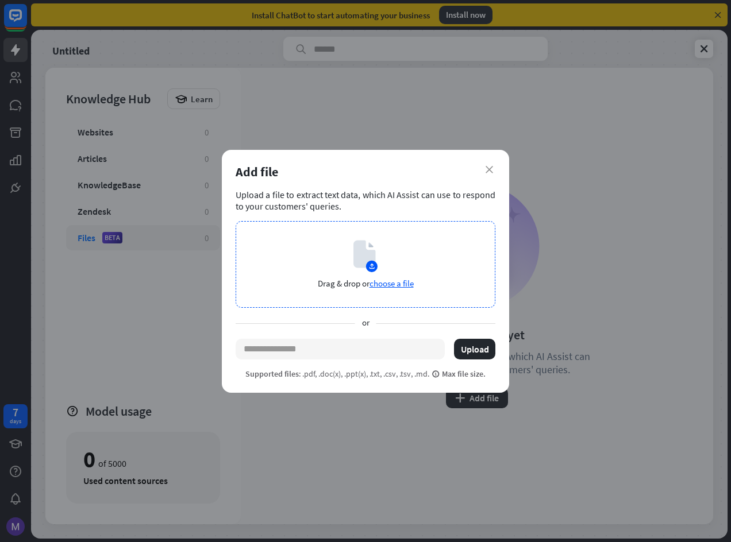
click at [361, 256] on icon at bounding box center [364, 254] width 22 height 28
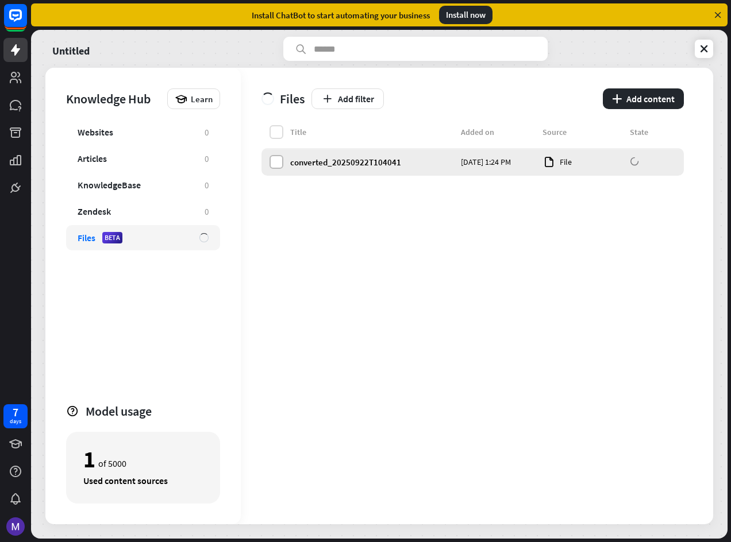
click at [276, 161] on label at bounding box center [276, 162] width 14 height 14
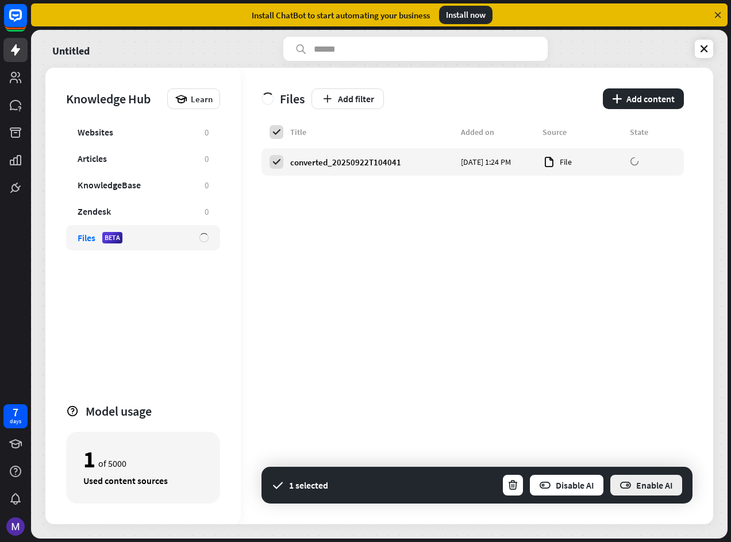
click at [649, 493] on button "Enable AI" at bounding box center [646, 485] width 74 height 23
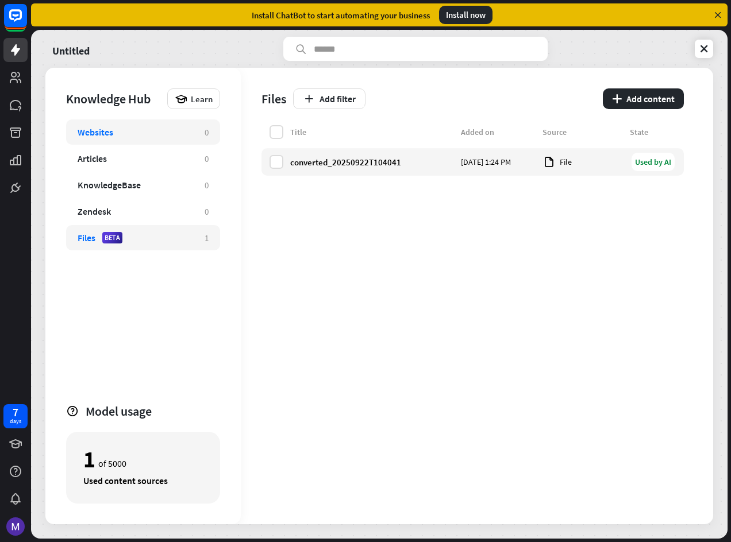
click at [98, 128] on div "Websites" at bounding box center [96, 131] width 36 height 11
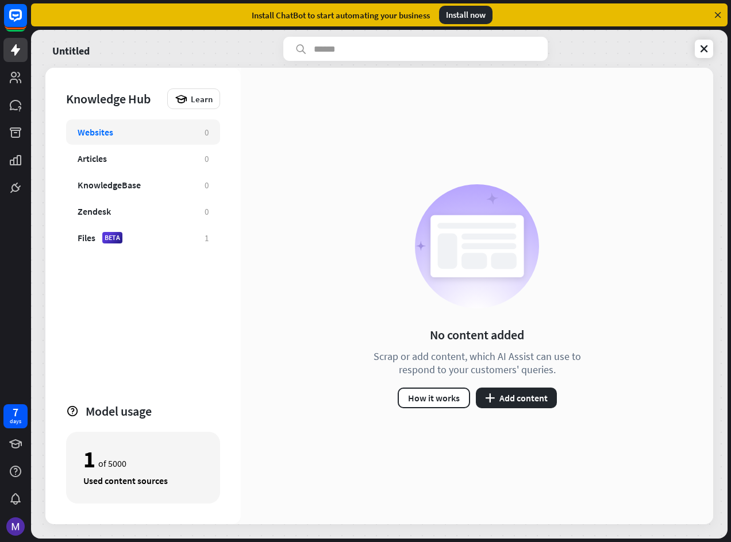
click at [254, 340] on div "No content added Scrap or add content, which AI Assist can use to respond to yo…" at bounding box center [477, 296] width 472 height 457
click at [3, 55] on div at bounding box center [15, 100] width 31 height 200
click at [10, 54] on icon at bounding box center [16, 50] width 14 height 14
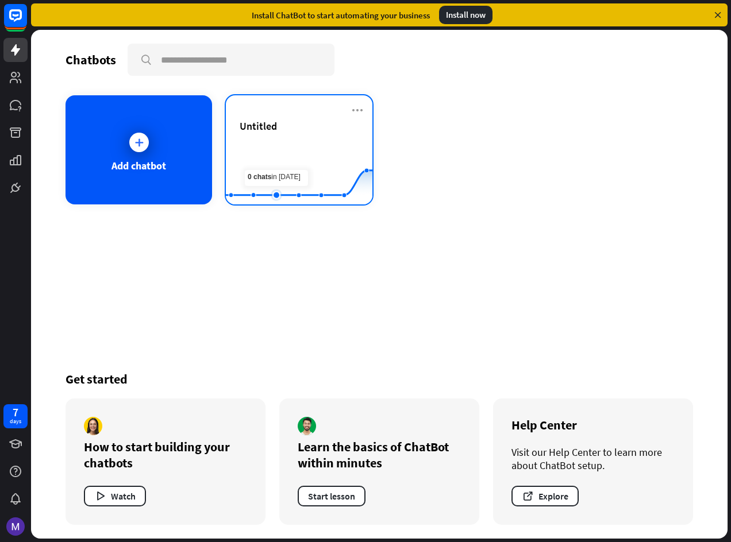
click at [273, 186] on rect at bounding box center [299, 176] width 147 height 72
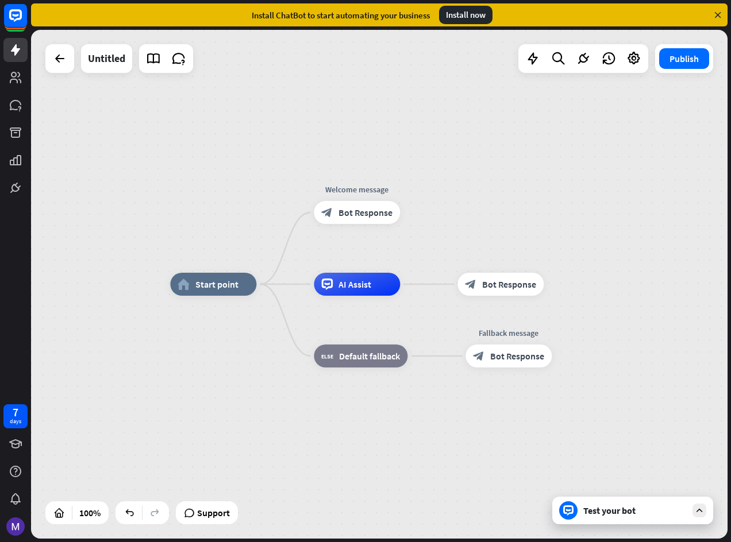
click at [623, 517] on div "Test your bot" at bounding box center [632, 511] width 161 height 28
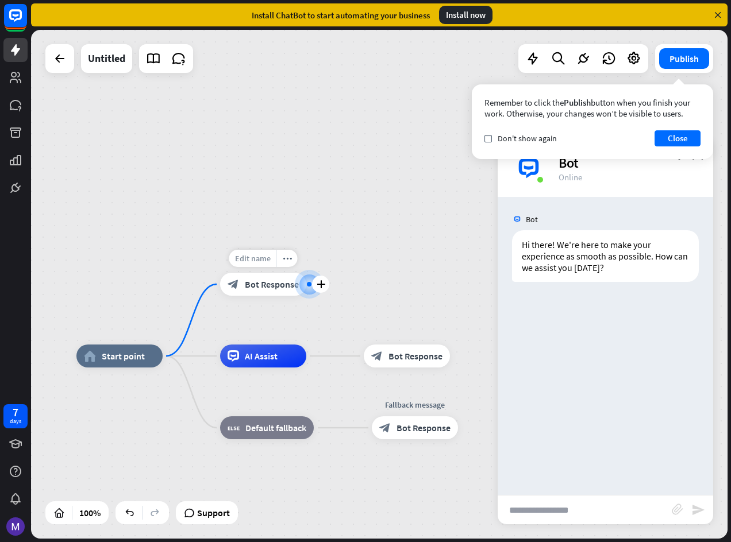
click at [251, 263] on span "Edit name" at bounding box center [253, 258] width 36 height 10
drag, startPoint x: 298, startPoint y: 263, endPoint x: 153, endPoint y: 253, distance: 145.6
click at [182, 264] on div "**********" at bounding box center [379, 284] width 696 height 509
type input "*"
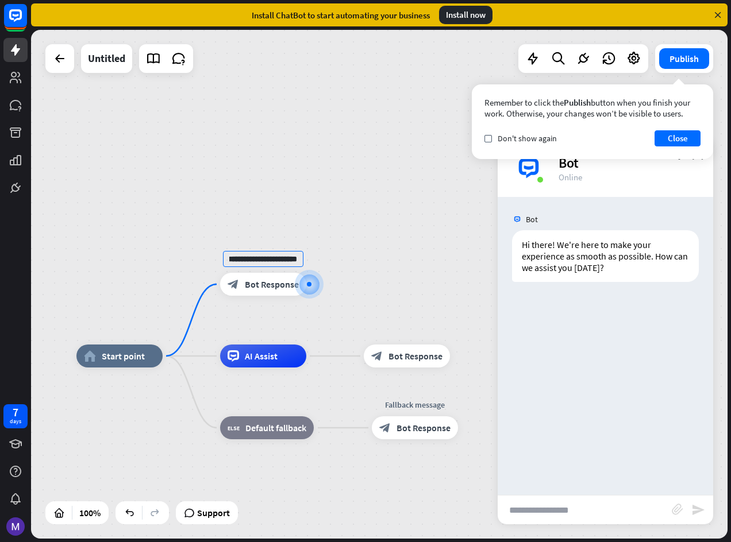
type input "**********"
click at [356, 260] on div "**********" at bounding box center [379, 284] width 696 height 509
click at [566, 509] on input "text" at bounding box center [585, 510] width 174 height 29
type input "**********"
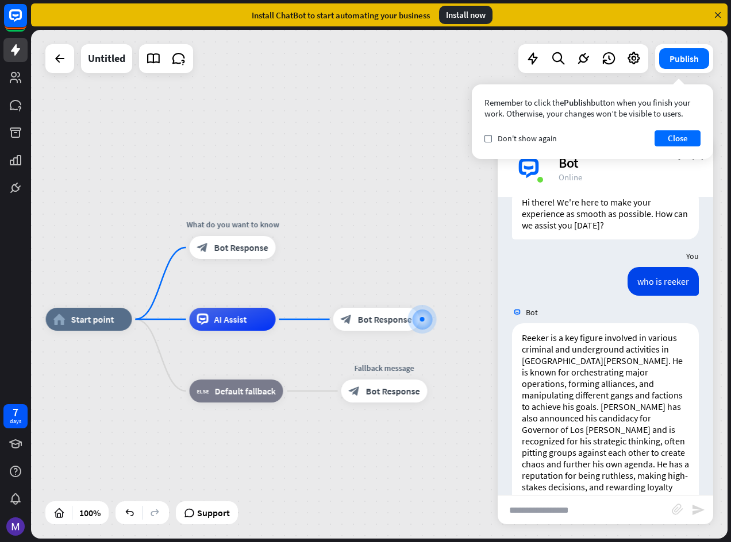
scroll to position [66, 0]
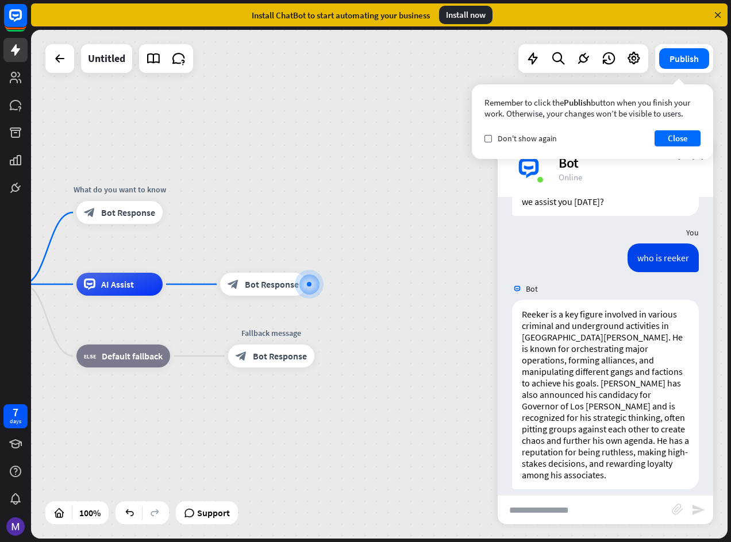
click at [593, 502] on input "text" at bounding box center [585, 510] width 174 height 29
type input "**********"
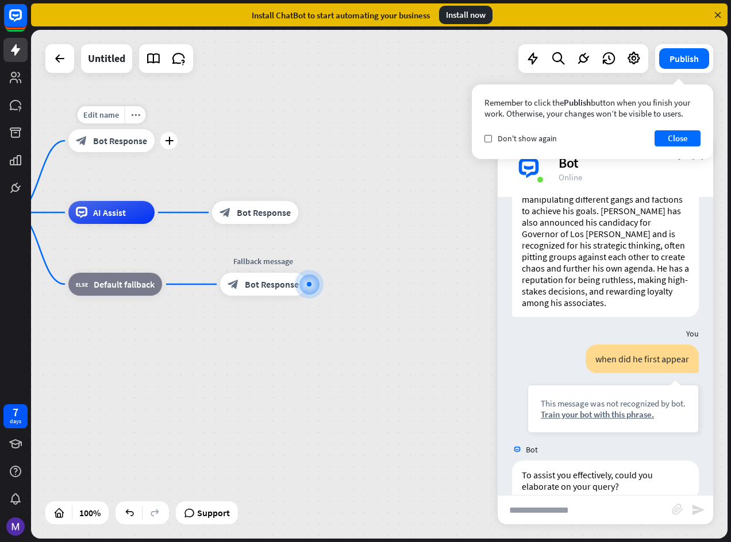
scroll to position [250, 0]
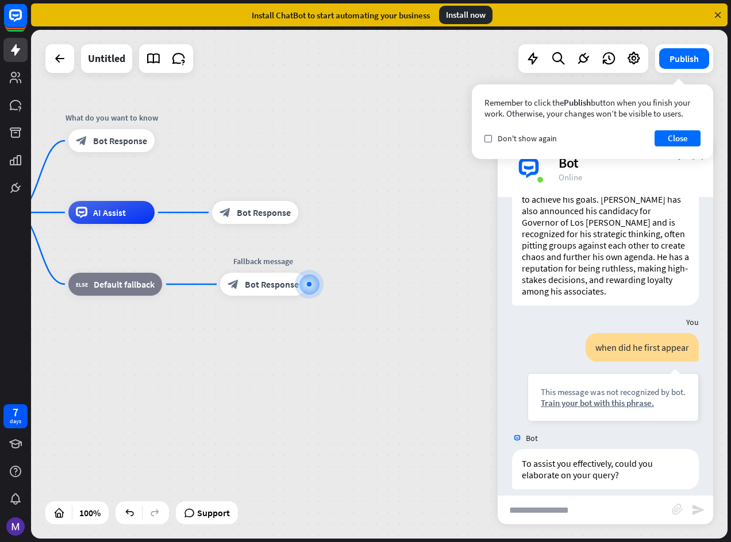
click at [527, 513] on input "text" at bounding box center [585, 510] width 174 height 29
type input "**********"
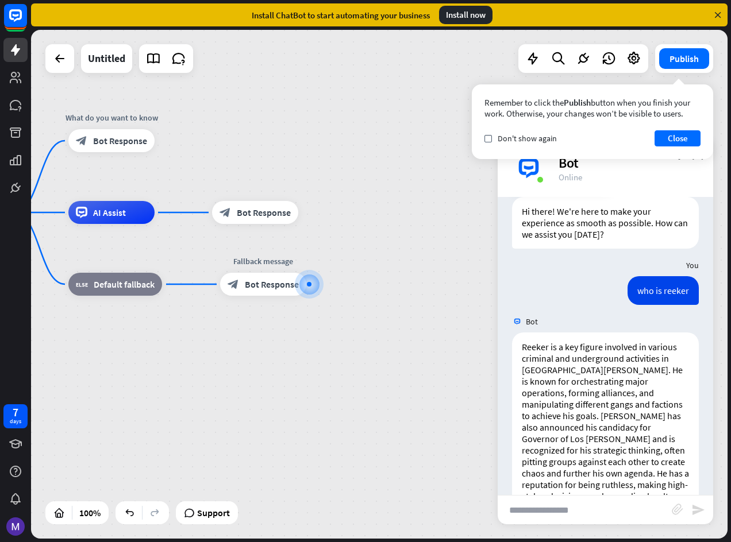
scroll to position [32, 0]
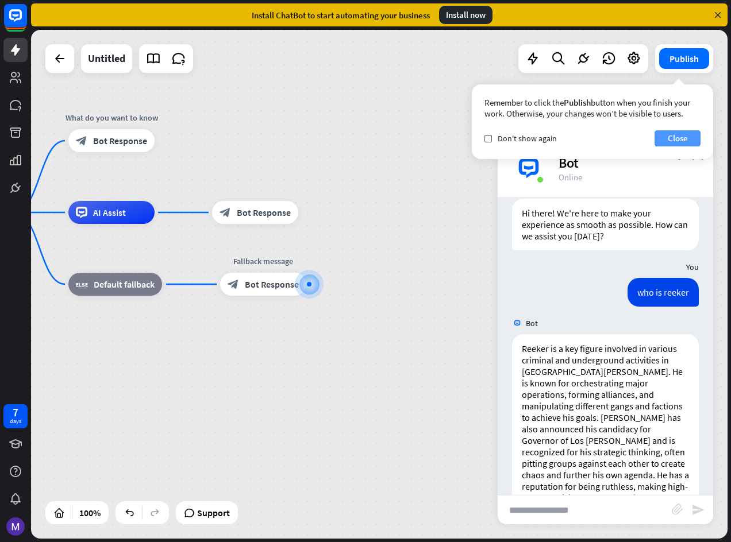
click at [686, 141] on button "Close" at bounding box center [677, 138] width 46 height 16
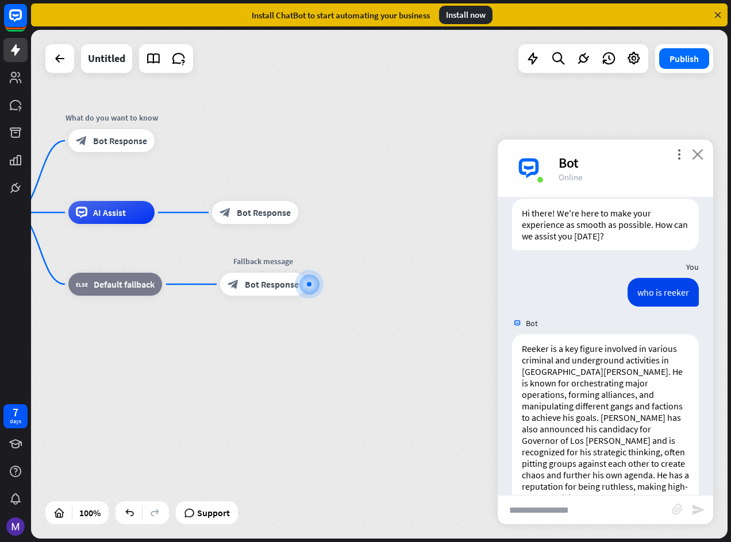
click at [701, 151] on icon "close" at bounding box center [697, 154] width 11 height 11
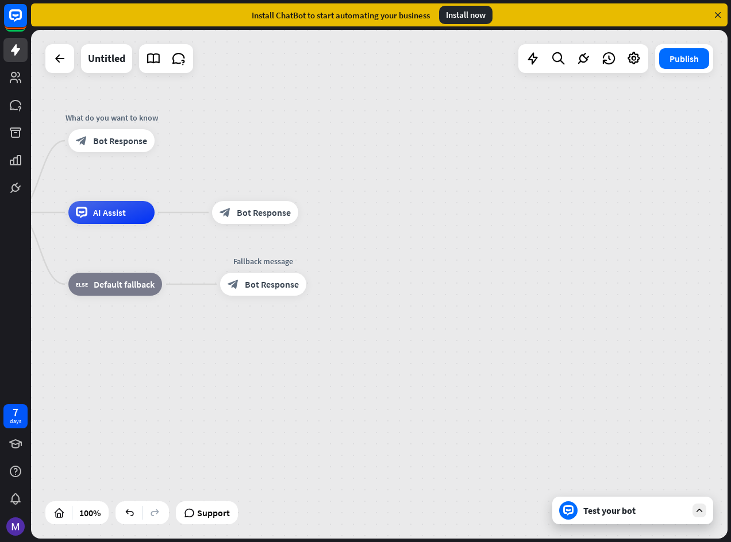
click at [626, 523] on div "Test your bot" at bounding box center [632, 511] width 161 height 28
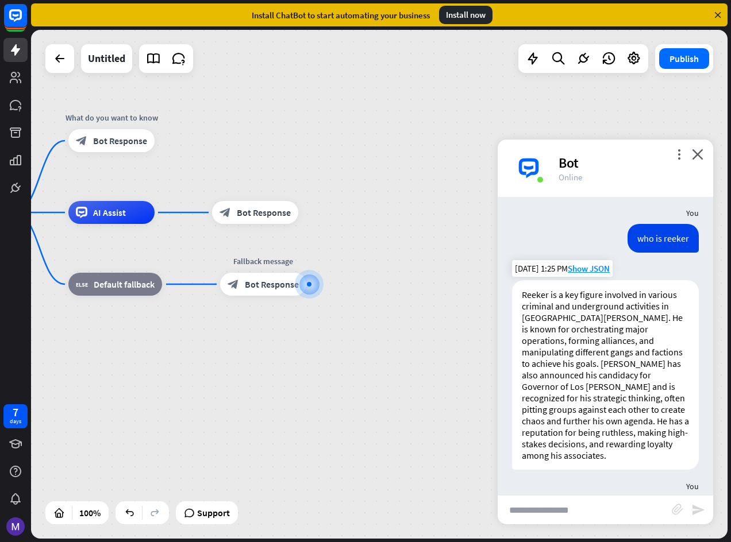
scroll to position [0, 0]
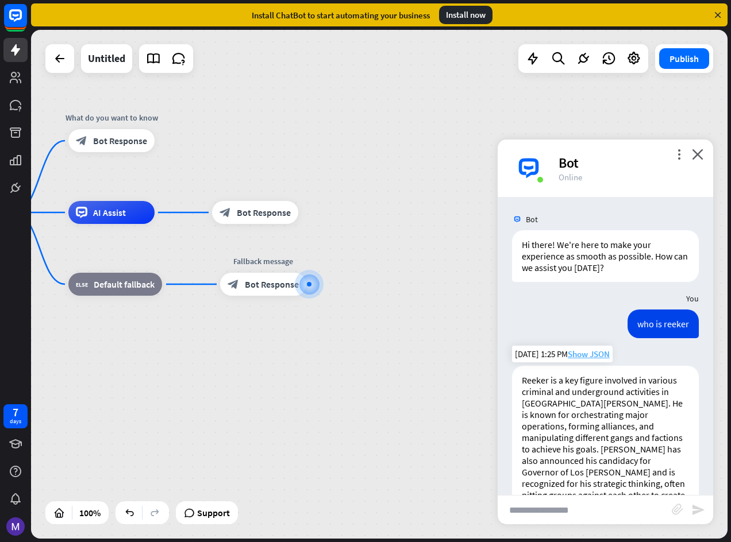
click at [580, 357] on span "Show JSON" at bounding box center [589, 354] width 42 height 11
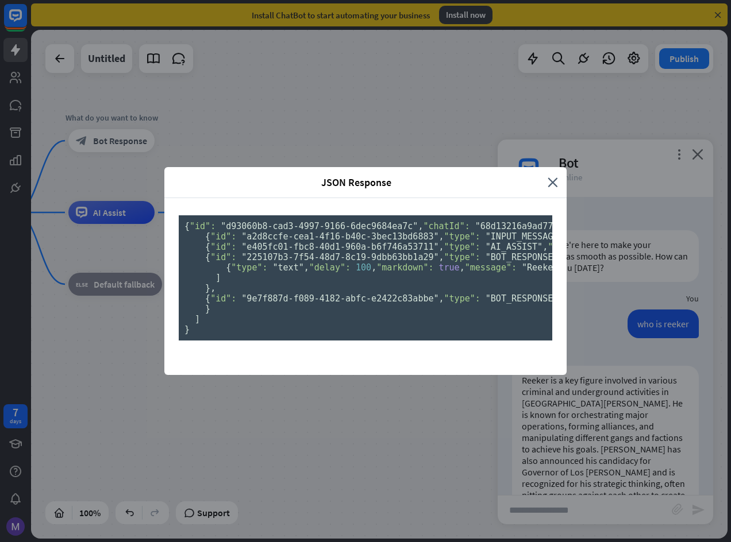
scroll to position [55, 0]
click at [610, 255] on div "JSON Response close { "id": "d93060b8-cad3-4997-9166-6dec9684ea7c" , "chatId": …" at bounding box center [365, 271] width 731 height 542
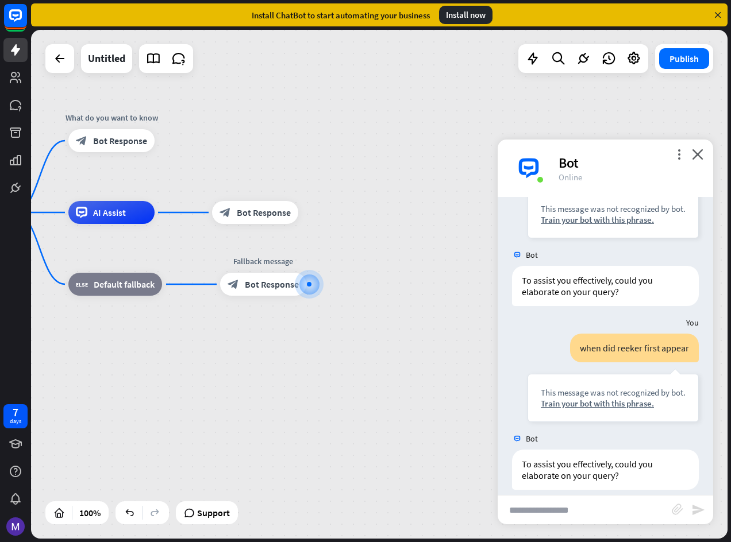
scroll to position [434, 0]
click at [682, 153] on icon "more_vert" at bounding box center [678, 154] width 11 height 11
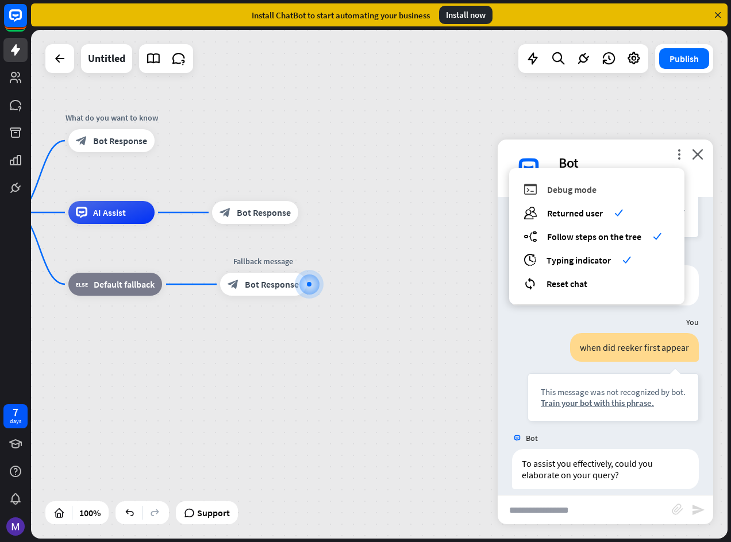
click at [561, 190] on span "Debug mode" at bounding box center [571, 189] width 49 height 11
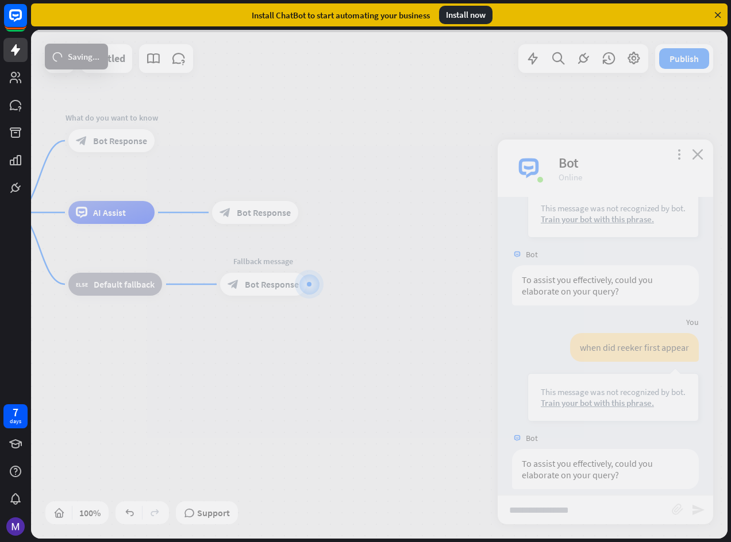
scroll to position [915, 0]
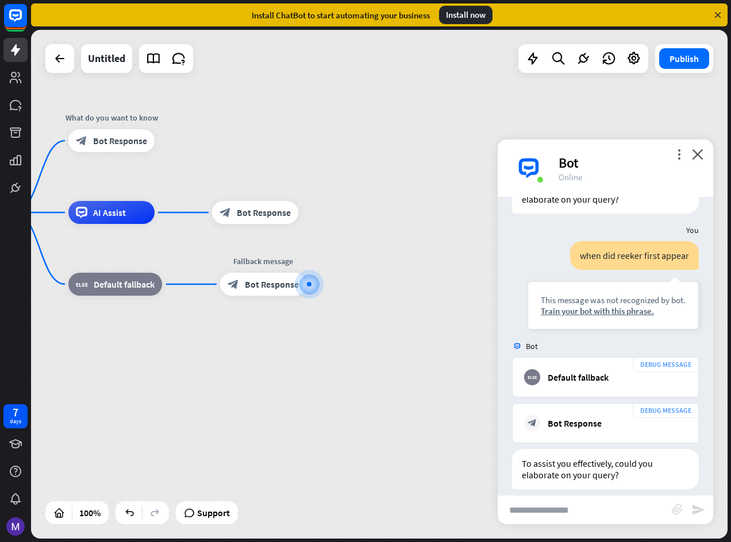
click at [691, 154] on div "Bot" at bounding box center [628, 163] width 141 height 18
click at [689, 159] on div "Bot" at bounding box center [628, 163] width 141 height 18
click at [696, 157] on icon "close" at bounding box center [697, 154] width 11 height 11
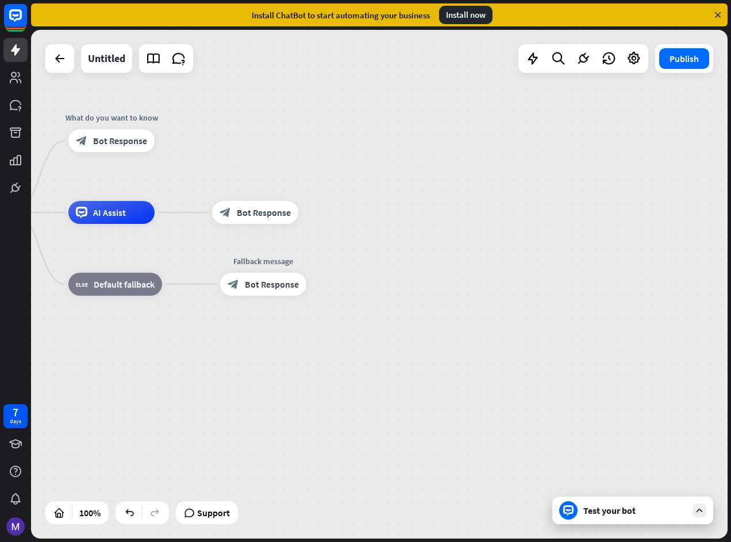
click at [606, 498] on div "home_2 Start point What do you want to know block_bot_response Bot Response AI …" at bounding box center [379, 284] width 696 height 509
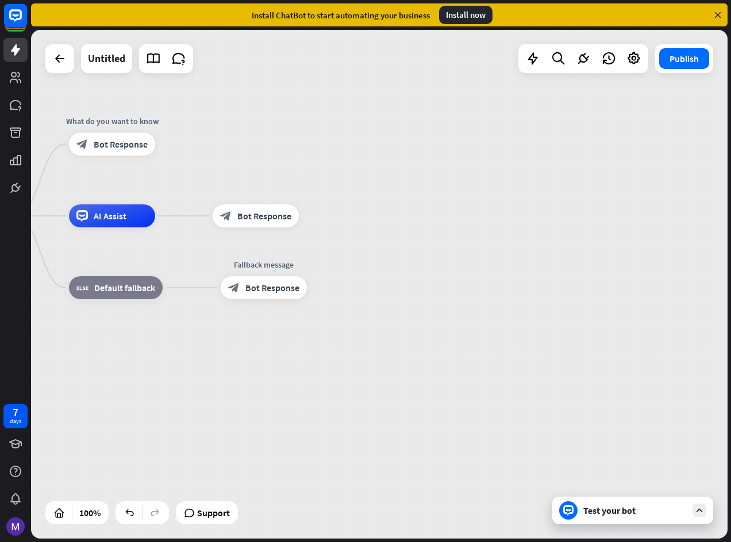
click at [607, 503] on div "Test your bot" at bounding box center [632, 511] width 161 height 28
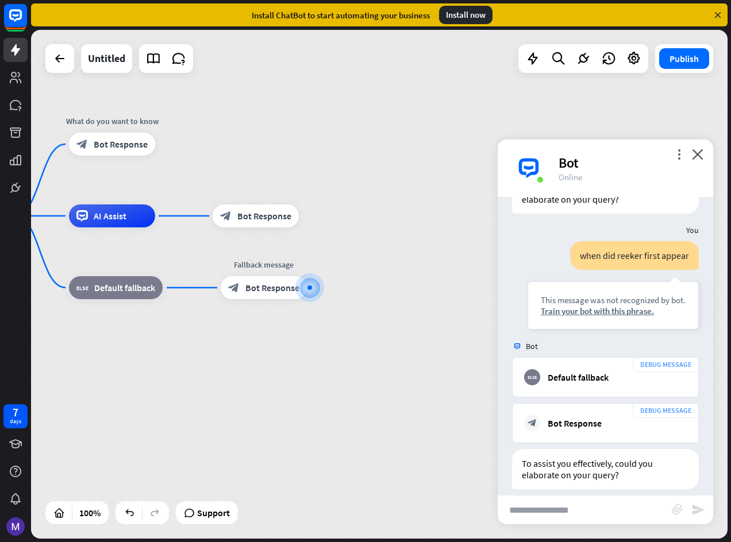
click at [669, 155] on div "Bot" at bounding box center [628, 163] width 141 height 18
click at [675, 154] on icon "more_vert" at bounding box center [678, 154] width 11 height 11
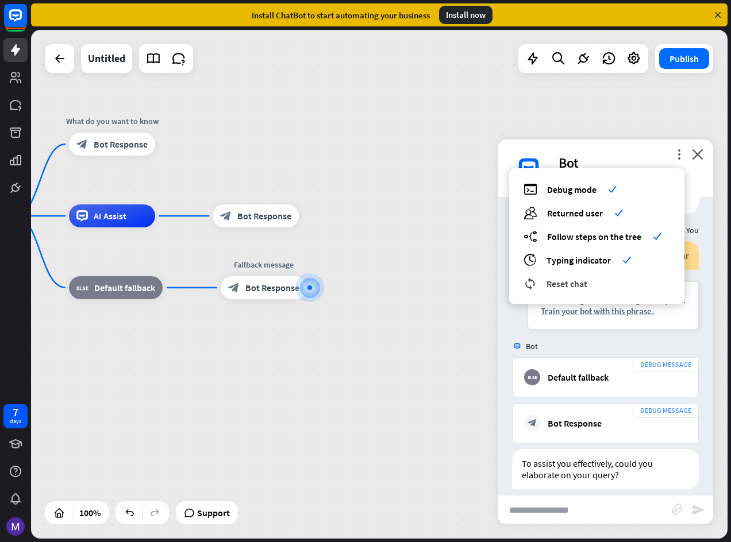
click at [558, 282] on span "Reset chat" at bounding box center [566, 283] width 41 height 11
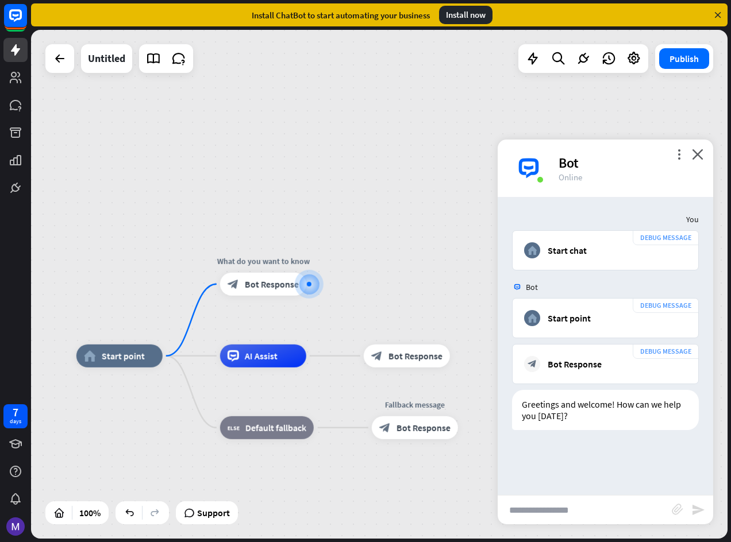
click at [411, 234] on div "home_2 Start point What do you want to know block_bot_response Bot Response AI …" at bounding box center [379, 284] width 696 height 509
click at [694, 152] on icon "close" at bounding box center [697, 154] width 11 height 11
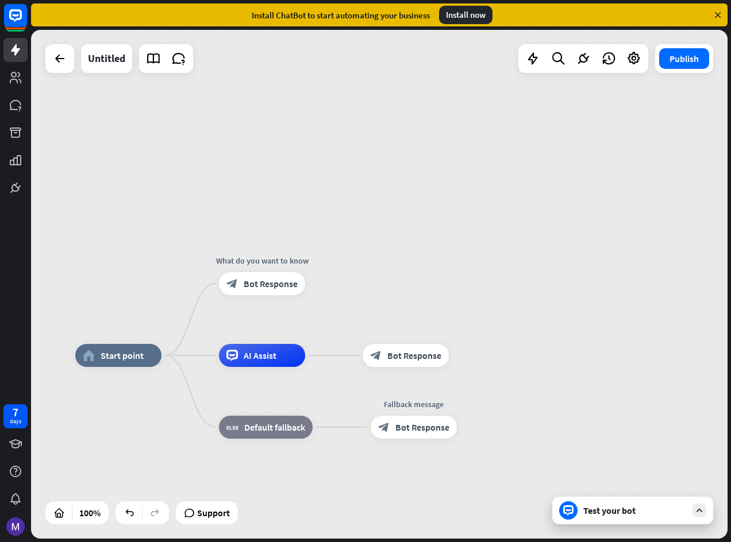
click at [659, 523] on div "Test your bot" at bounding box center [632, 511] width 161 height 28
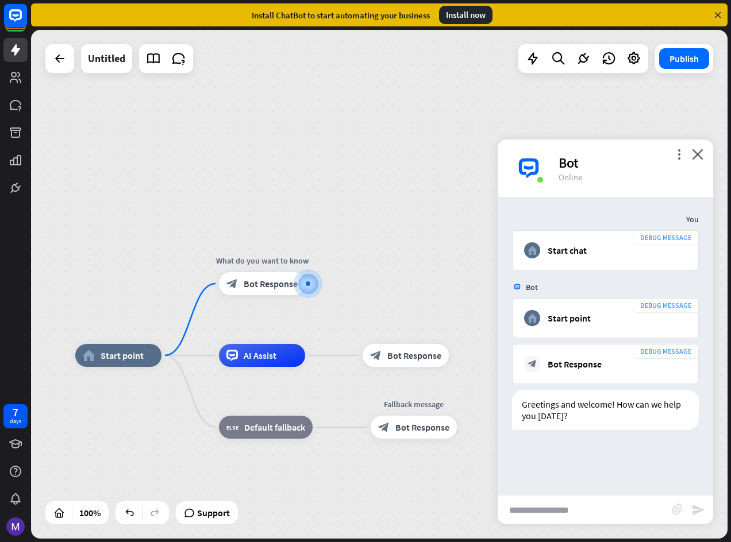
click at [624, 521] on input "text" at bounding box center [585, 510] width 174 height 29
type input "**********"
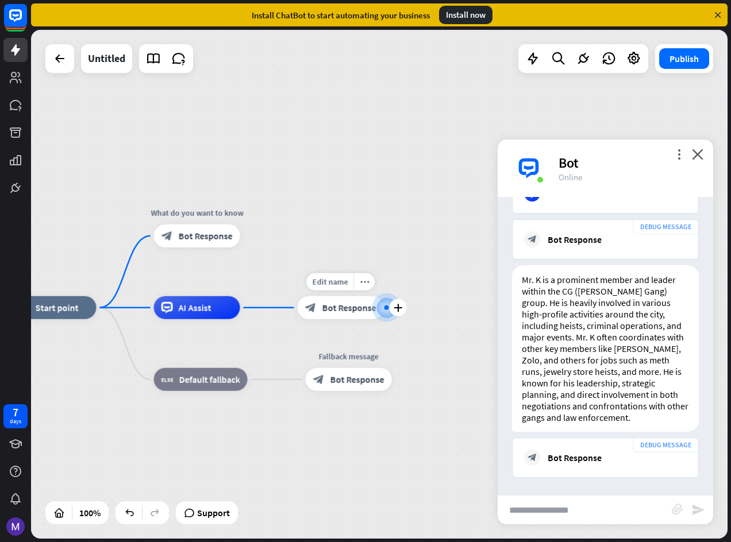
scroll to position [341, 0]
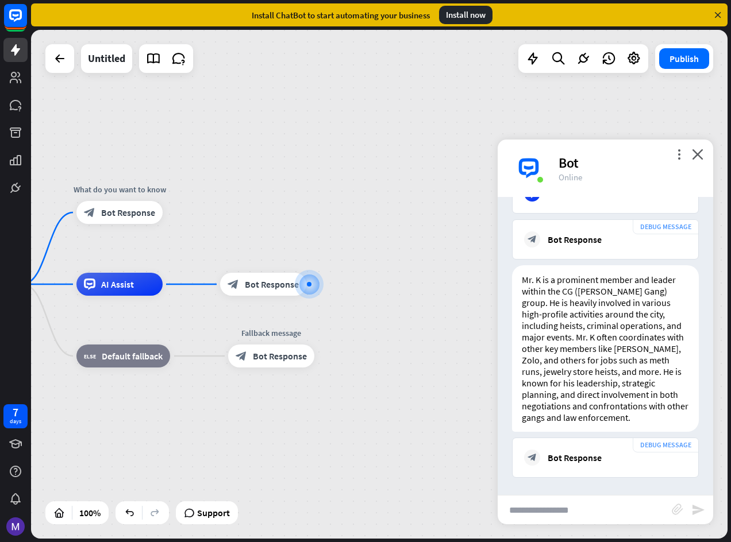
click at [577, 514] on input "text" at bounding box center [585, 510] width 174 height 29
type input "**********"
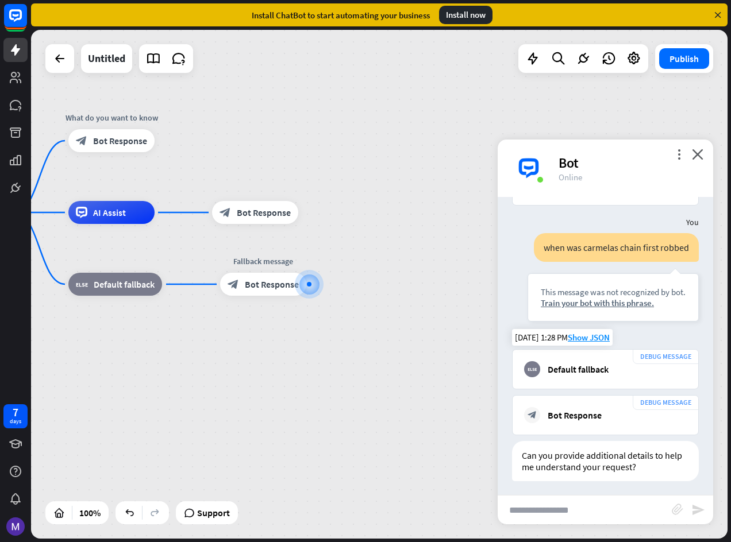
scroll to position [616, 0]
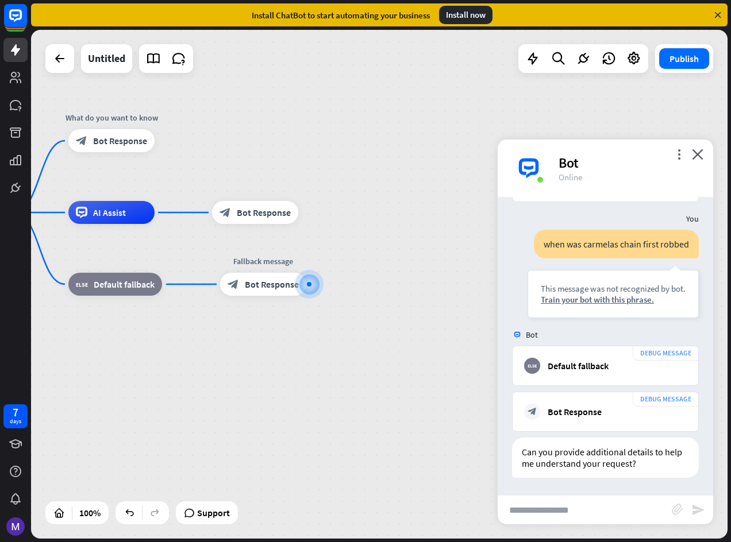
click at [692, 161] on div "Bot" at bounding box center [628, 163] width 141 height 18
click at [694, 156] on icon "close" at bounding box center [697, 154] width 11 height 11
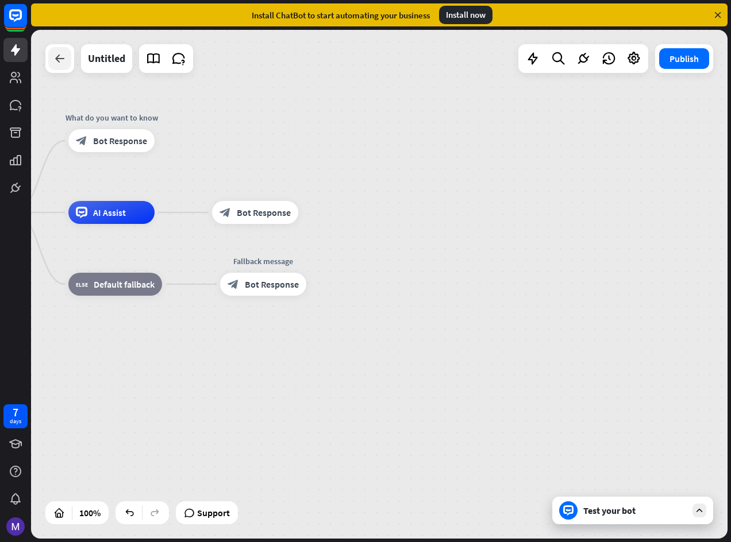
click at [56, 65] on icon at bounding box center [60, 59] width 14 height 14
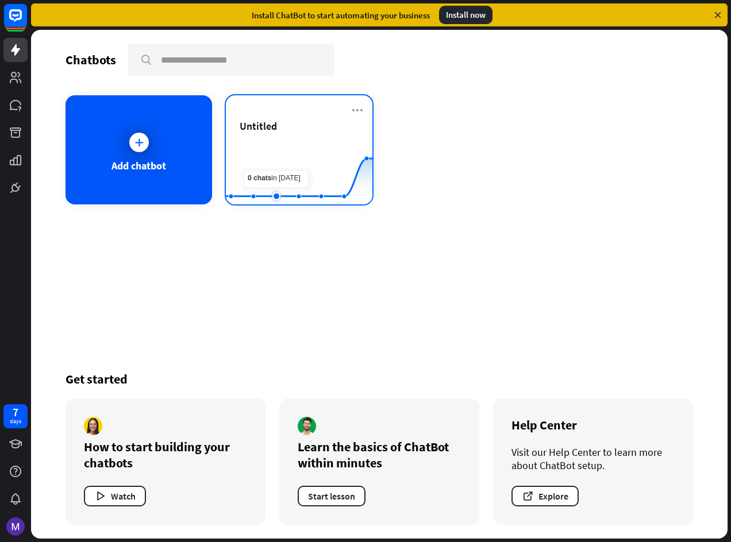
click at [282, 159] on rect at bounding box center [299, 176] width 147 height 72
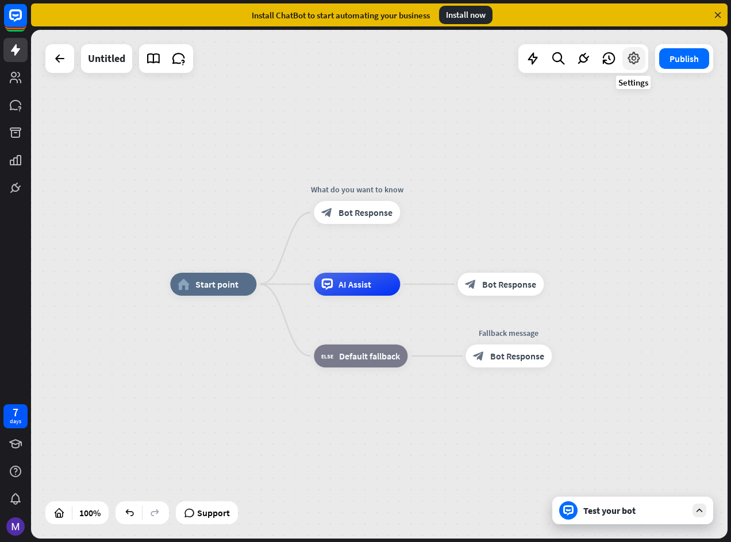
click at [638, 68] on div at bounding box center [633, 58] width 23 height 23
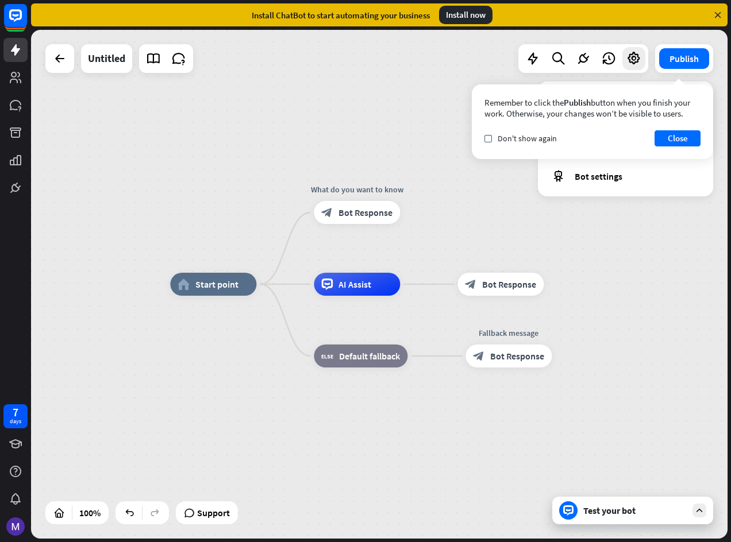
drag, startPoint x: 588, startPoint y: 234, endPoint x: 583, endPoint y: 192, distance: 41.8
click at [588, 230] on div "home_2 Start point What do you want to know block_bot_response Bot Response AI …" at bounding box center [379, 284] width 696 height 509
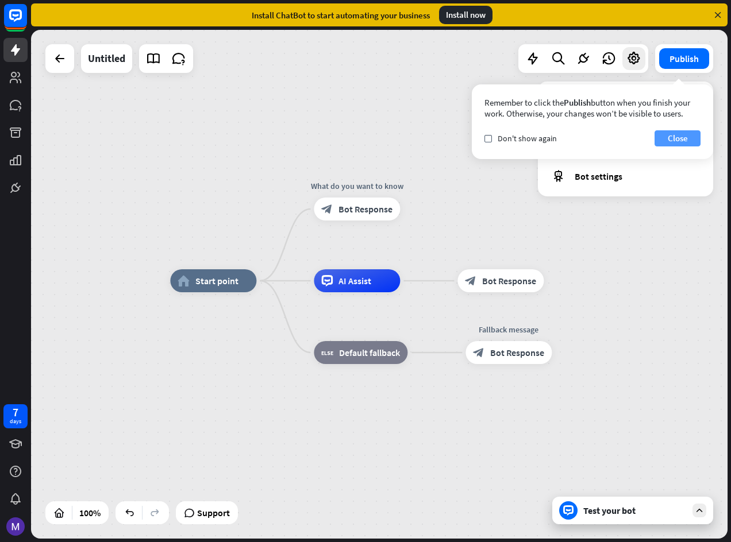
click at [681, 132] on button "Close" at bounding box center [677, 138] width 46 height 16
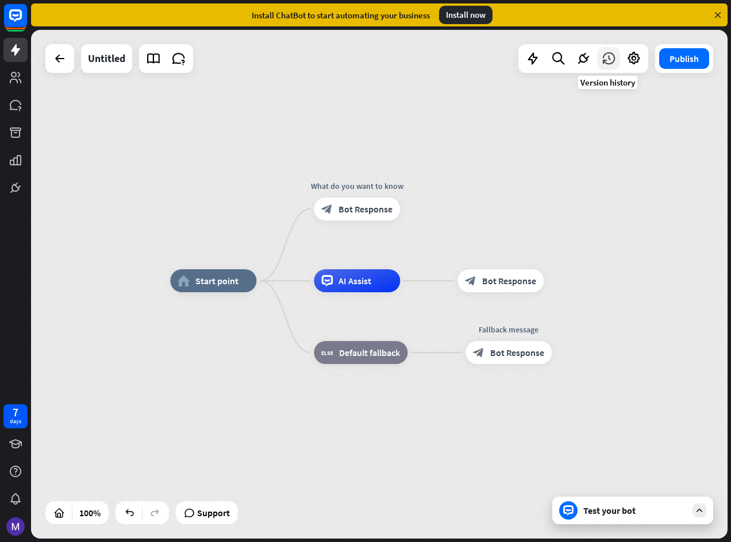
click at [601, 56] on icon at bounding box center [608, 58] width 15 height 15
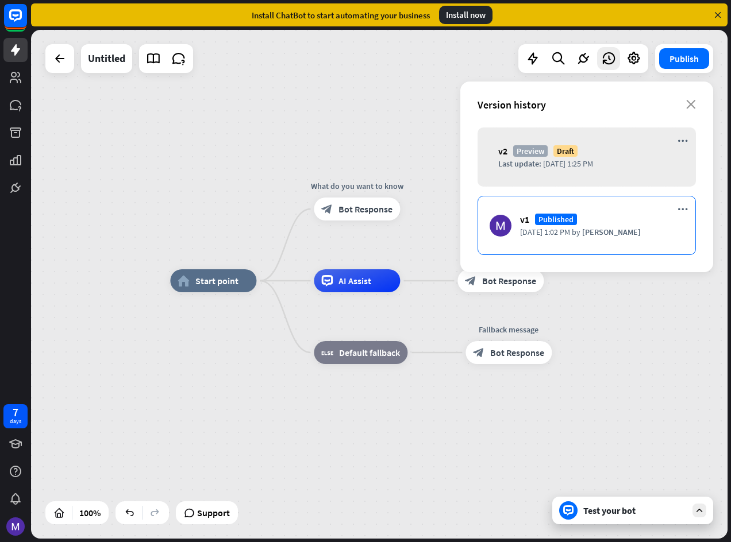
click at [595, 242] on div "v1 Published [DATE] 1:02 PM by [PERSON_NAME]" at bounding box center [586, 225] width 218 height 59
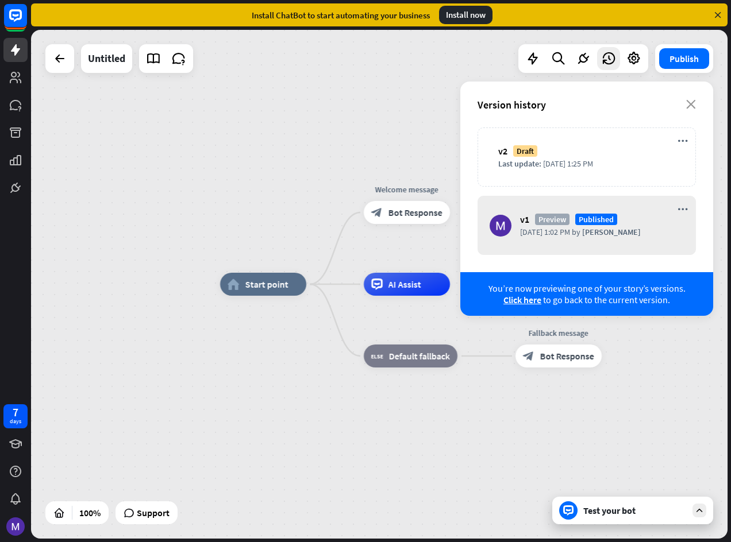
click at [503, 422] on div "home_2 Start point Welcome message block_bot_response Bot Response AI Assist bl…" at bounding box center [568, 538] width 696 height 509
click at [577, 160] on span "[DATE] 1:25 PM" at bounding box center [568, 164] width 50 height 10
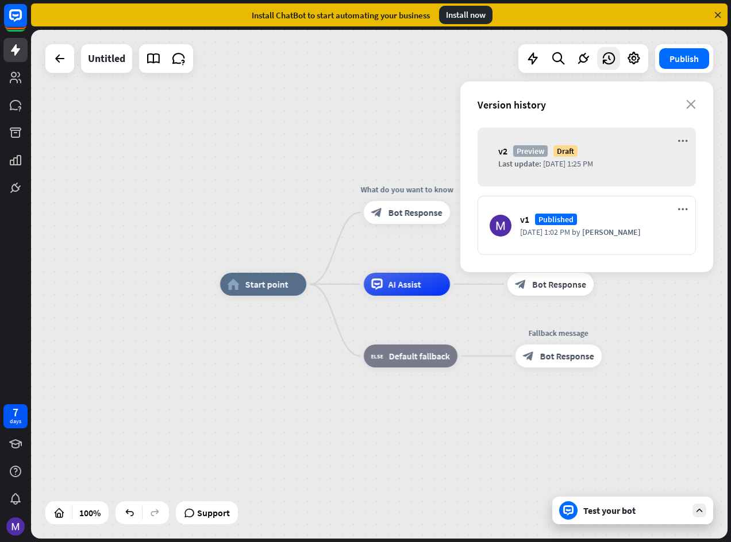
click at [684, 97] on div "Version history close" at bounding box center [586, 105] width 253 height 46
click at [684, 101] on div "Version history" at bounding box center [581, 104] width 209 height 13
click at [695, 111] on div "Version history close" at bounding box center [586, 105] width 253 height 46
click at [695, 108] on icon "close" at bounding box center [691, 104] width 10 height 9
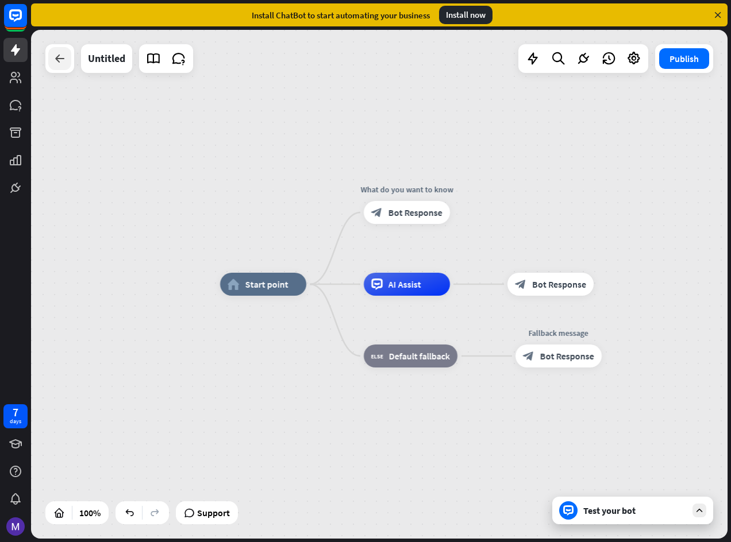
click at [60, 67] on div at bounding box center [59, 58] width 23 height 23
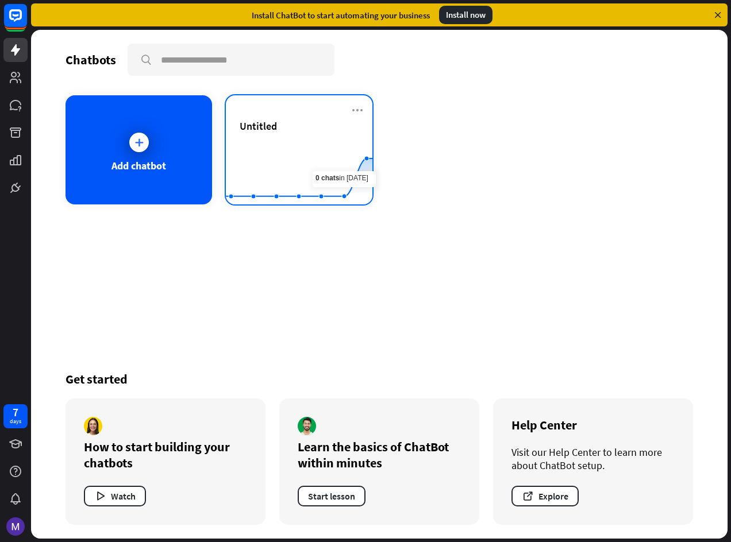
drag, startPoint x: 355, startPoint y: 109, endPoint x: 367, endPoint y: 122, distance: 17.9
click at [356, 109] on icon at bounding box center [357, 110] width 14 height 14
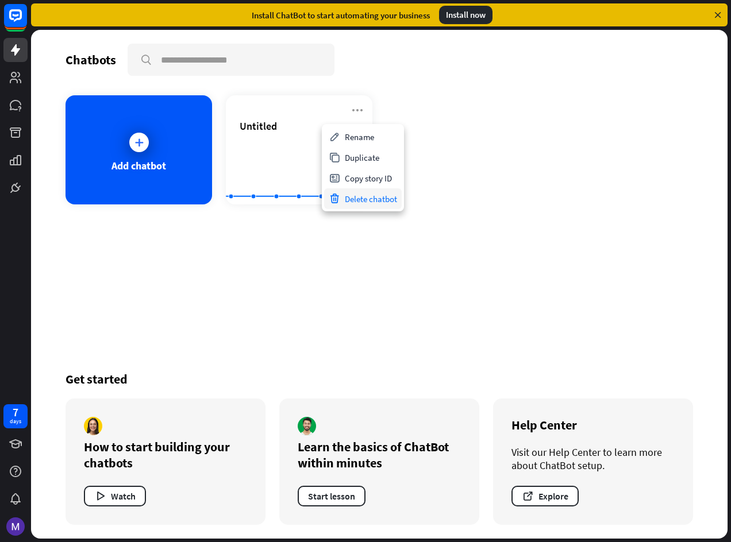
click at [361, 194] on div "Delete chatbot" at bounding box center [363, 198] width 78 height 21
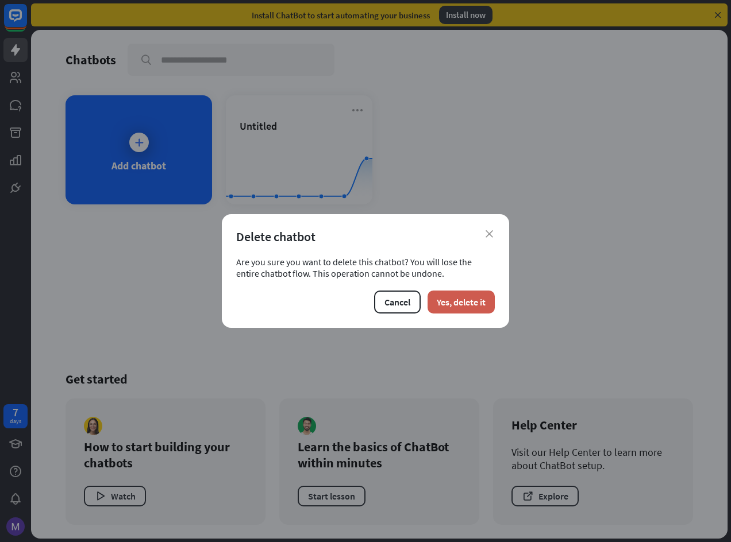
click at [484, 311] on button "Yes, delete it" at bounding box center [460, 302] width 67 height 23
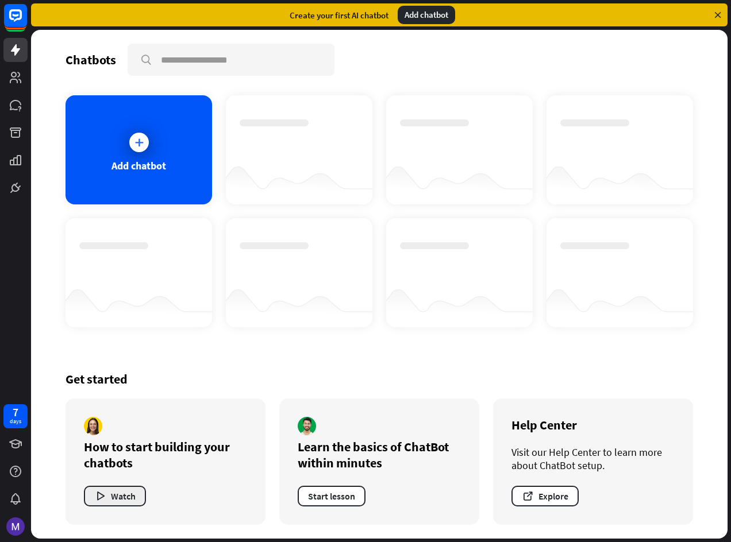
click at [121, 490] on button "Watch" at bounding box center [115, 496] width 62 height 21
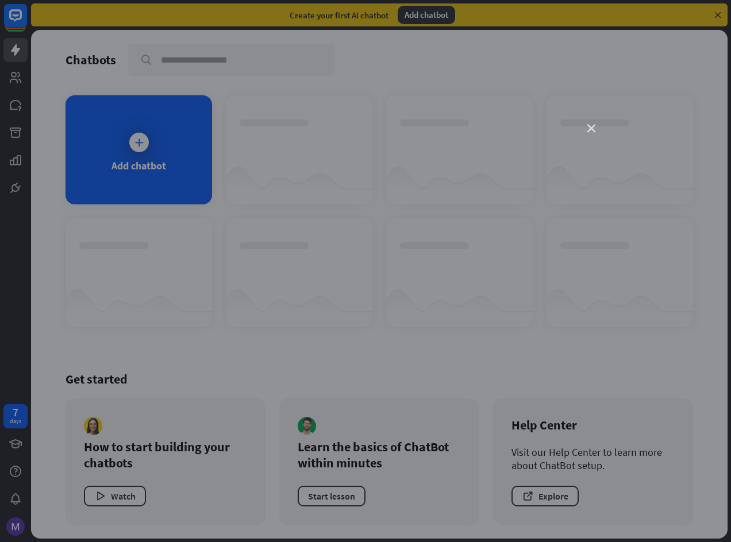
click at [593, 129] on icon "close" at bounding box center [591, 129] width 8 height 8
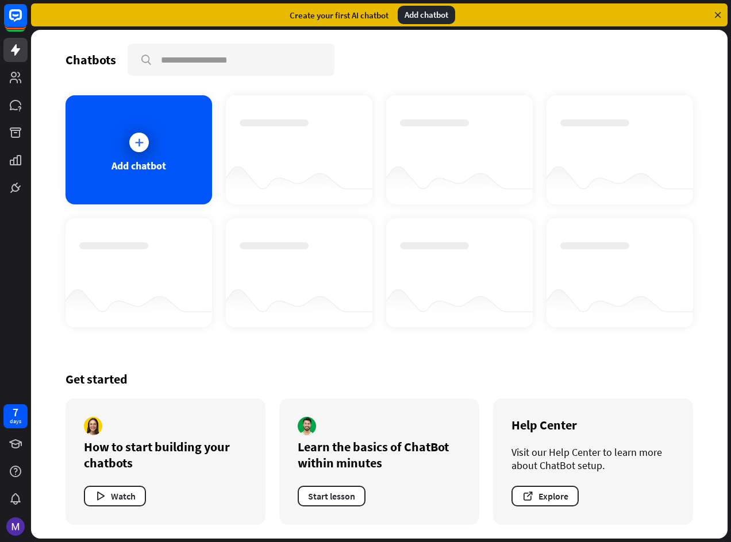
click at [116, 477] on div "How to start building your chatbots Watch" at bounding box center [165, 462] width 200 height 126
click at [113, 487] on button "Watch" at bounding box center [115, 496] width 62 height 21
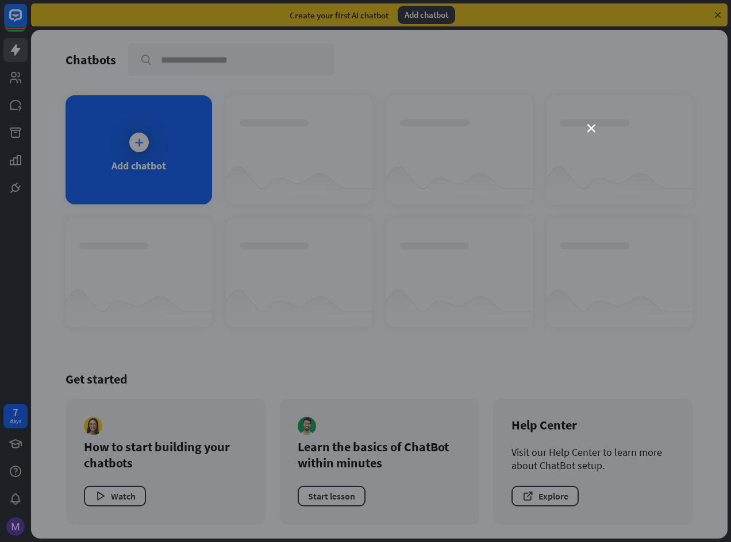
drag, startPoint x: 82, startPoint y: 221, endPoint x: 99, endPoint y: 206, distance: 22.4
click at [82, 219] on div "close" at bounding box center [365, 271] width 731 height 542
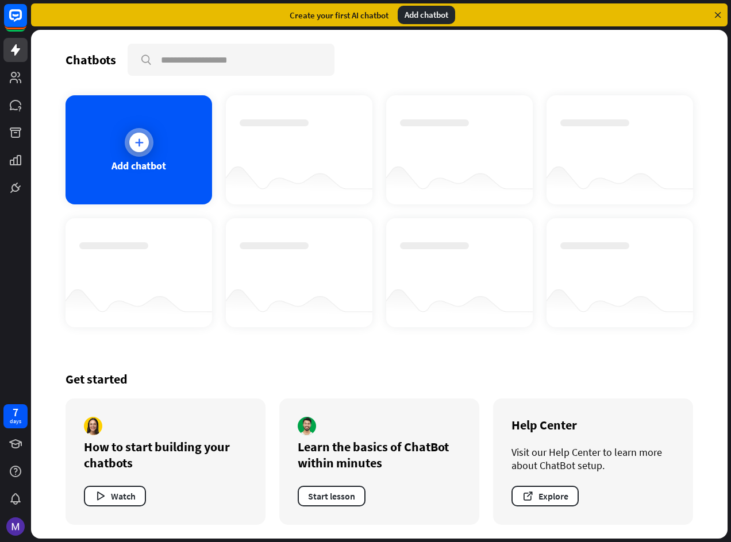
click at [140, 156] on div at bounding box center [139, 142] width 29 height 29
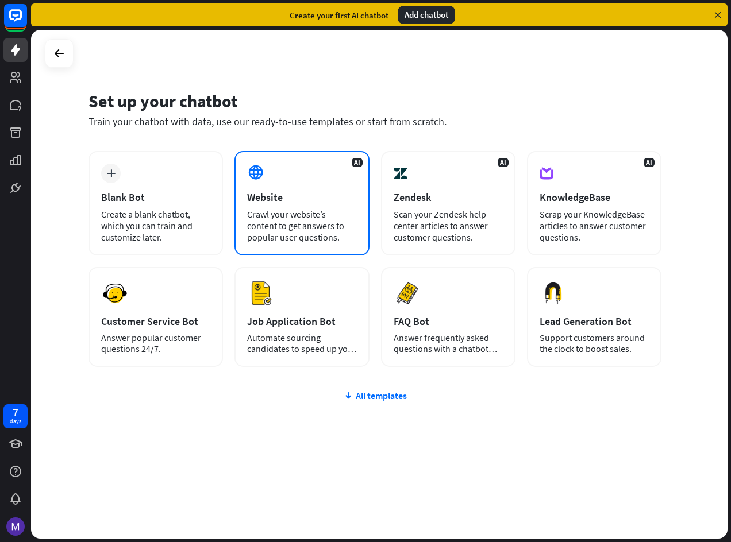
click at [298, 217] on div "Crawl your website’s content to get answers to popular user questions." at bounding box center [301, 226] width 109 height 34
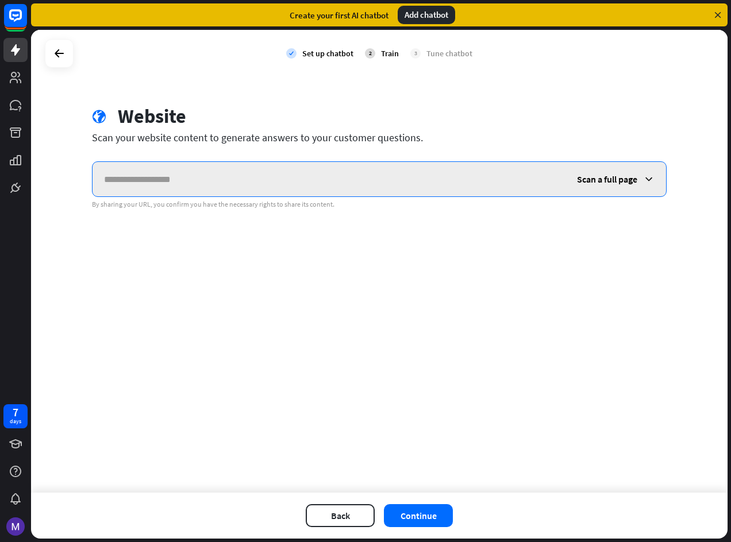
click at [160, 172] on input "text" at bounding box center [328, 179] width 473 height 34
paste input "**********"
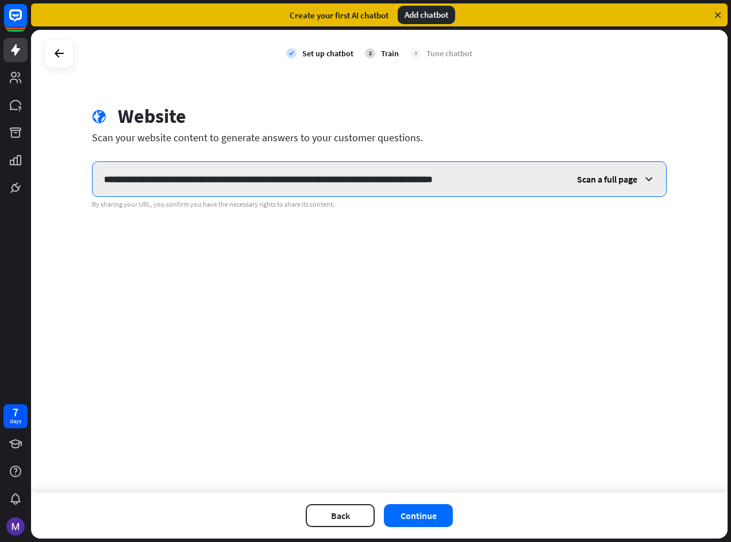
type input "**********"
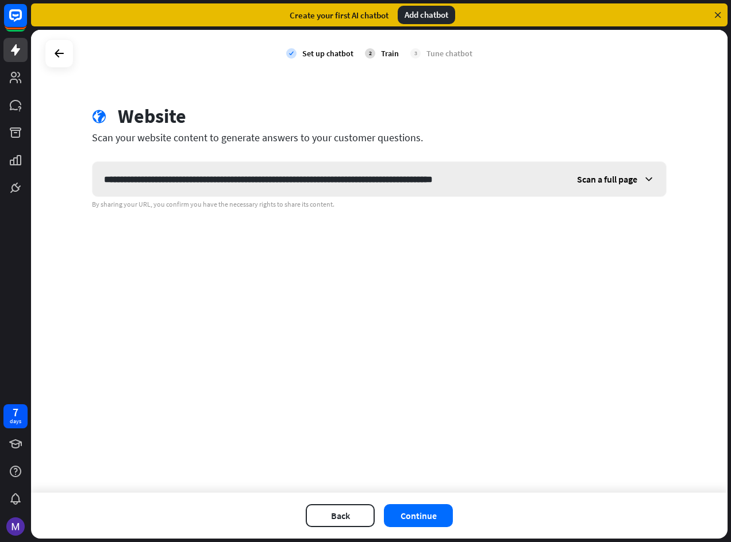
click at [601, 162] on div "Scan a full page" at bounding box center [615, 179] width 101 height 34
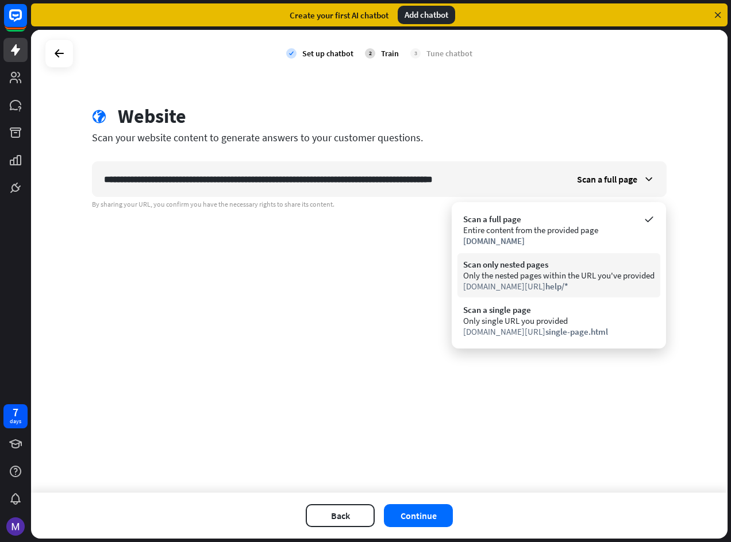
click at [607, 270] on div "Only the nested pages within the URL you've provided" at bounding box center [558, 275] width 191 height 11
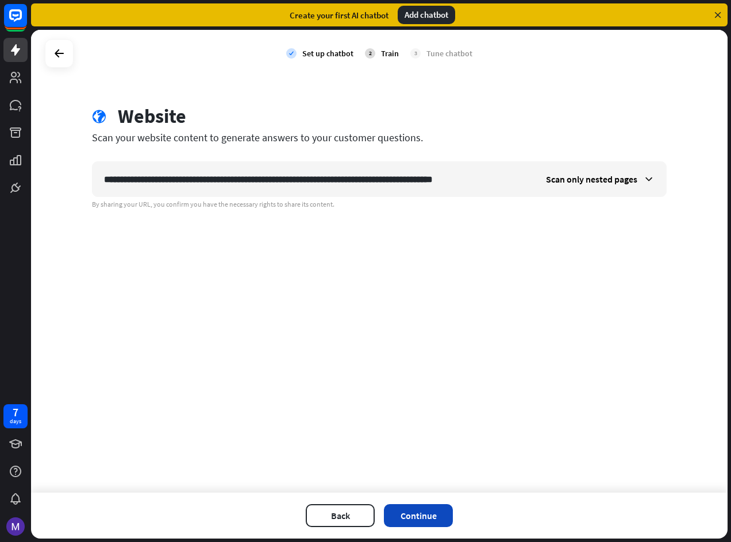
click at [423, 517] on button "Continue" at bounding box center [418, 515] width 69 height 23
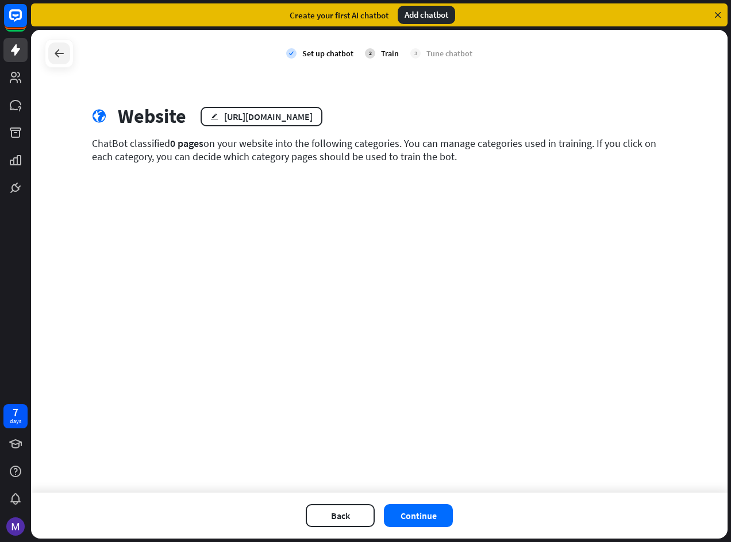
click at [60, 63] on div at bounding box center [59, 54] width 22 height 22
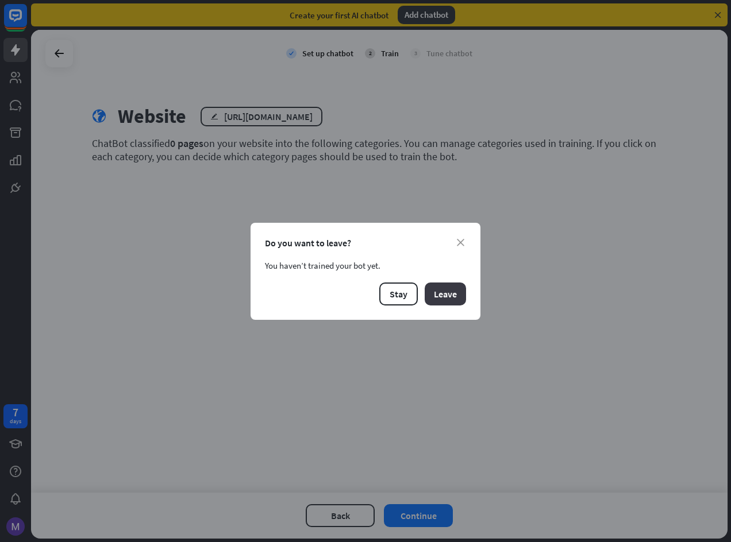
click at [426, 291] on button "Leave" at bounding box center [445, 294] width 41 height 23
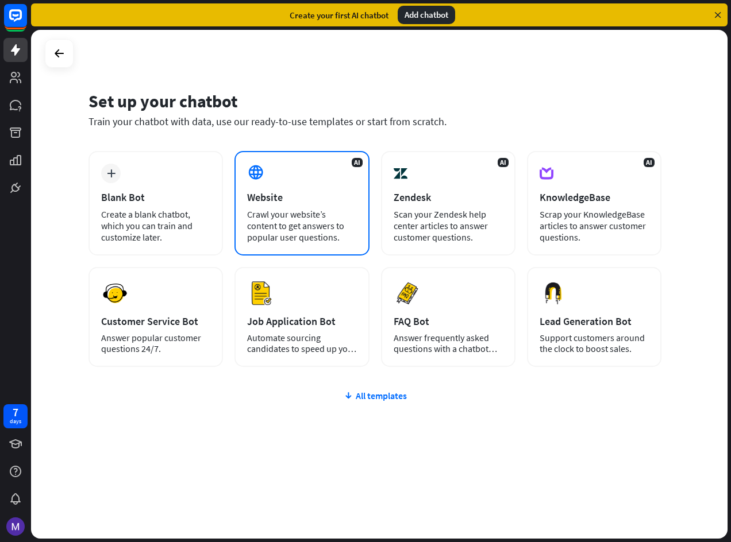
click at [254, 171] on icon at bounding box center [255, 172] width 17 height 17
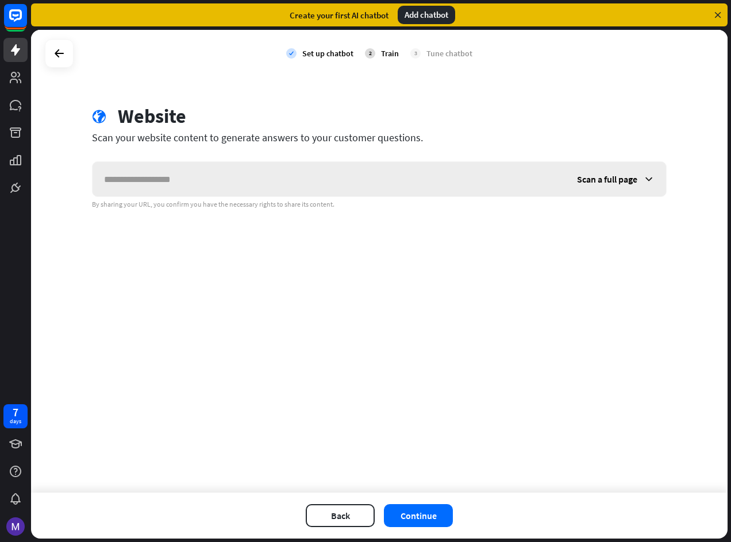
click at [511, 172] on input "text" at bounding box center [328, 179] width 473 height 34
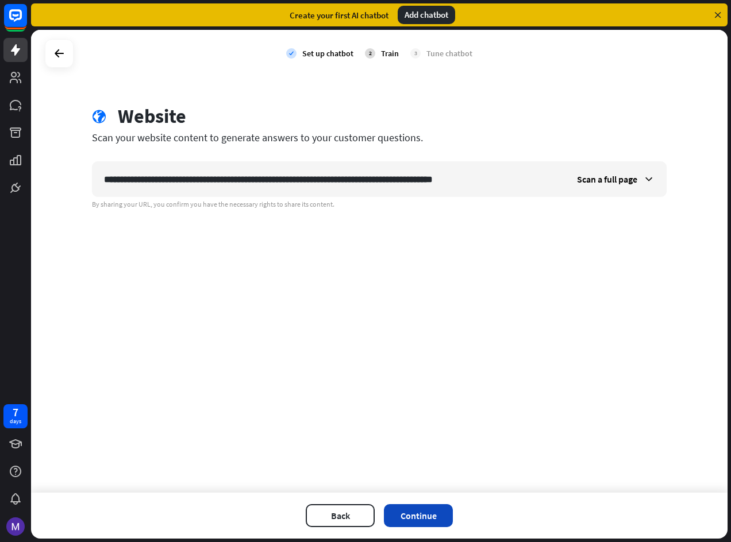
type input "**********"
click at [440, 519] on button "Continue" at bounding box center [418, 515] width 69 height 23
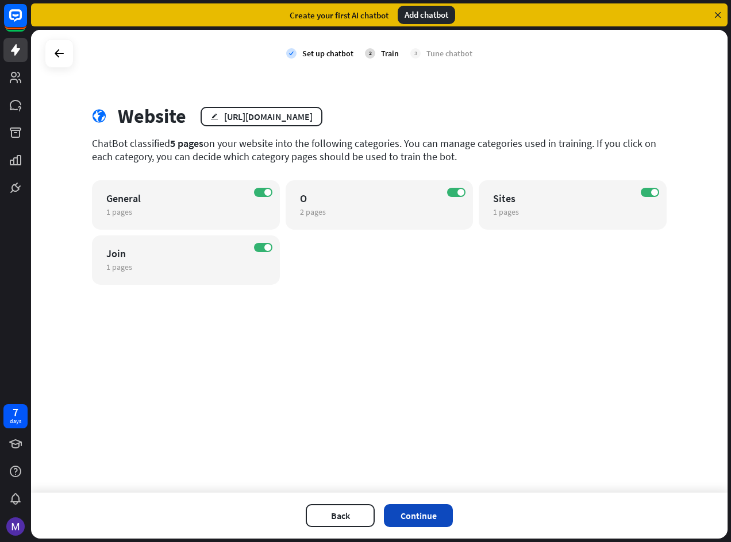
click at [419, 510] on button "Continue" at bounding box center [418, 515] width 69 height 23
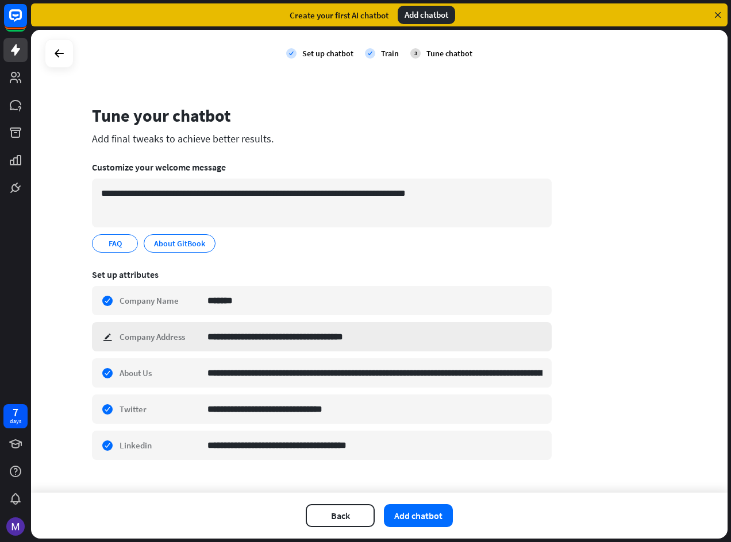
click at [103, 338] on div "**********" at bounding box center [322, 336] width 460 height 29
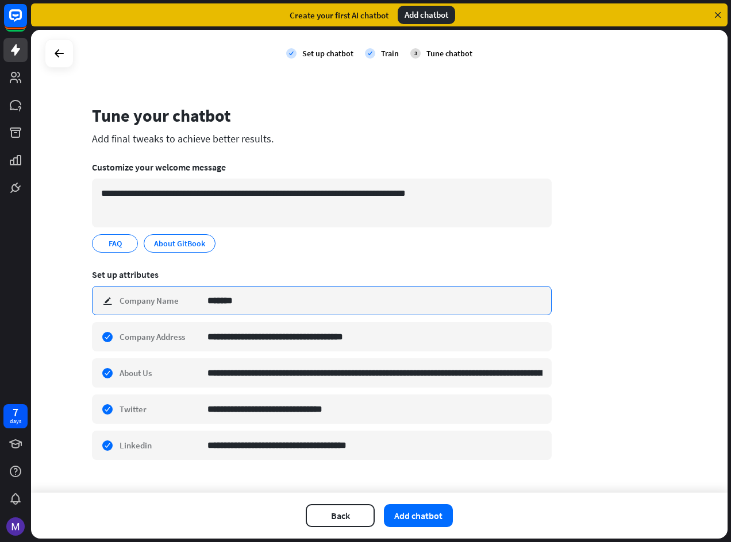
click at [367, 307] on input "*******" at bounding box center [374, 301] width 335 height 28
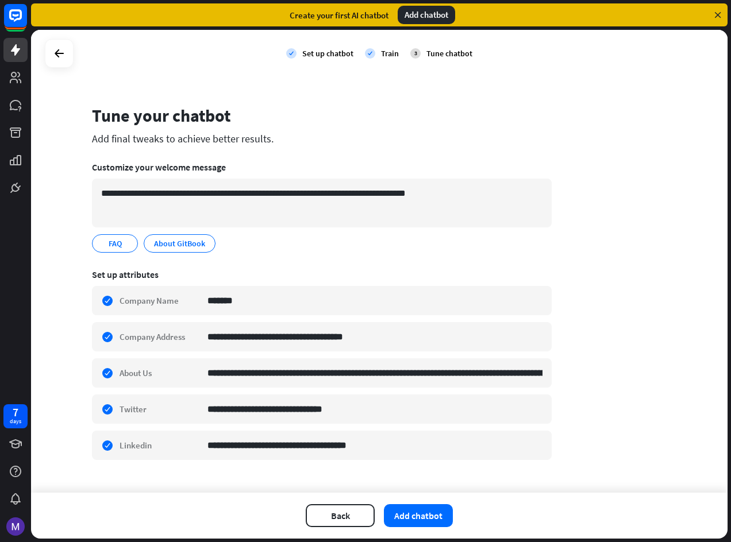
click at [410, 282] on section "**********" at bounding box center [322, 368] width 460 height 214
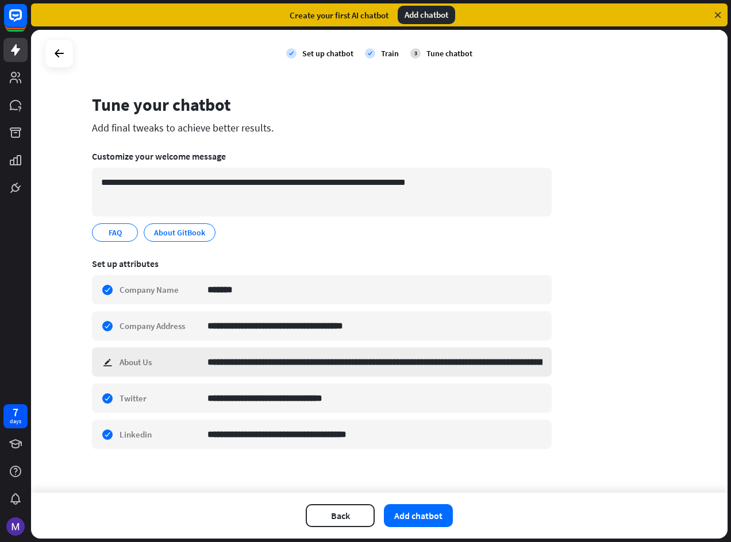
scroll to position [19, 0]
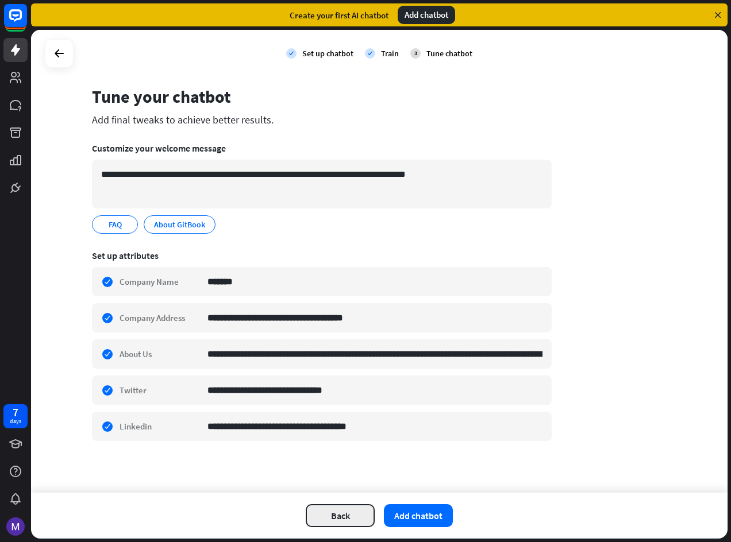
click at [368, 522] on button "Back" at bounding box center [340, 515] width 69 height 23
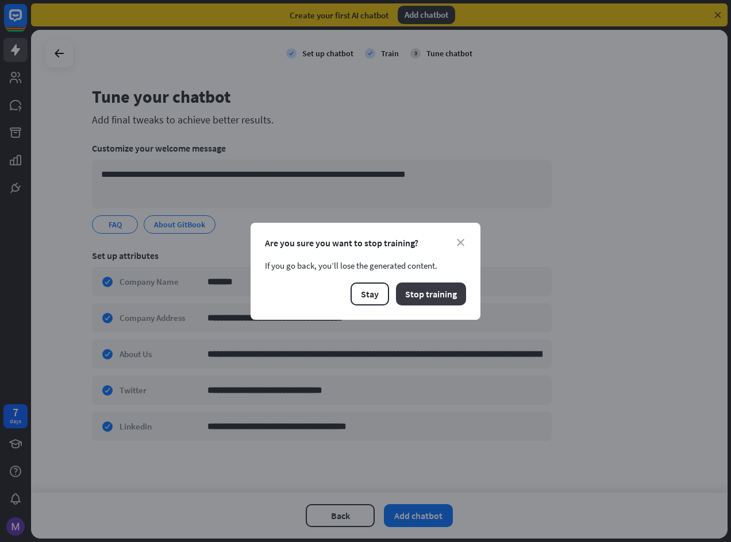
click at [423, 292] on button "Stop training" at bounding box center [431, 294] width 70 height 23
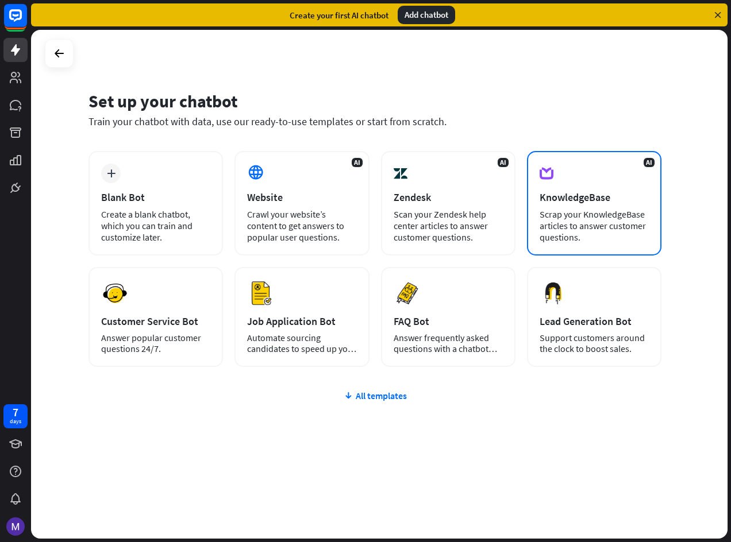
click at [553, 239] on div "Scrap your KnowledgeBase articles to answer customer questions." at bounding box center [593, 226] width 109 height 34
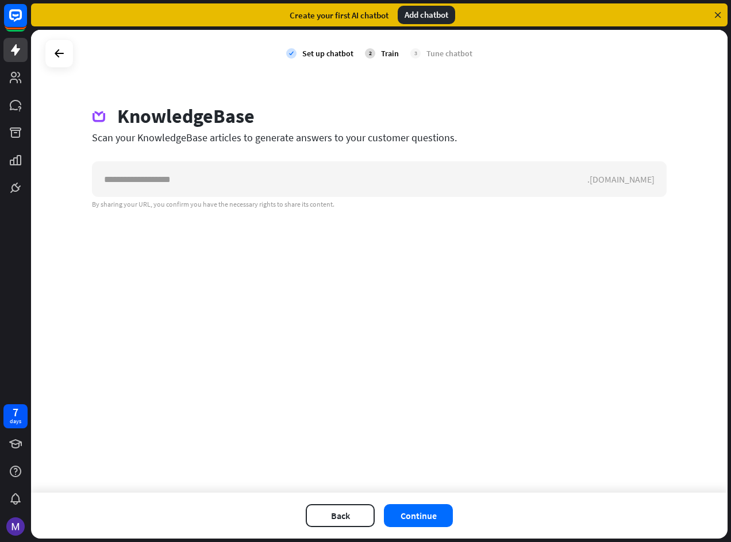
click at [57, 67] on div at bounding box center [59, 53] width 29 height 29
click at [60, 61] on div at bounding box center [59, 54] width 22 height 22
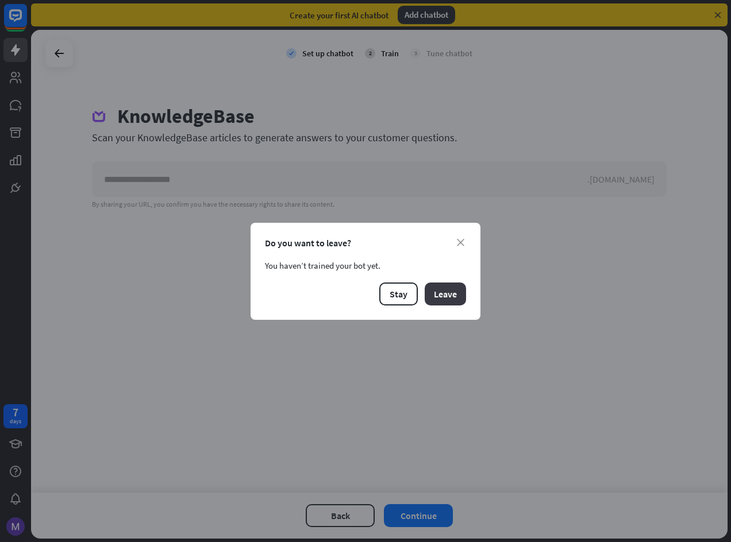
click at [432, 294] on button "Leave" at bounding box center [445, 294] width 41 height 23
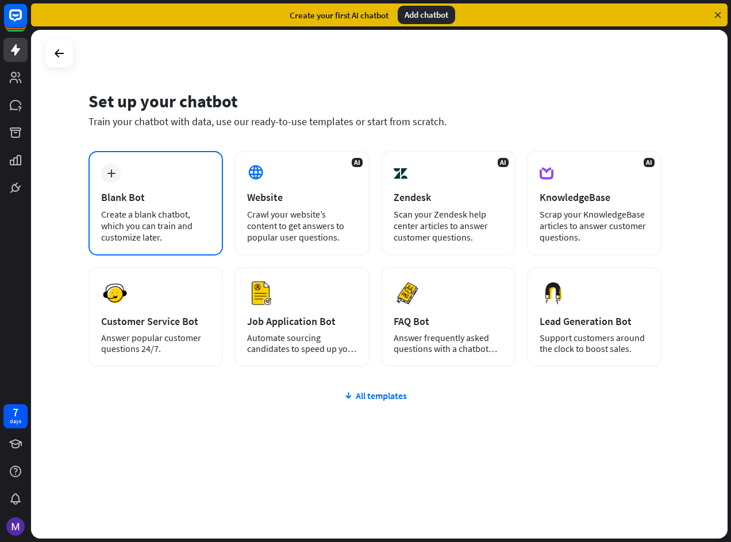
click at [142, 172] on div "plus Blank Bot Create a blank chatbot, which you can train and customize later." at bounding box center [155, 203] width 134 height 105
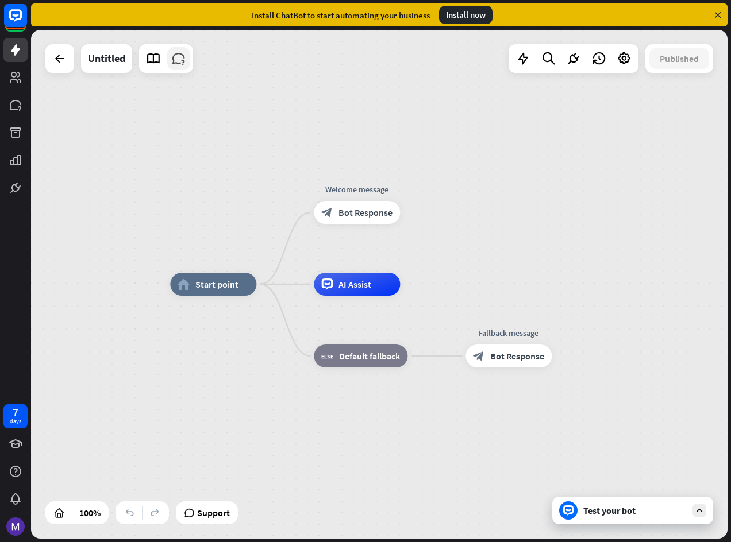
click at [186, 63] on icon at bounding box center [178, 58] width 15 height 15
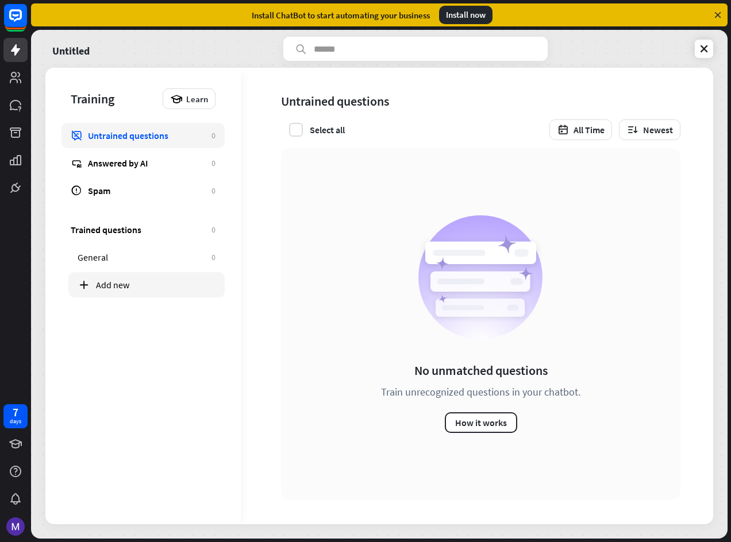
click at [103, 284] on div "Add new" at bounding box center [156, 284] width 120 height 11
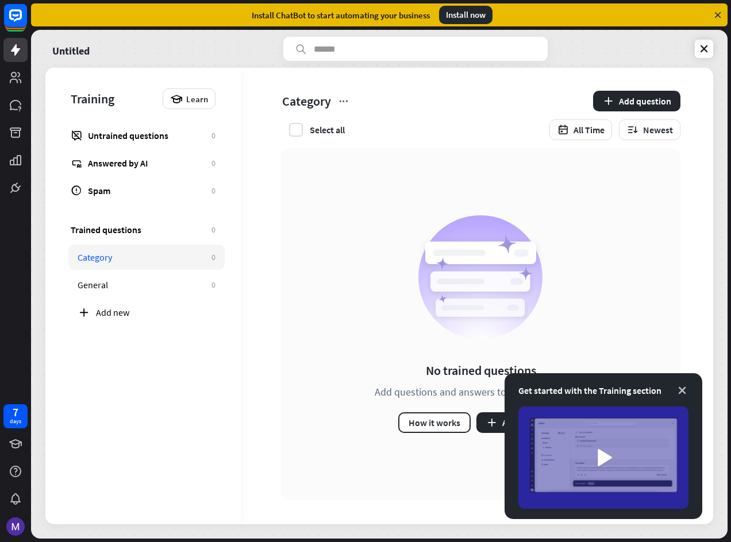
click at [680, 392] on icon at bounding box center [681, 390] width 11 height 11
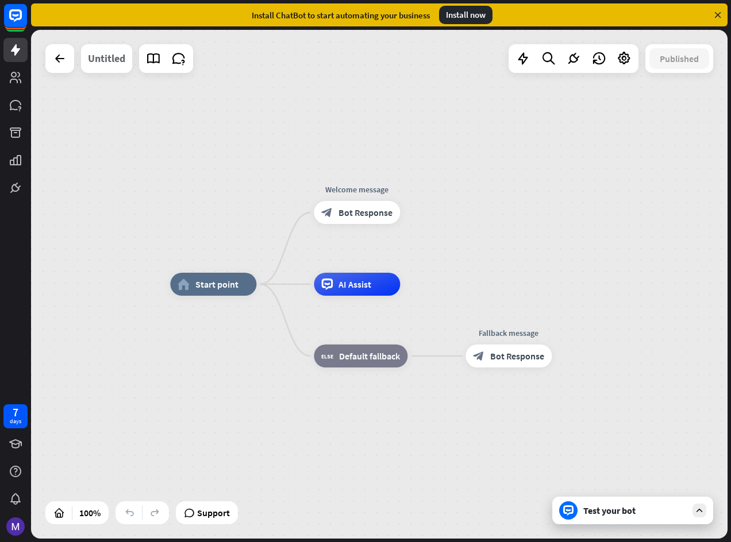
click at [113, 72] on div "Untitled" at bounding box center [106, 58] width 37 height 29
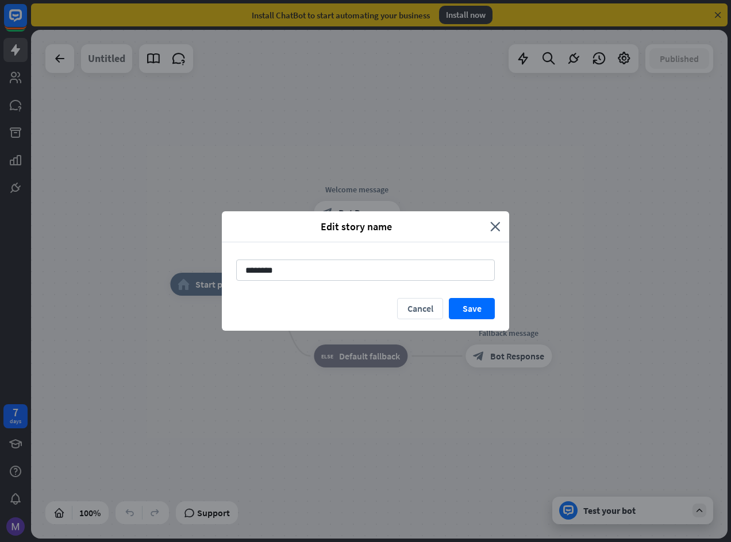
click at [113, 72] on div "Edit story name close ******** Cancel Save" at bounding box center [365, 271] width 731 height 542
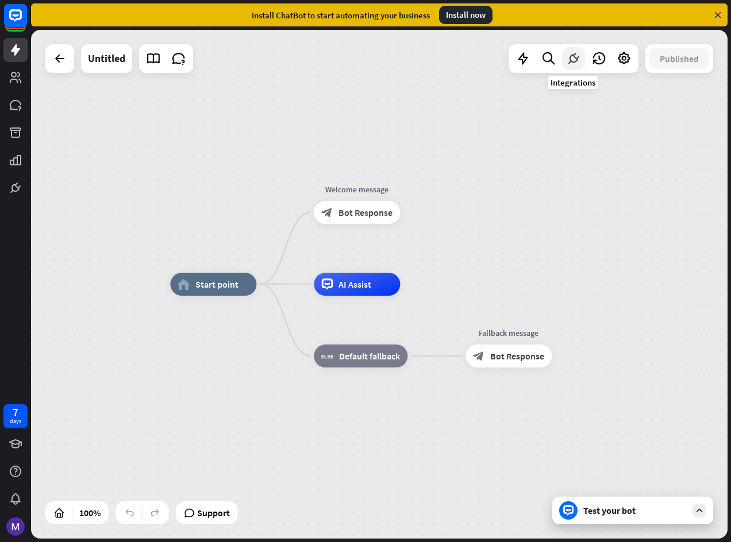
click at [581, 65] on div at bounding box center [573, 58] width 23 height 23
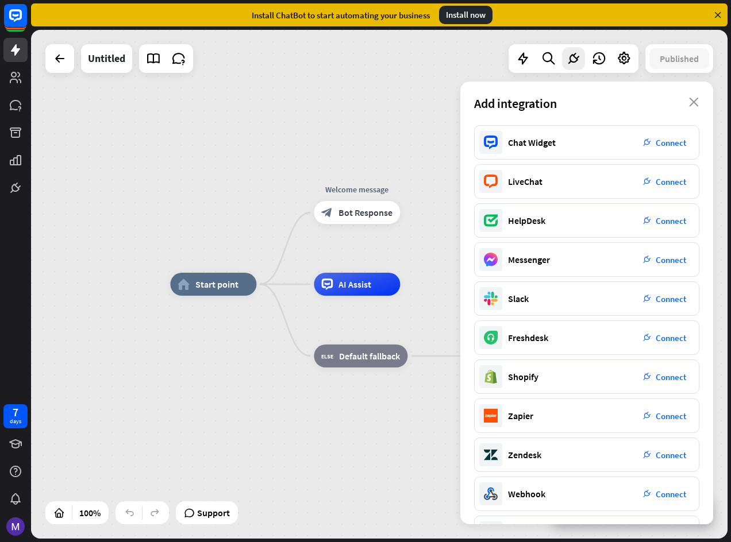
click at [695, 109] on div "Add integration close" at bounding box center [586, 104] width 253 height 44
click at [695, 95] on div "Add integration close" at bounding box center [586, 104] width 253 height 44
click at [692, 100] on icon "close" at bounding box center [694, 102] width 10 height 9
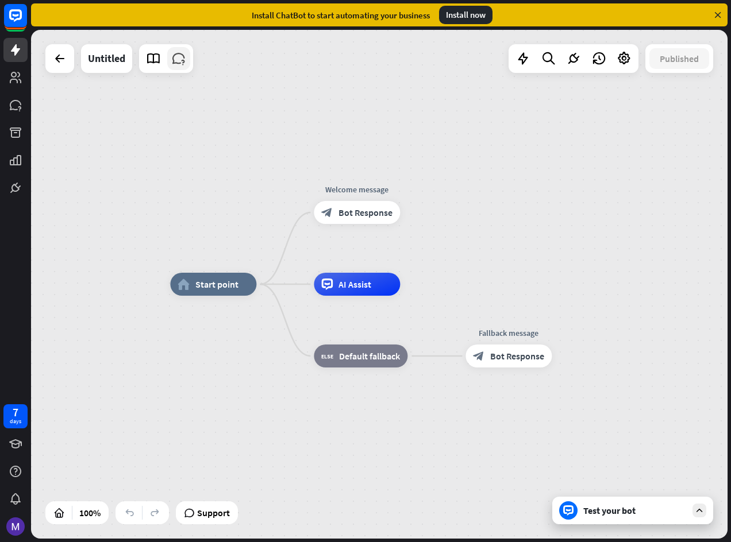
click at [188, 67] on link at bounding box center [178, 58] width 23 height 23
click at [156, 55] on icon at bounding box center [153, 58] width 15 height 15
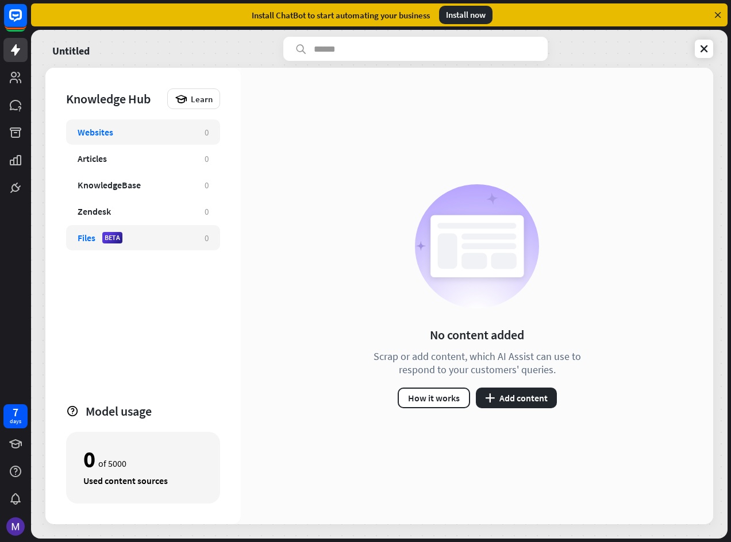
click at [100, 240] on div "Files BETA" at bounding box center [135, 237] width 115 height 11
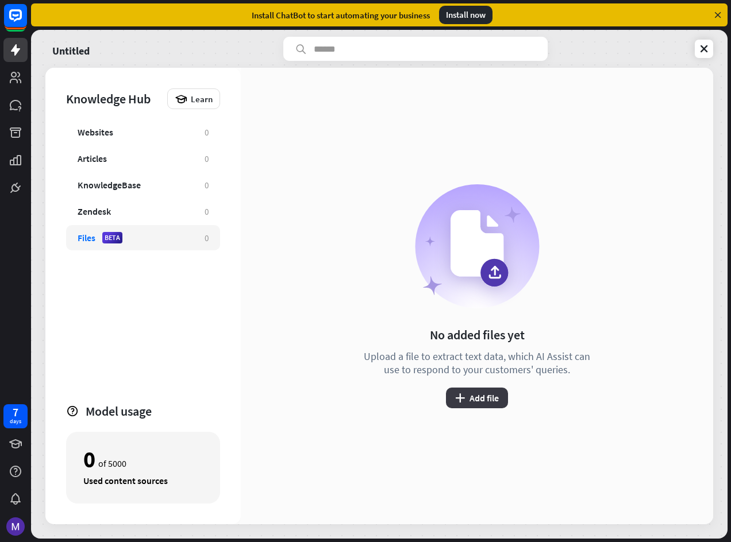
click at [480, 403] on button "plus Add file" at bounding box center [477, 398] width 62 height 21
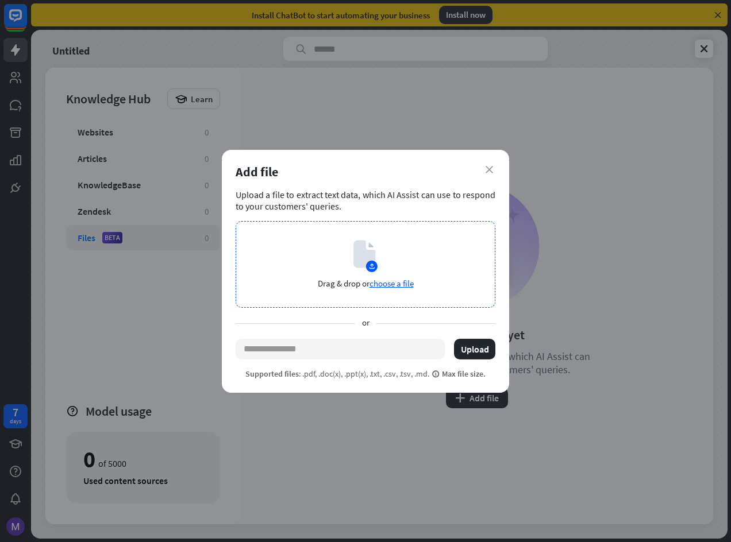
click at [406, 277] on div "Drag & drop or choose a file" at bounding box center [366, 264] width 260 height 87
click at [352, 258] on div "Drag & drop or choose a file" at bounding box center [366, 264] width 260 height 87
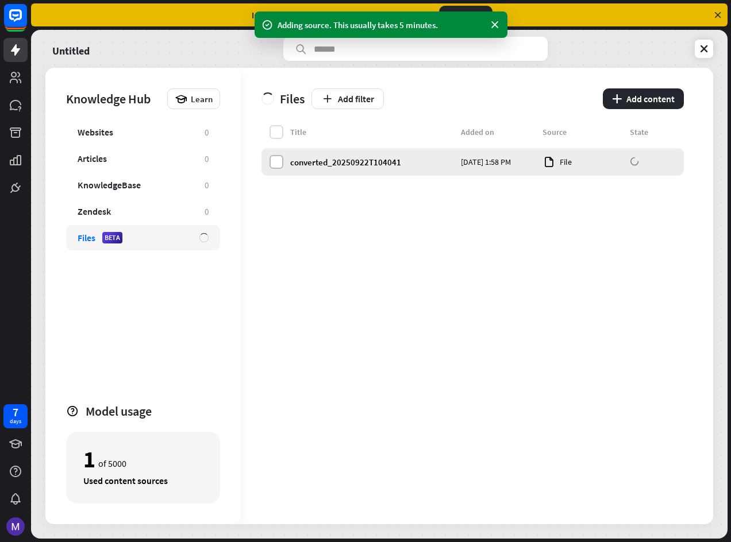
click at [282, 164] on label at bounding box center [276, 162] width 14 height 14
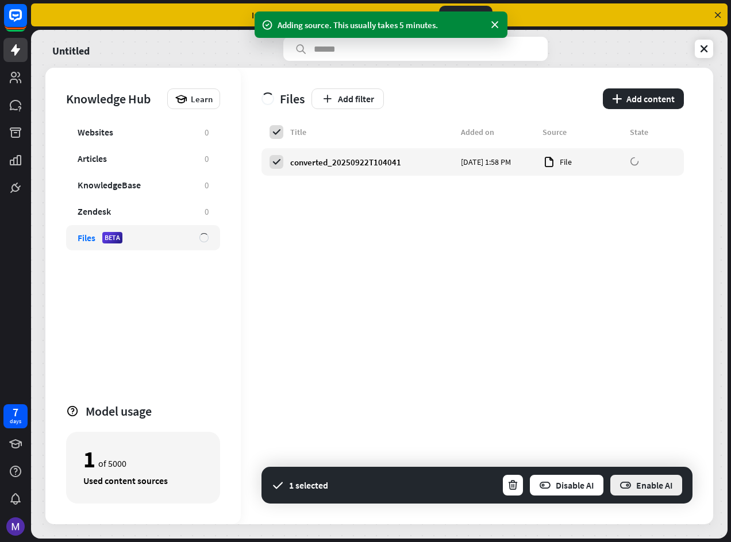
click at [641, 487] on button "Enable AI" at bounding box center [646, 485] width 74 height 23
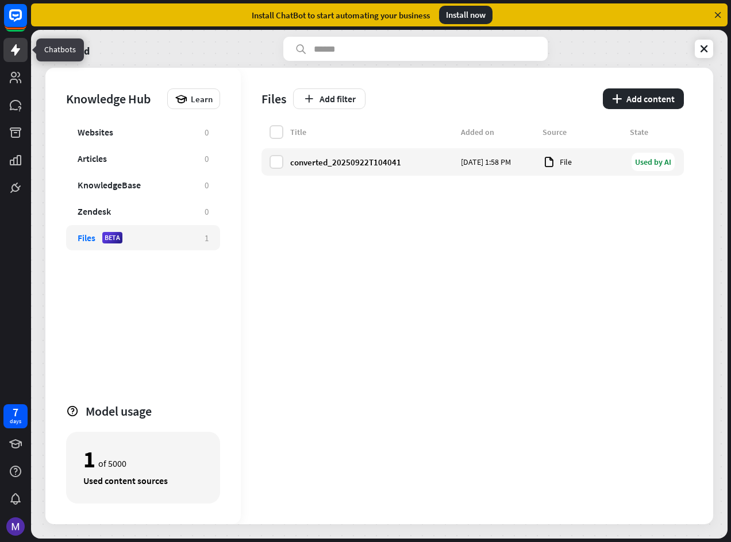
click at [11, 41] on link at bounding box center [15, 50] width 24 height 24
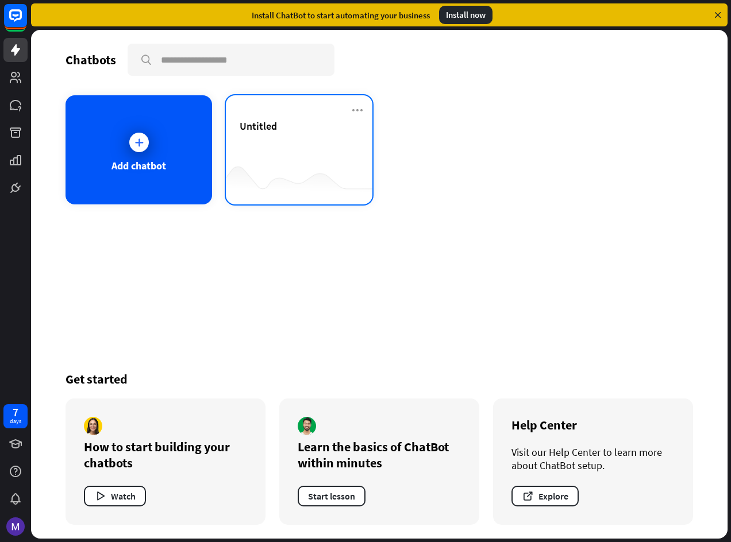
click at [316, 145] on div "Untitled" at bounding box center [299, 140] width 119 height 40
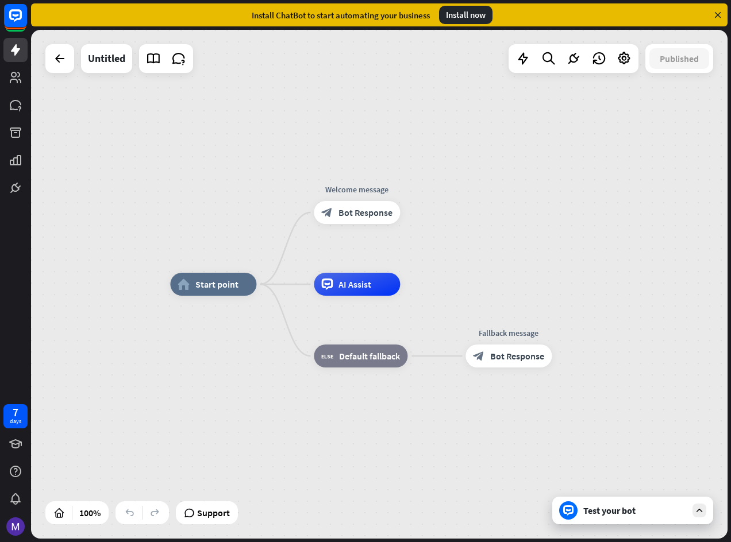
click at [585, 510] on div "Test your bot" at bounding box center [634, 510] width 103 height 11
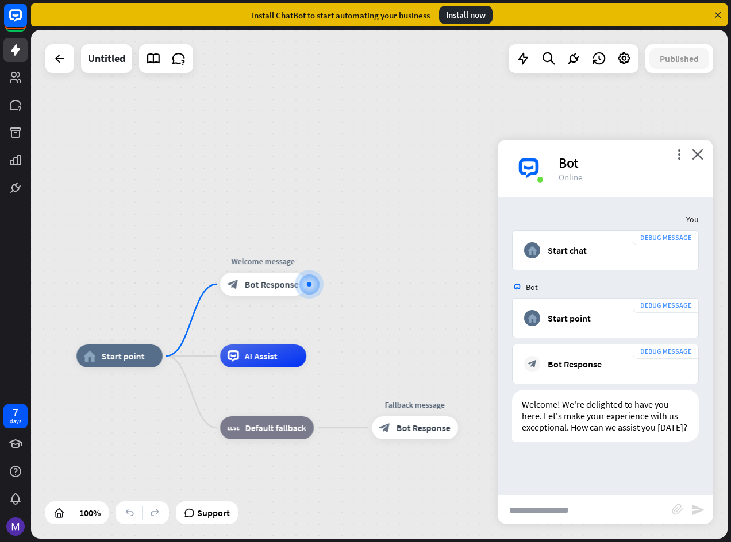
click at [544, 500] on input "text" at bounding box center [585, 510] width 174 height 29
type input "********"
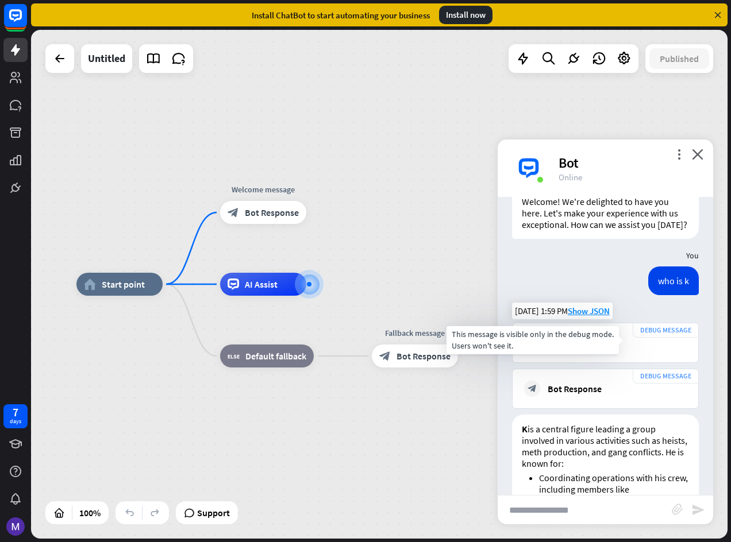
scroll to position [490, 0]
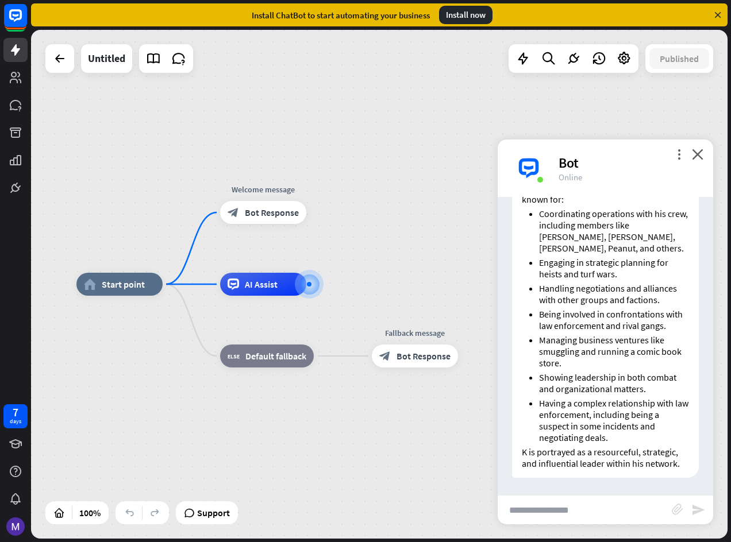
click at [545, 515] on input "text" at bounding box center [585, 510] width 174 height 29
type input "**********"
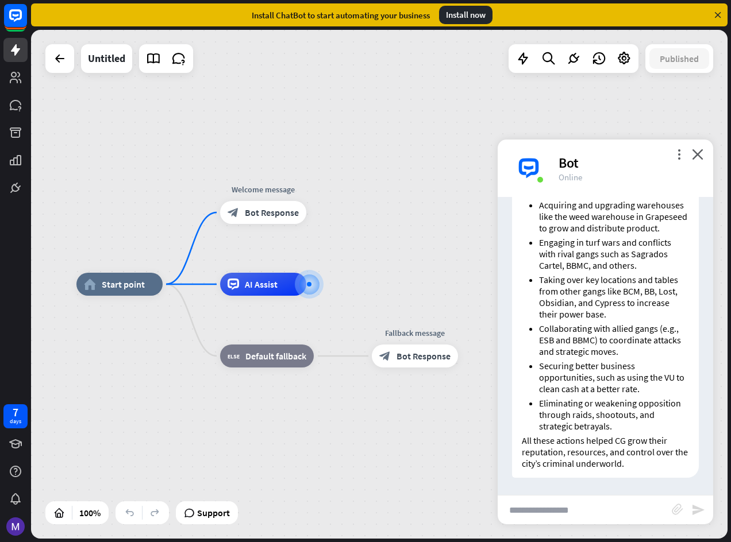
scroll to position [1013, 0]
type input "*"
type input "**********"
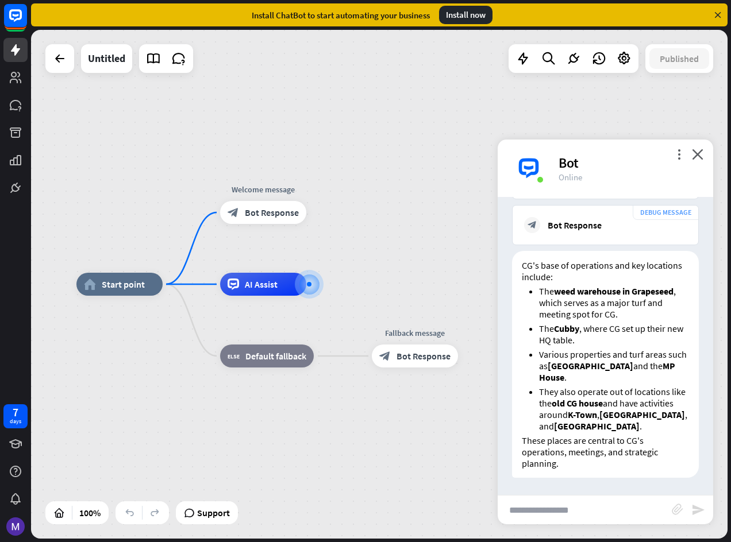
scroll to position [1416, 0]
click at [679, 156] on icon "more_vert" at bounding box center [678, 154] width 11 height 11
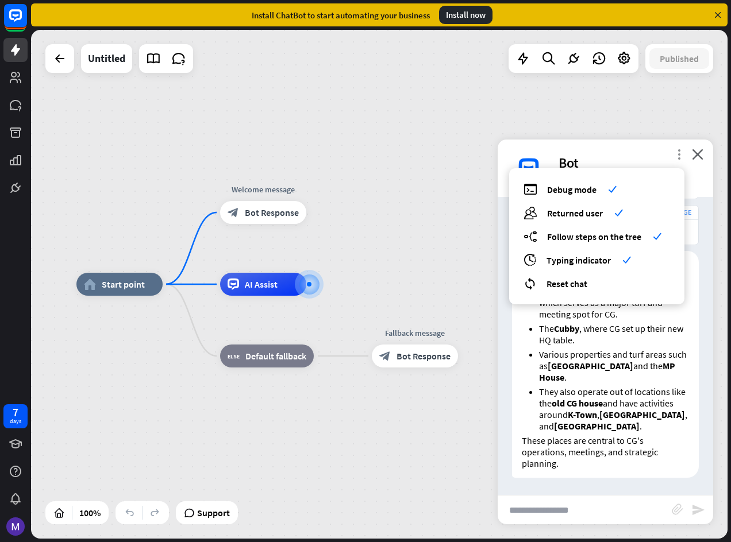
click at [679, 156] on icon "more_vert" at bounding box center [678, 154] width 11 height 11
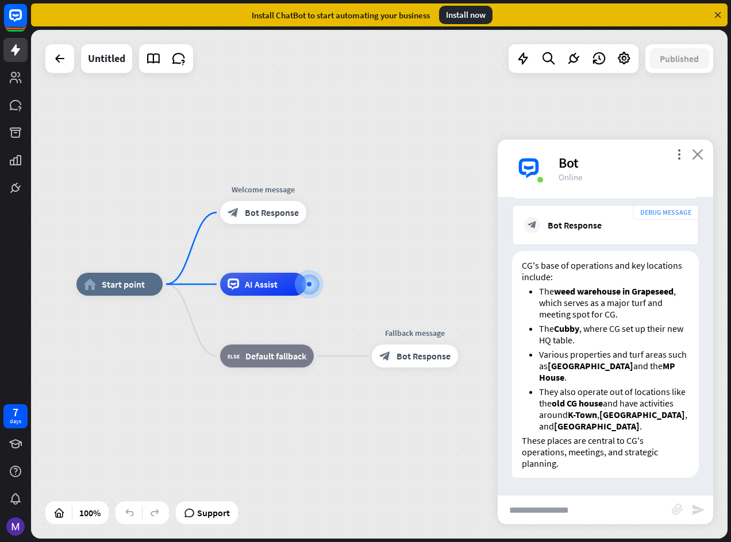
click at [700, 155] on icon "close" at bounding box center [697, 154] width 11 height 11
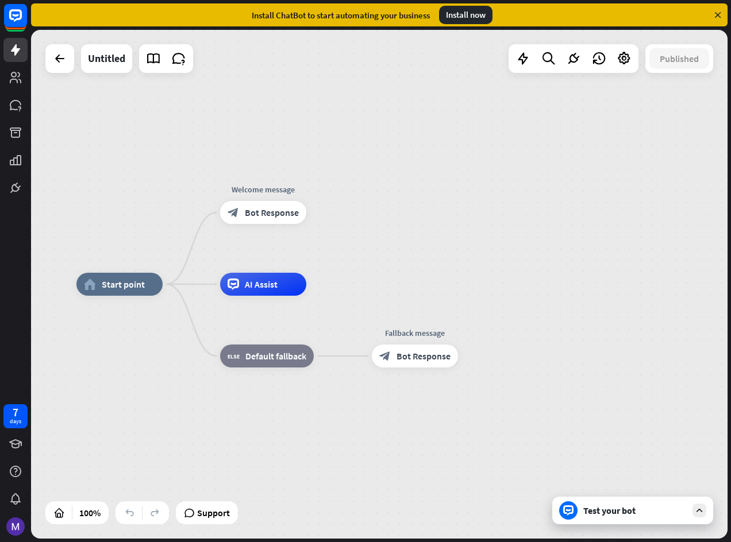
click at [633, 521] on div "Test your bot" at bounding box center [632, 511] width 161 height 28
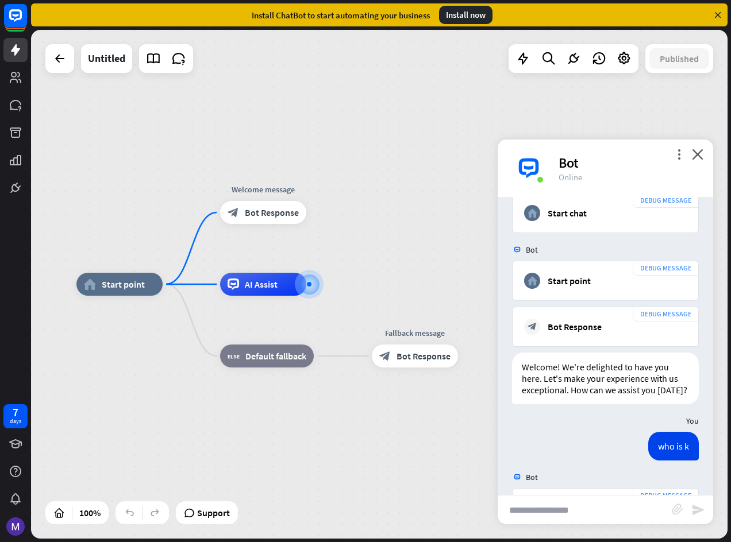
scroll to position [0, 0]
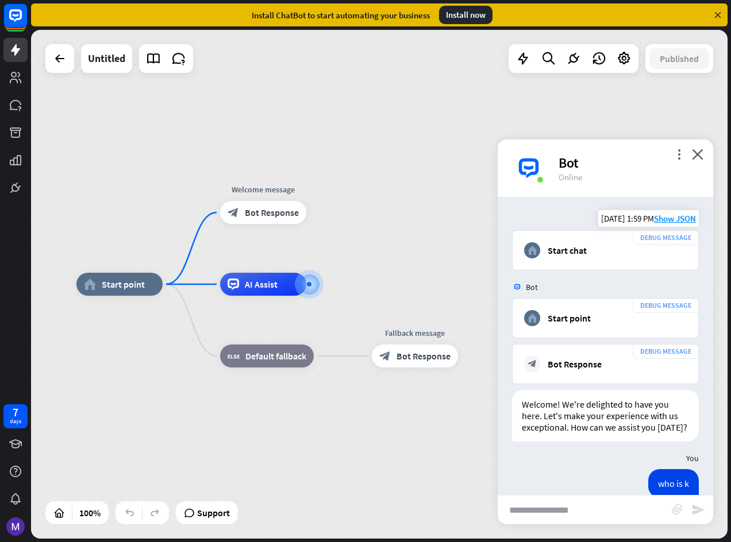
click at [568, 263] on div "DEBUG MESSAGE home_2 Start chat" at bounding box center [605, 250] width 187 height 40
click at [564, 417] on div "Welcome! We're delighted to have you here. Let's make your experience with us e…" at bounding box center [605, 416] width 187 height 52
drag, startPoint x: 564, startPoint y: 417, endPoint x: 563, endPoint y: 426, distance: 8.7
click at [565, 424] on div "Welcome! We're delighted to have you here. Let's make your experience with us e…" at bounding box center [605, 416] width 187 height 52
click at [134, 289] on span "Start point" at bounding box center [123, 284] width 43 height 11
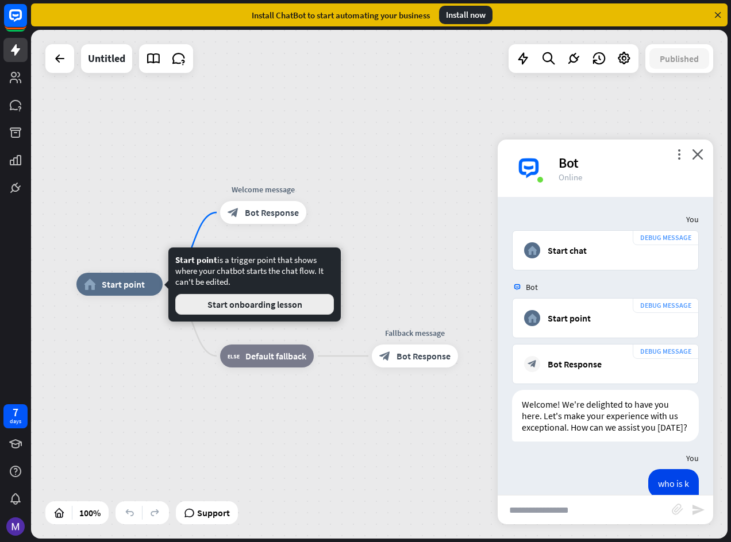
click at [276, 308] on button "Start onboarding lesson" at bounding box center [254, 304] width 159 height 21
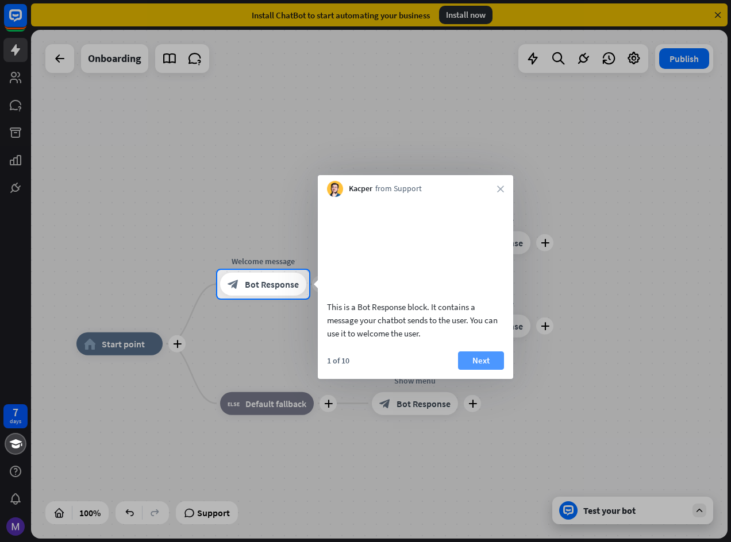
click at [475, 370] on button "Next" at bounding box center [481, 361] width 46 height 18
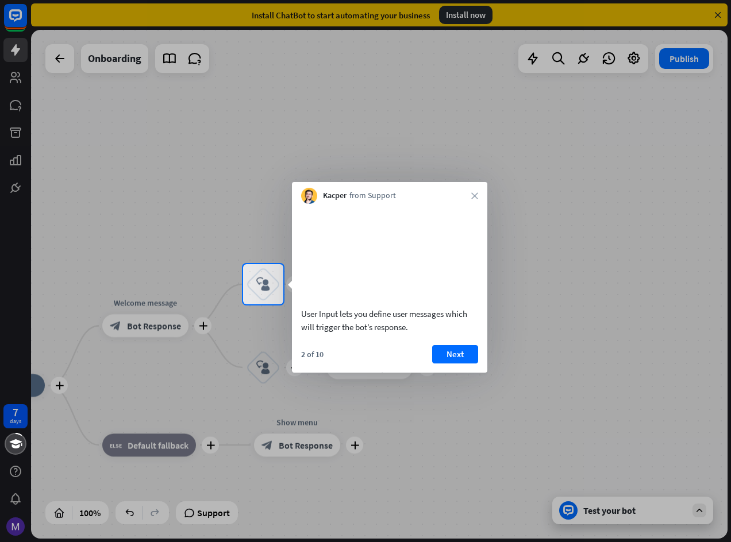
click at [474, 201] on div "Kacper from Support close" at bounding box center [389, 193] width 195 height 22
click at [476, 197] on icon "close" at bounding box center [474, 195] width 7 height 7
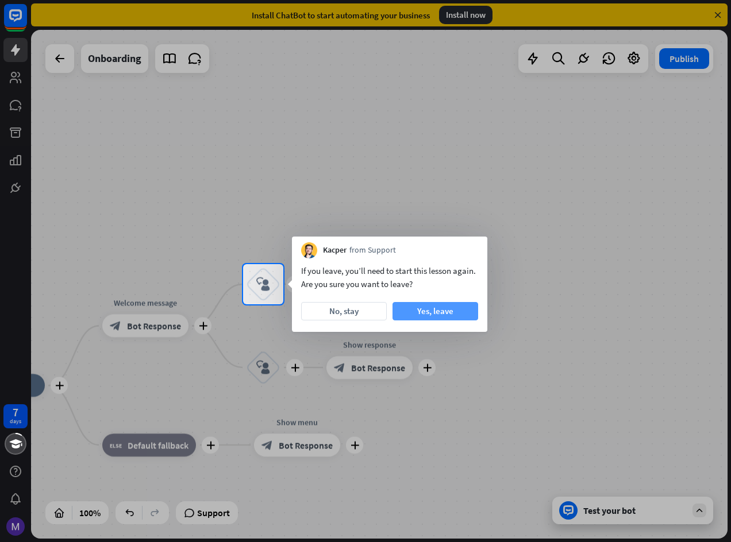
click at [420, 310] on button "Yes, leave" at bounding box center [435, 311] width 86 height 18
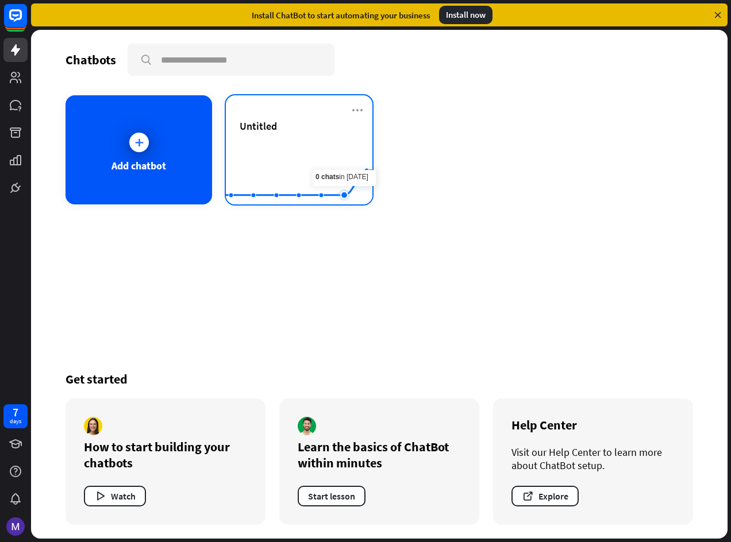
click at [336, 180] on rect at bounding box center [299, 176] width 147 height 72
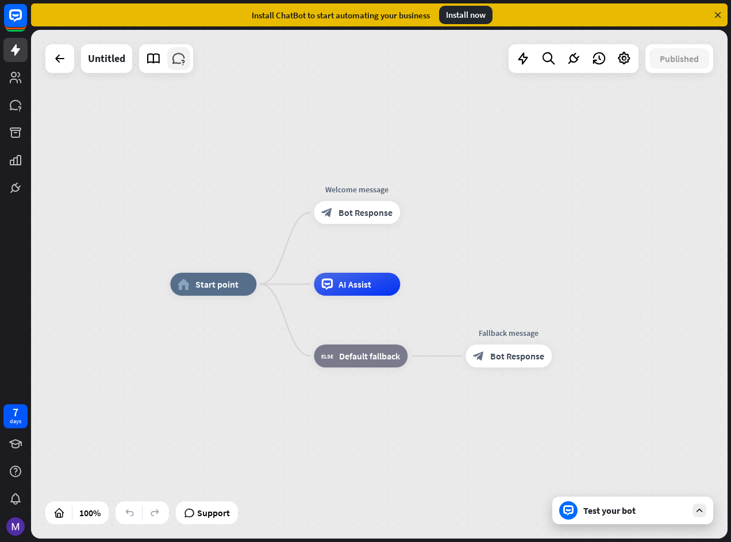
click at [172, 55] on icon at bounding box center [178, 58] width 15 height 15
